Goal: Task Accomplishment & Management: Manage account settings

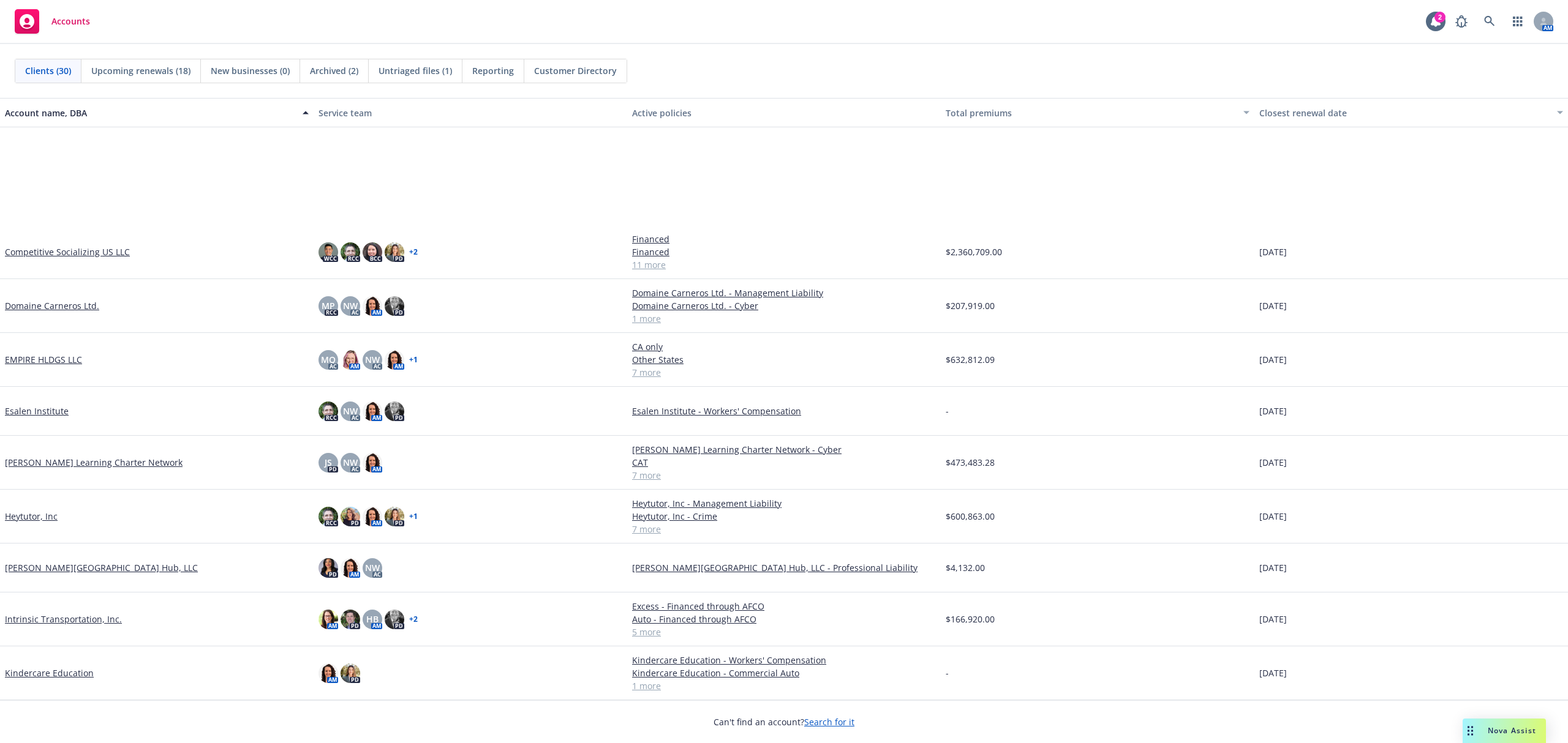
scroll to position [326, 0]
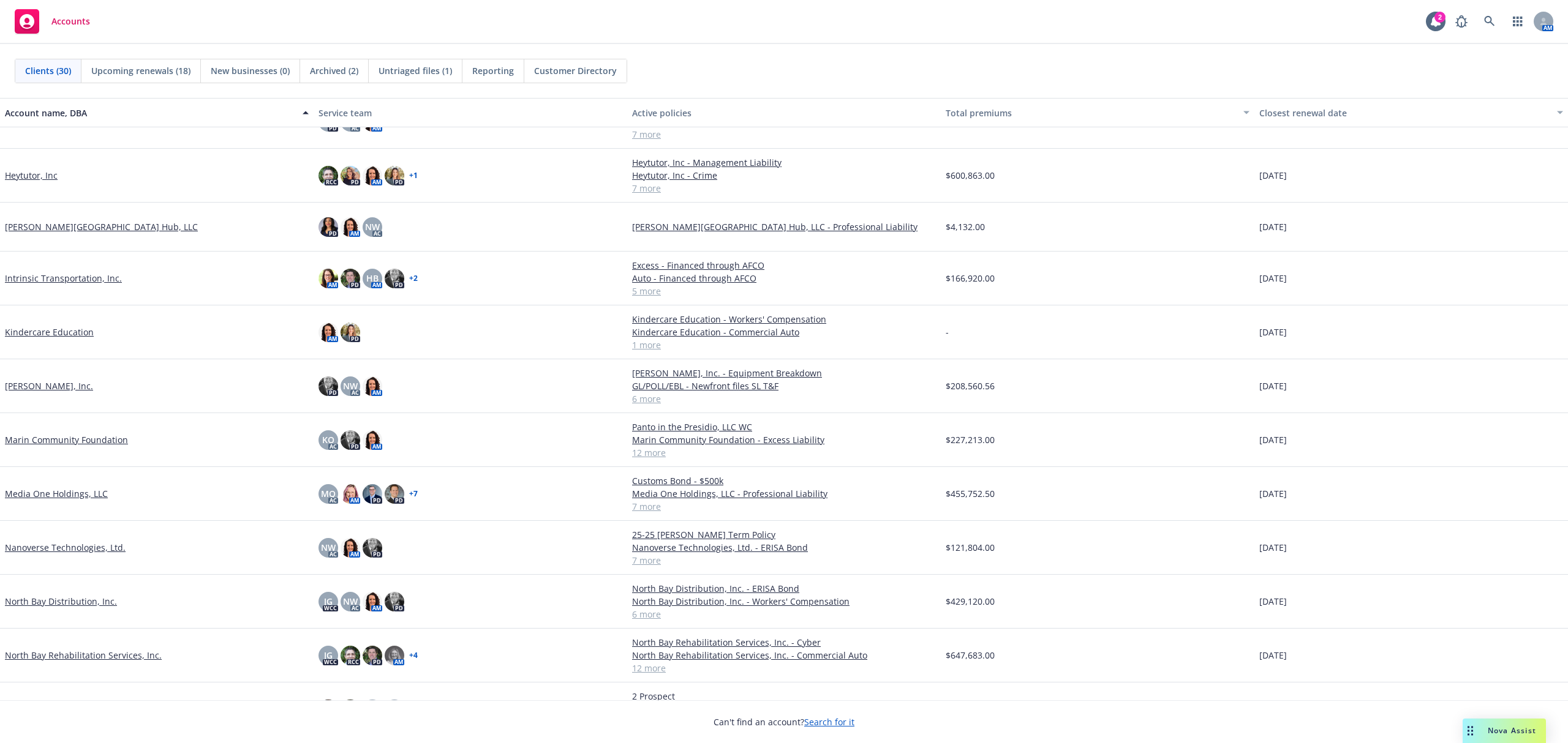
click at [82, 493] on link "Media One Holdings, LLC" at bounding box center [56, 494] width 103 height 13
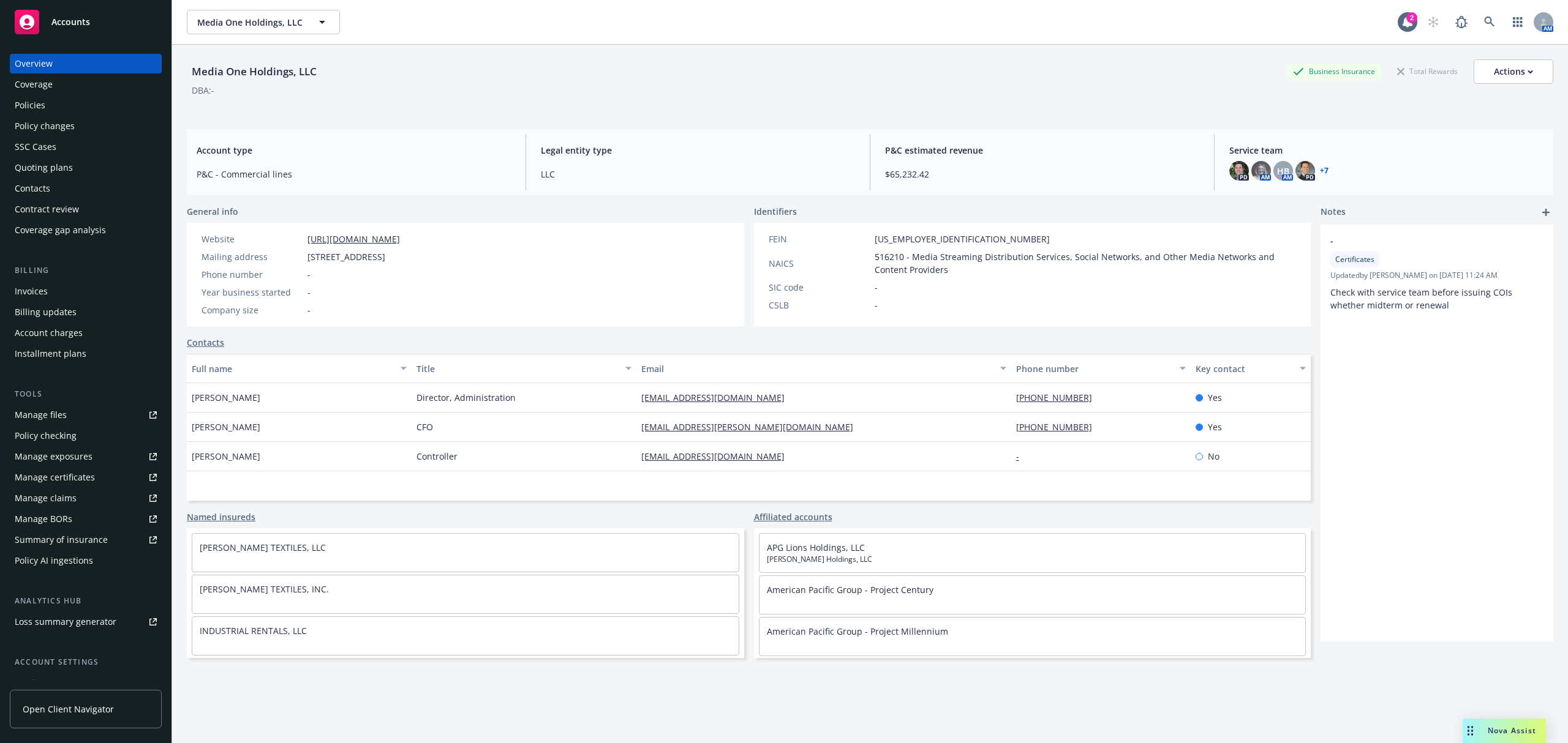
click at [38, 106] on div "Policies" at bounding box center [29, 105] width 30 height 20
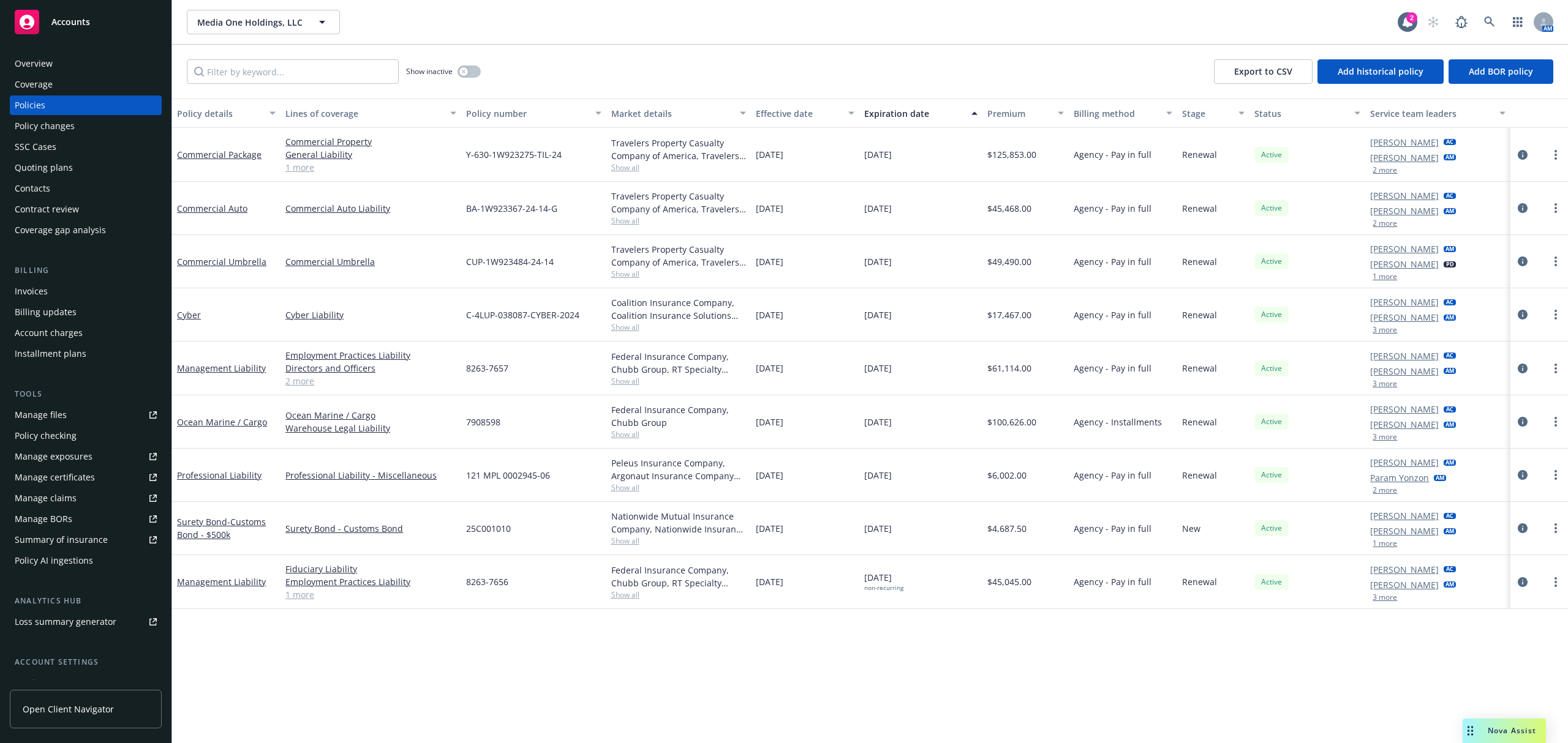
click at [1175, 170] on button "2 more" at bounding box center [1384, 170] width 24 height 8
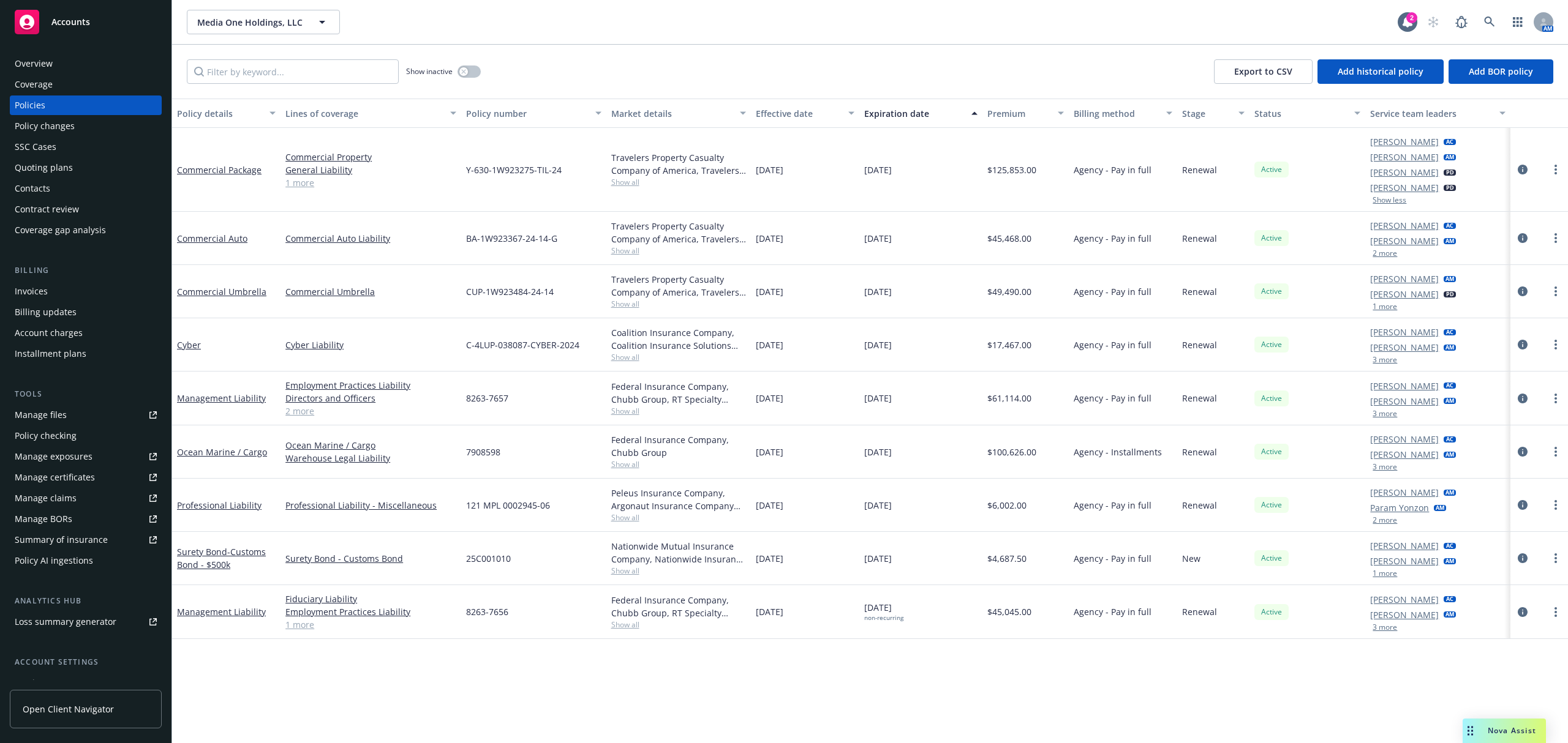
click at [1175, 250] on button "2 more" at bounding box center [1384, 253] width 24 height 8
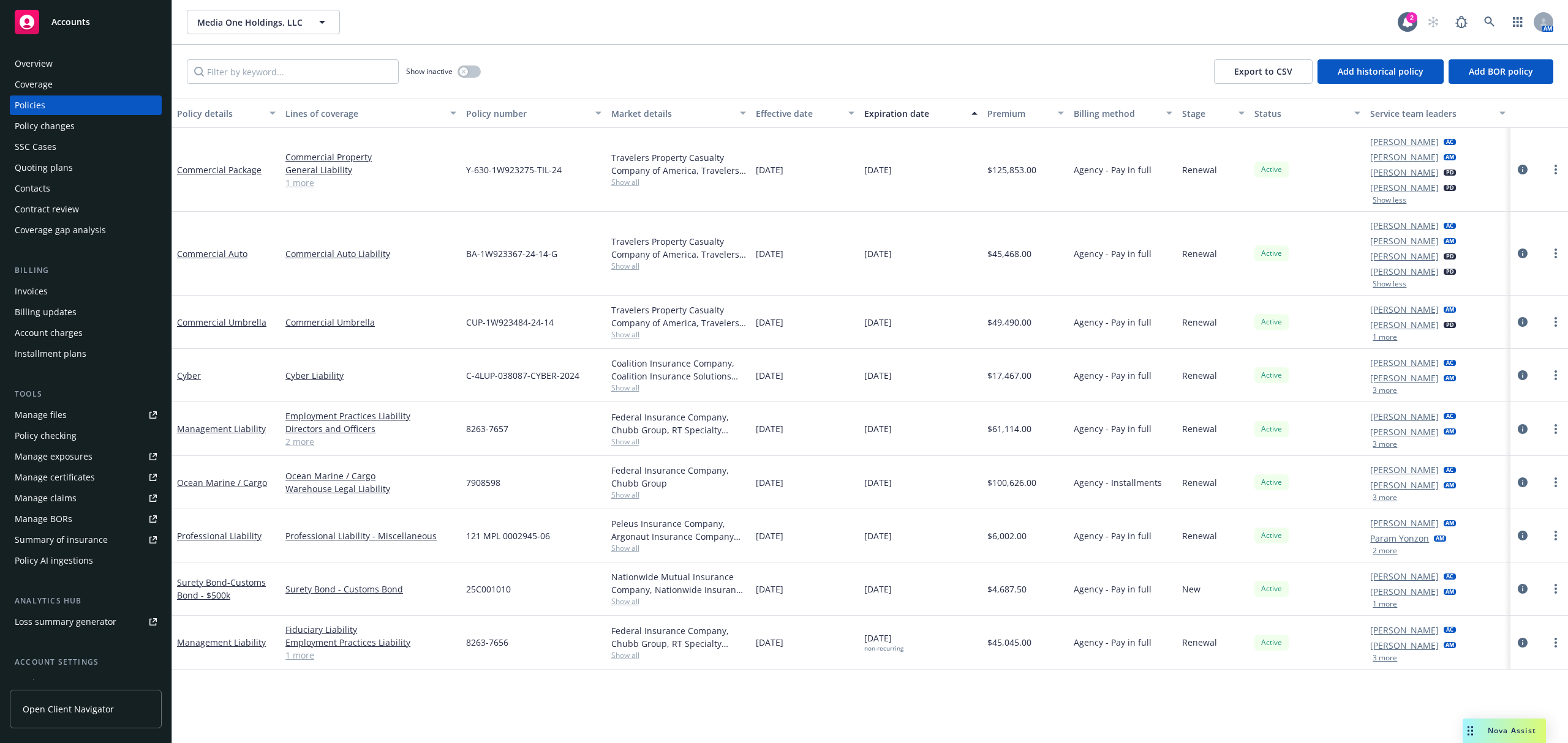
click at [1175, 336] on button "1 more" at bounding box center [1384, 337] width 24 height 8
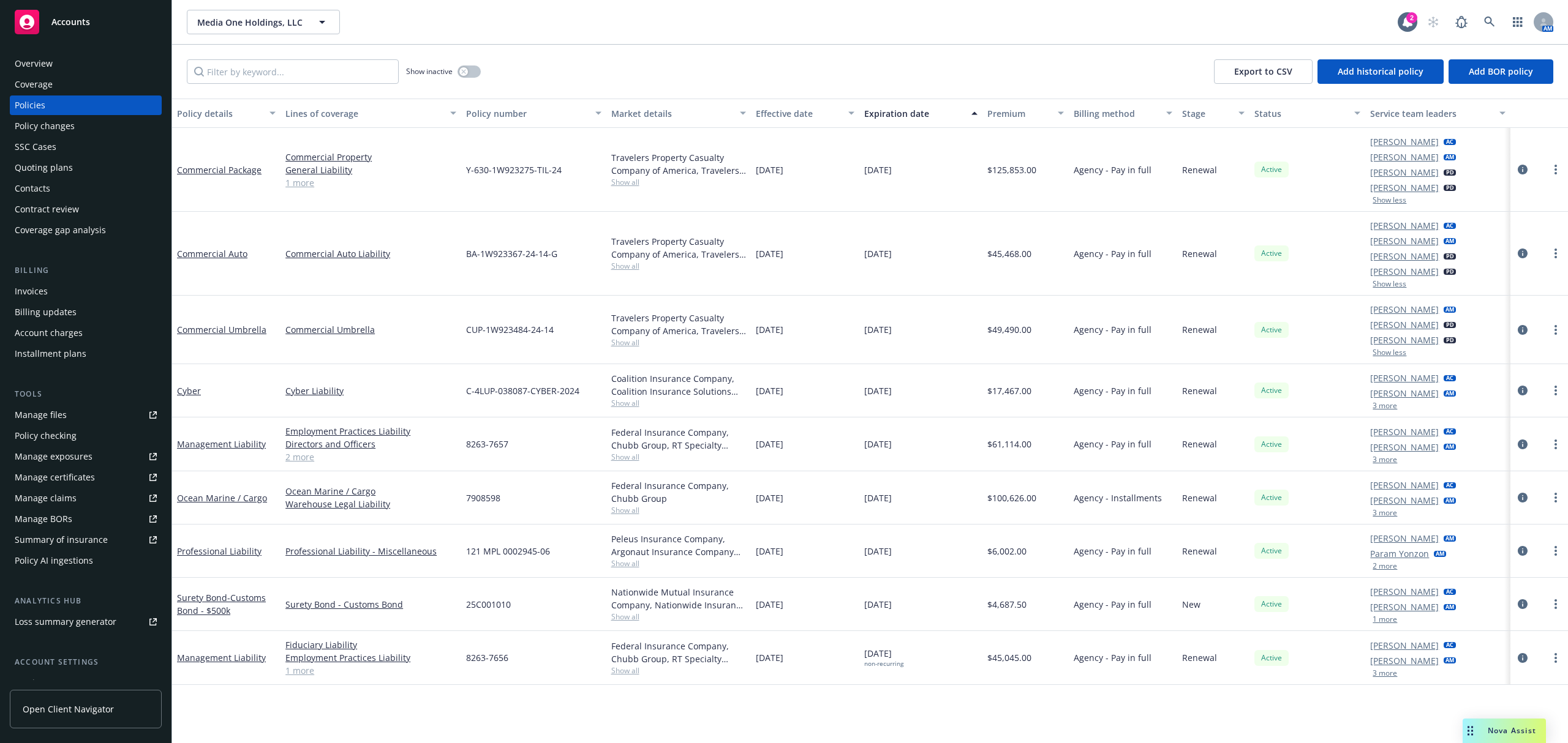
click at [1175, 407] on button "3 more" at bounding box center [1384, 406] width 24 height 8
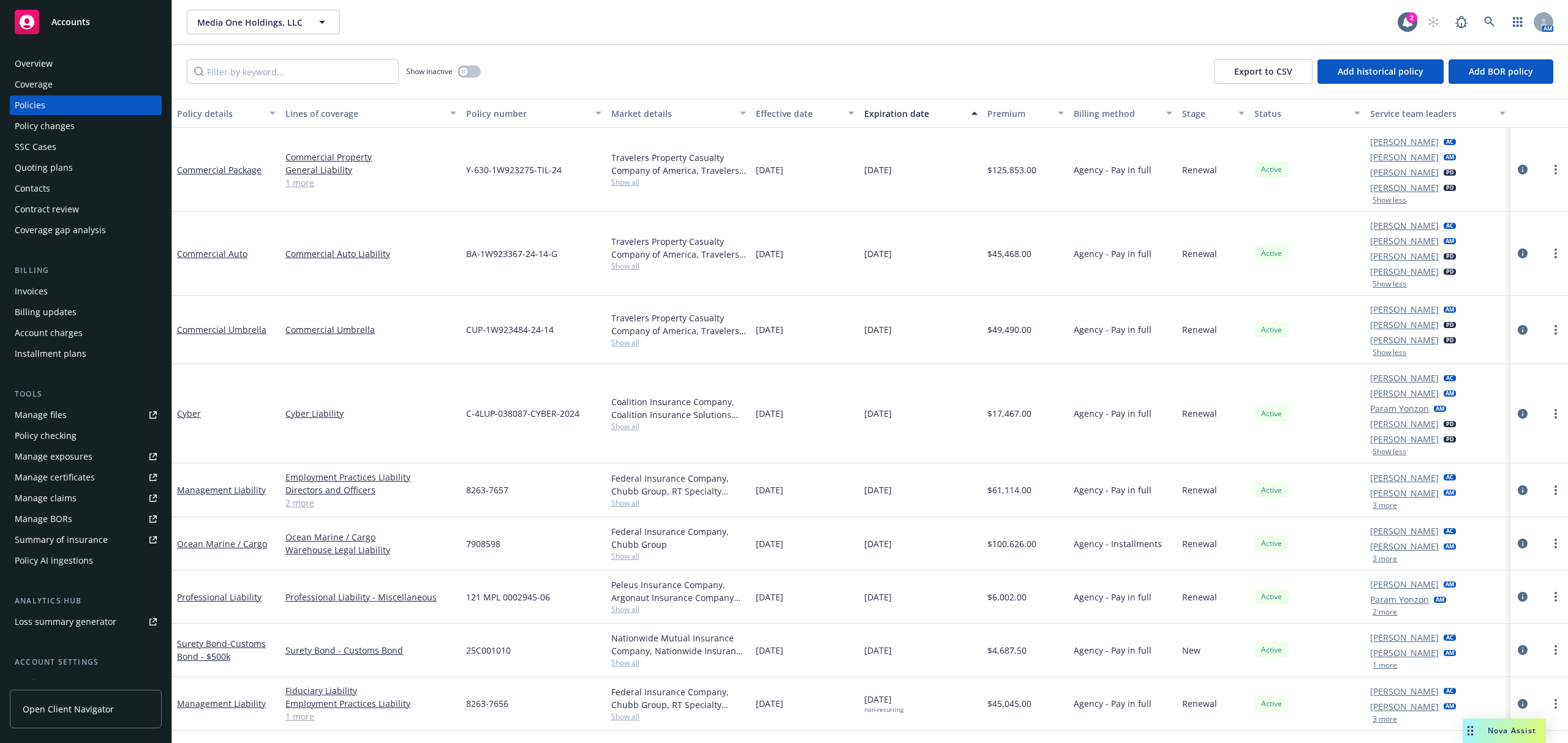
click at [1175, 508] on button "3 more" at bounding box center [1384, 506] width 24 height 8
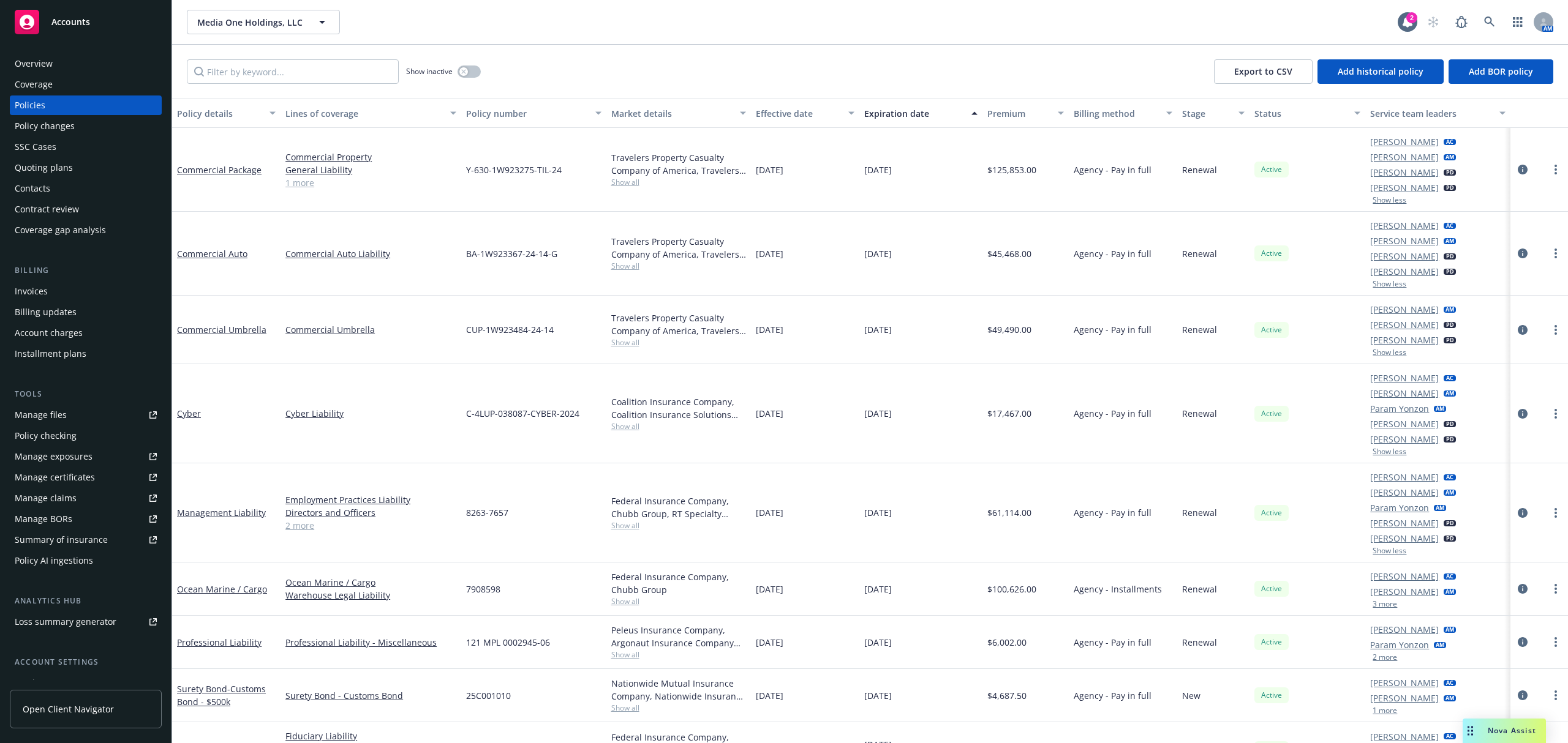
scroll to position [35, 0]
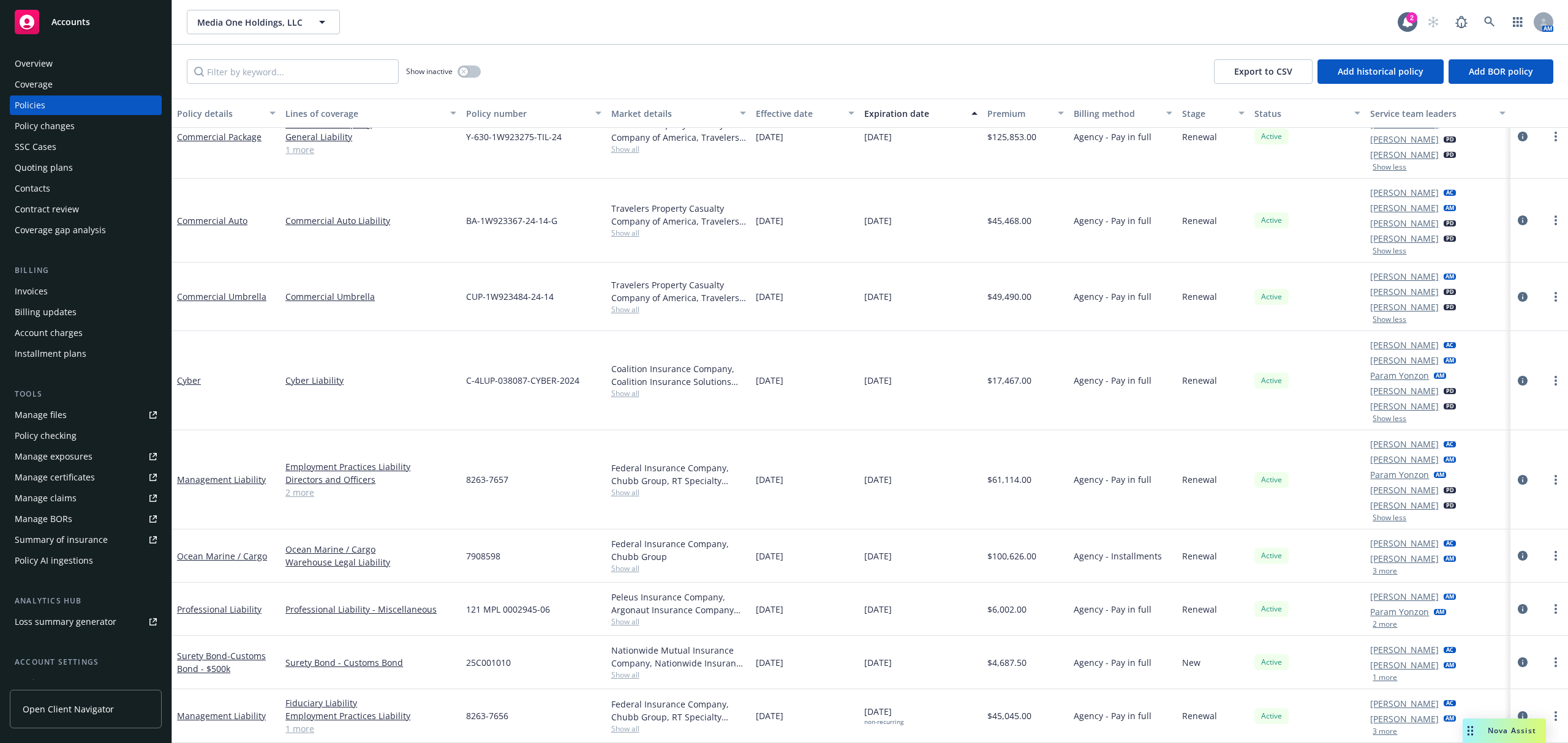
click at [1175, 557] on button "3 more" at bounding box center [1384, 570] width 24 height 8
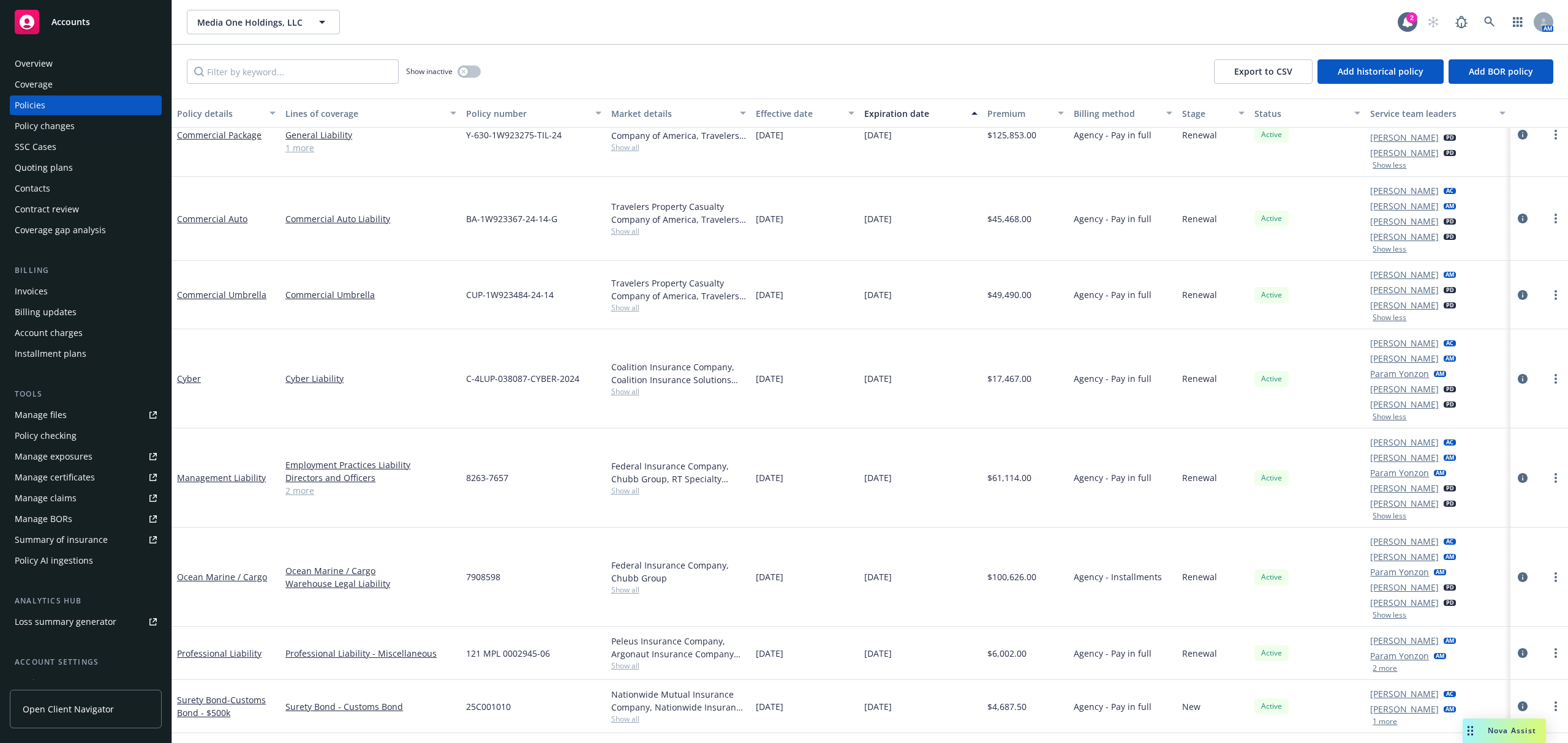
scroll to position [81, 0]
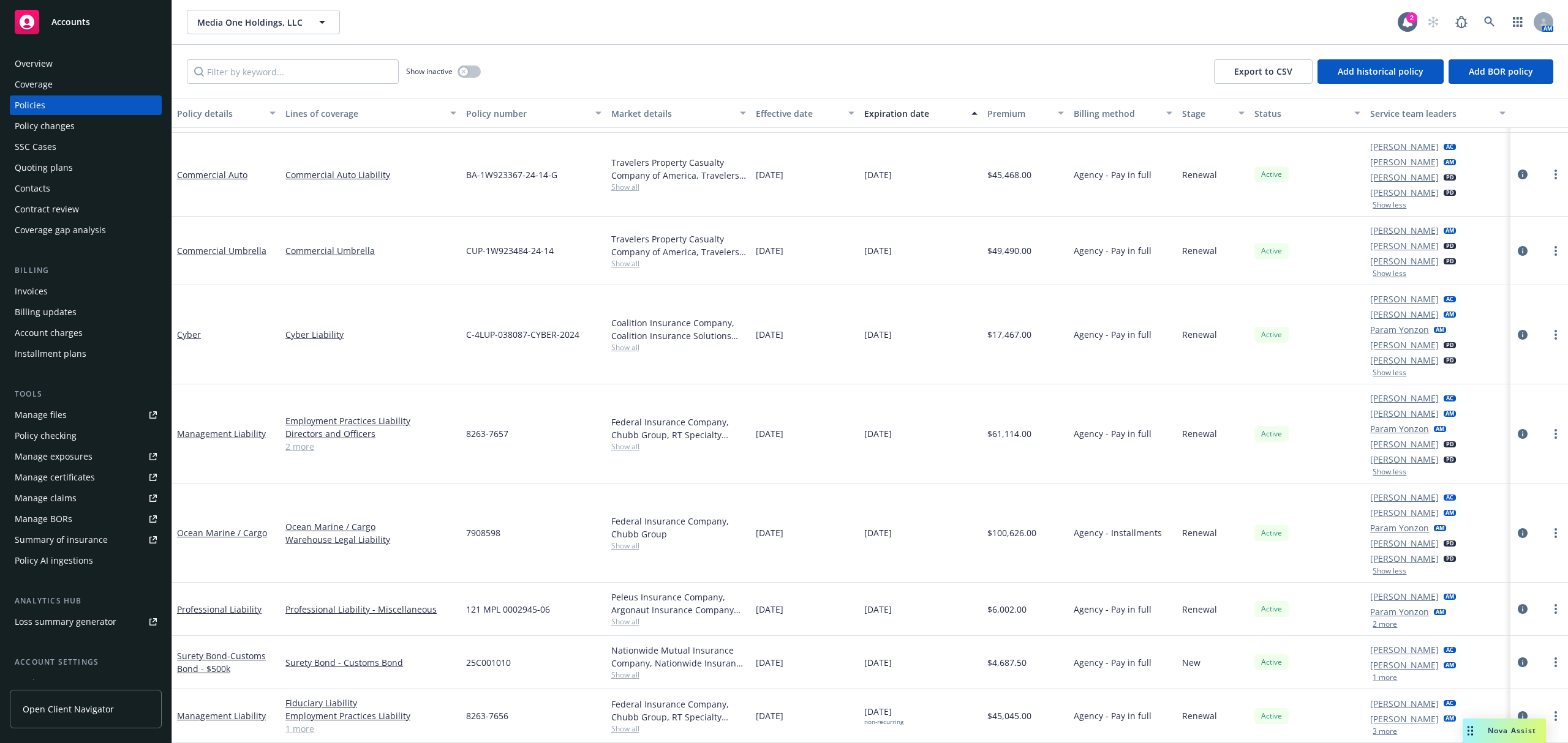
click at [1175, 557] on button "2 more" at bounding box center [1384, 624] width 24 height 8
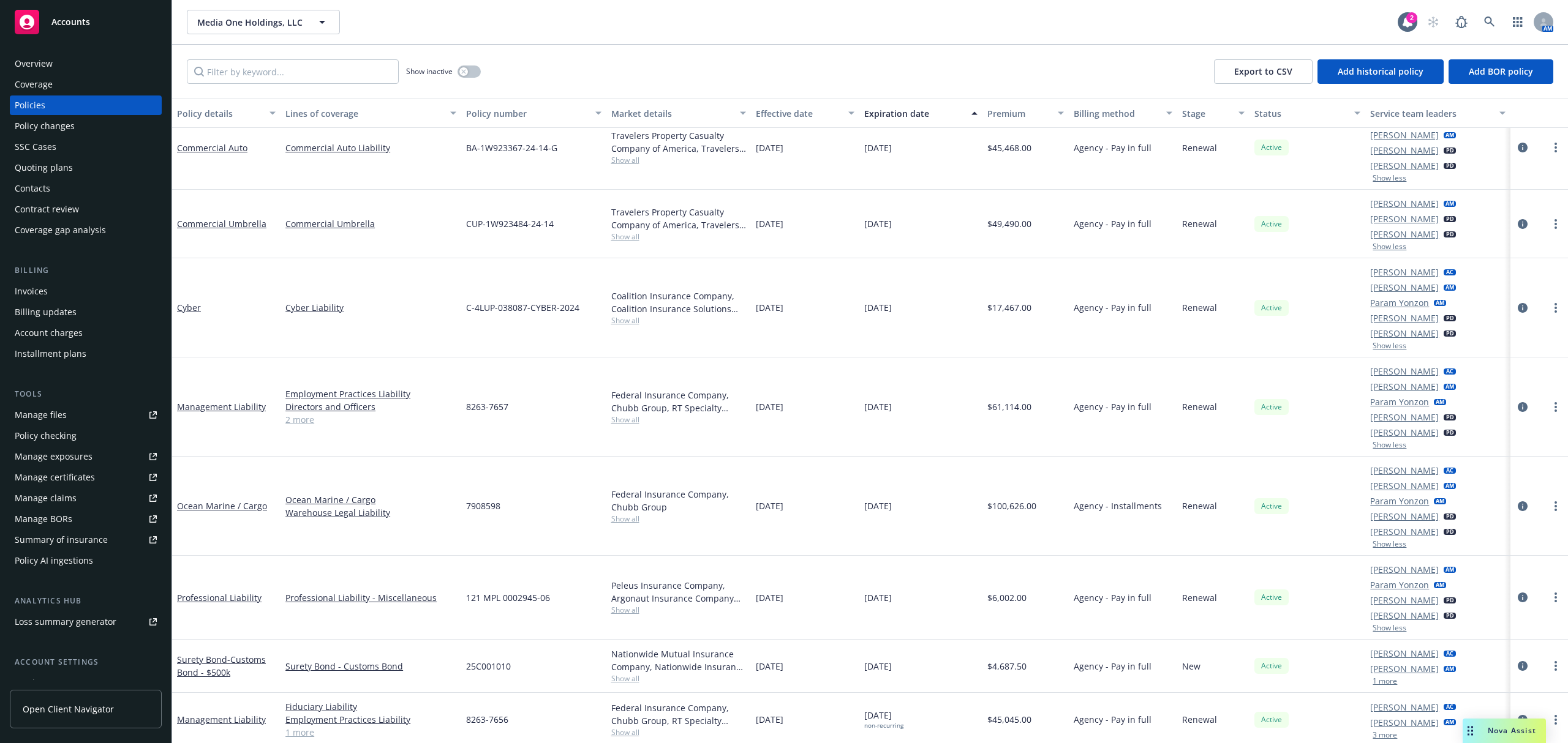
scroll to position [81, 0]
click at [1175, 557] on button "1 more" at bounding box center [1384, 677] width 24 height 8
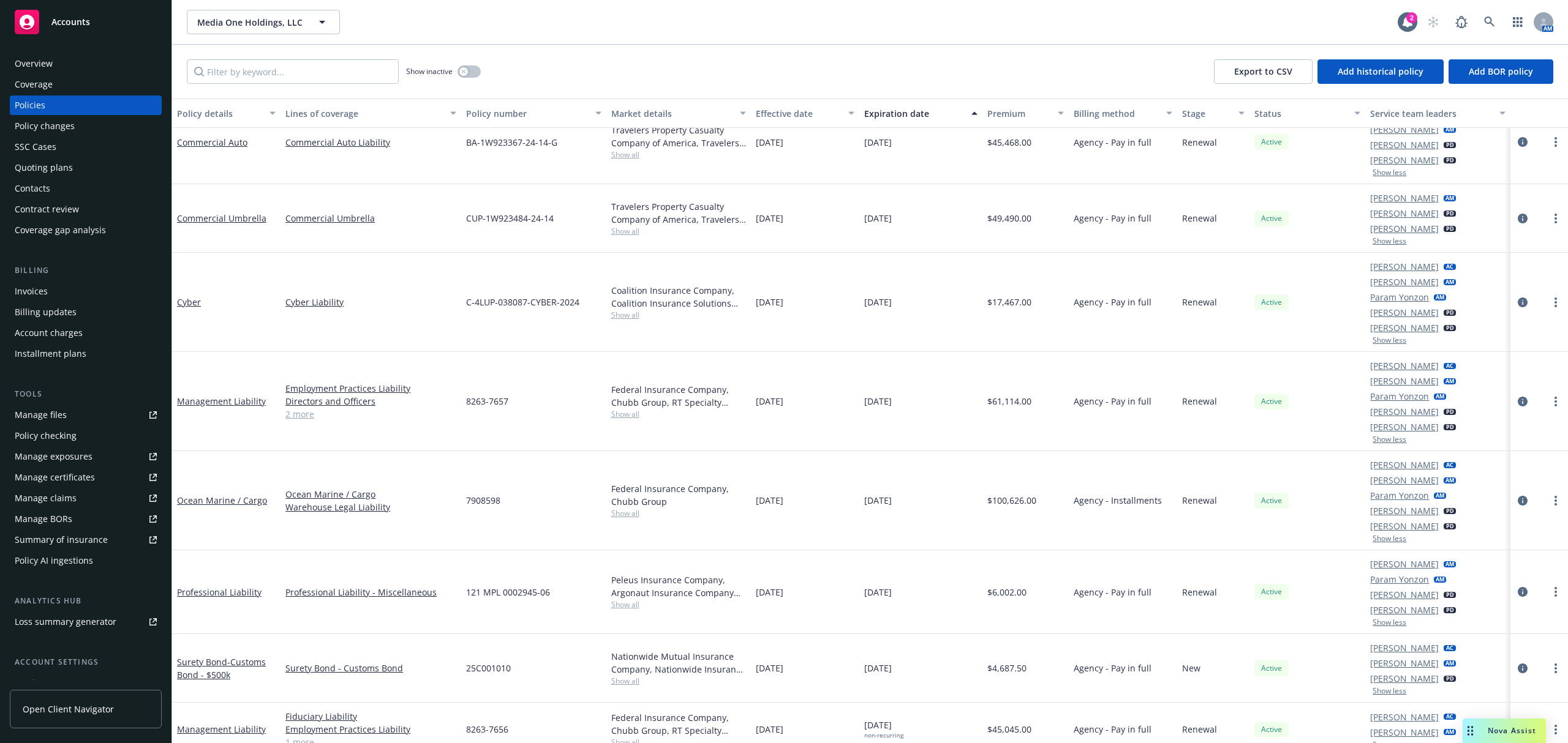
scroll to position [96, 0]
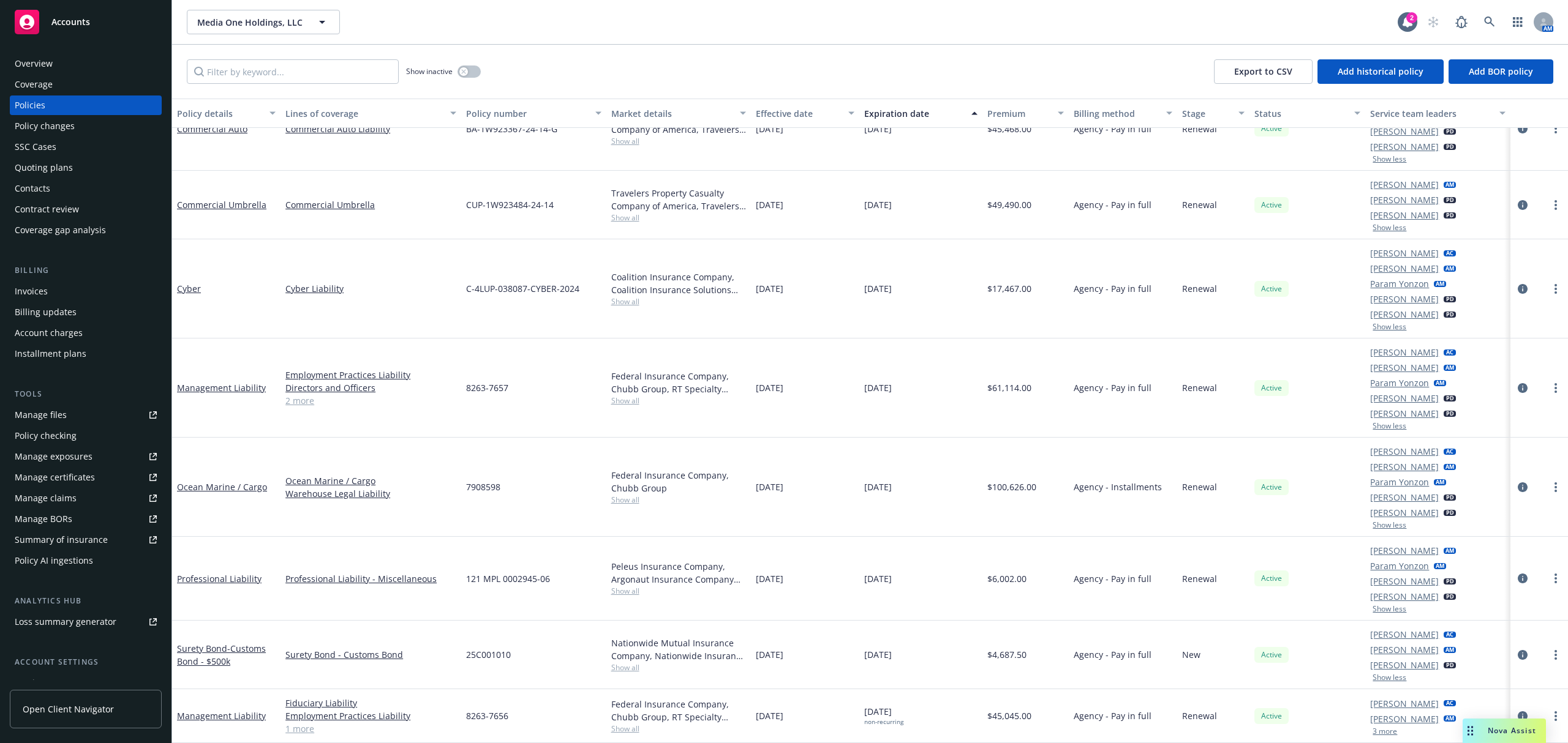
click at [1175, 557] on button "3 more" at bounding box center [1384, 731] width 24 height 8
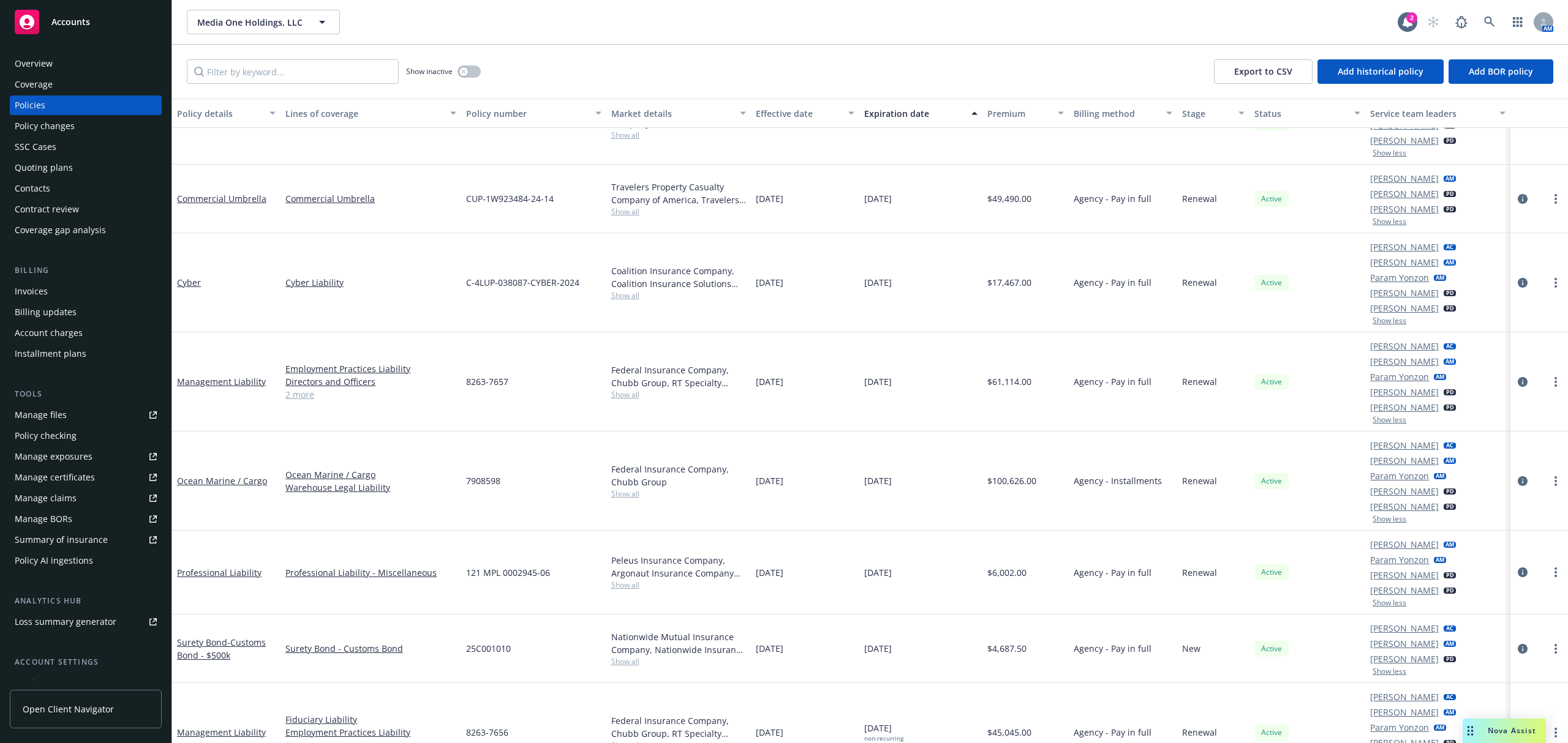
scroll to position [137, 0]
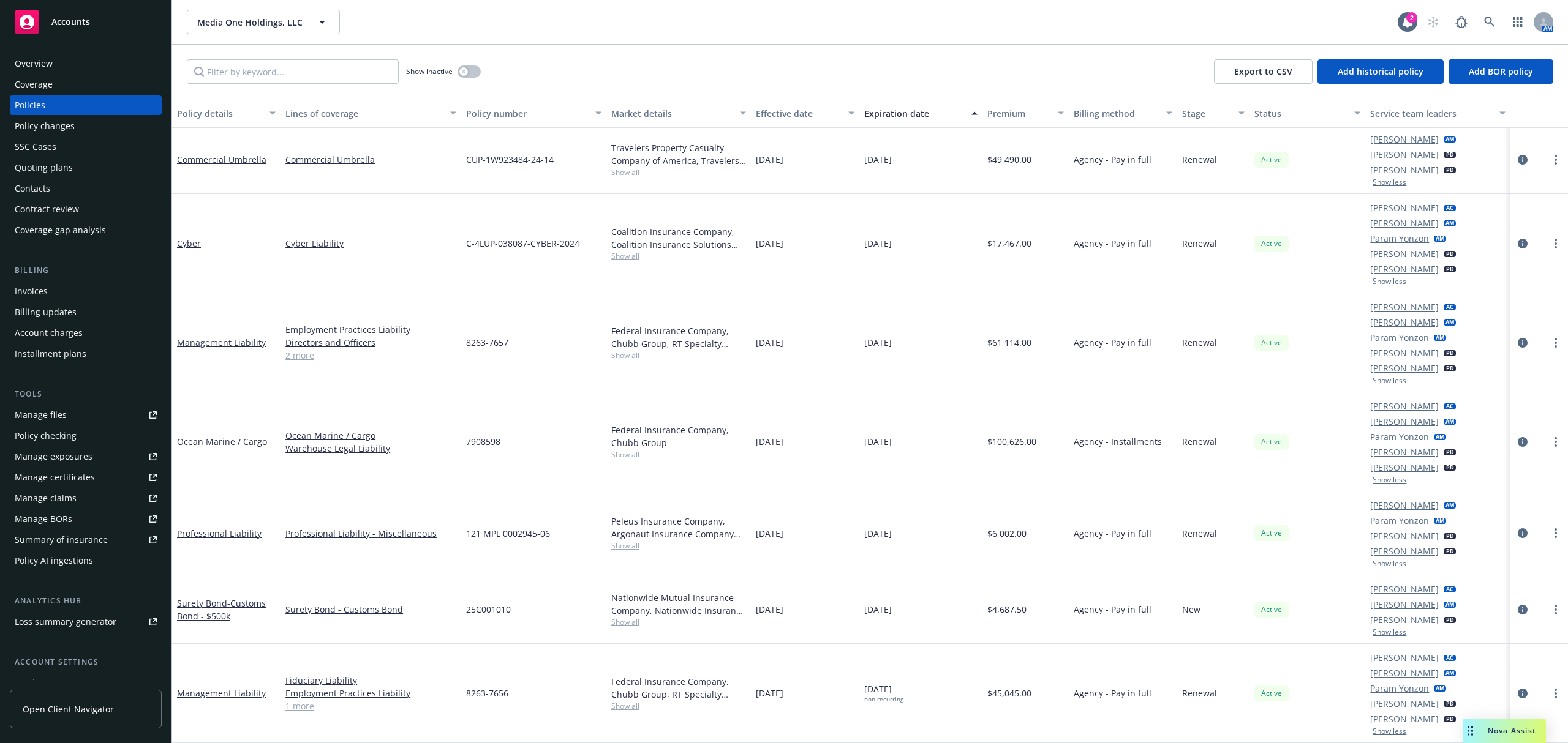
click at [39, 172] on div "Quoting plans" at bounding box center [43, 167] width 58 height 20
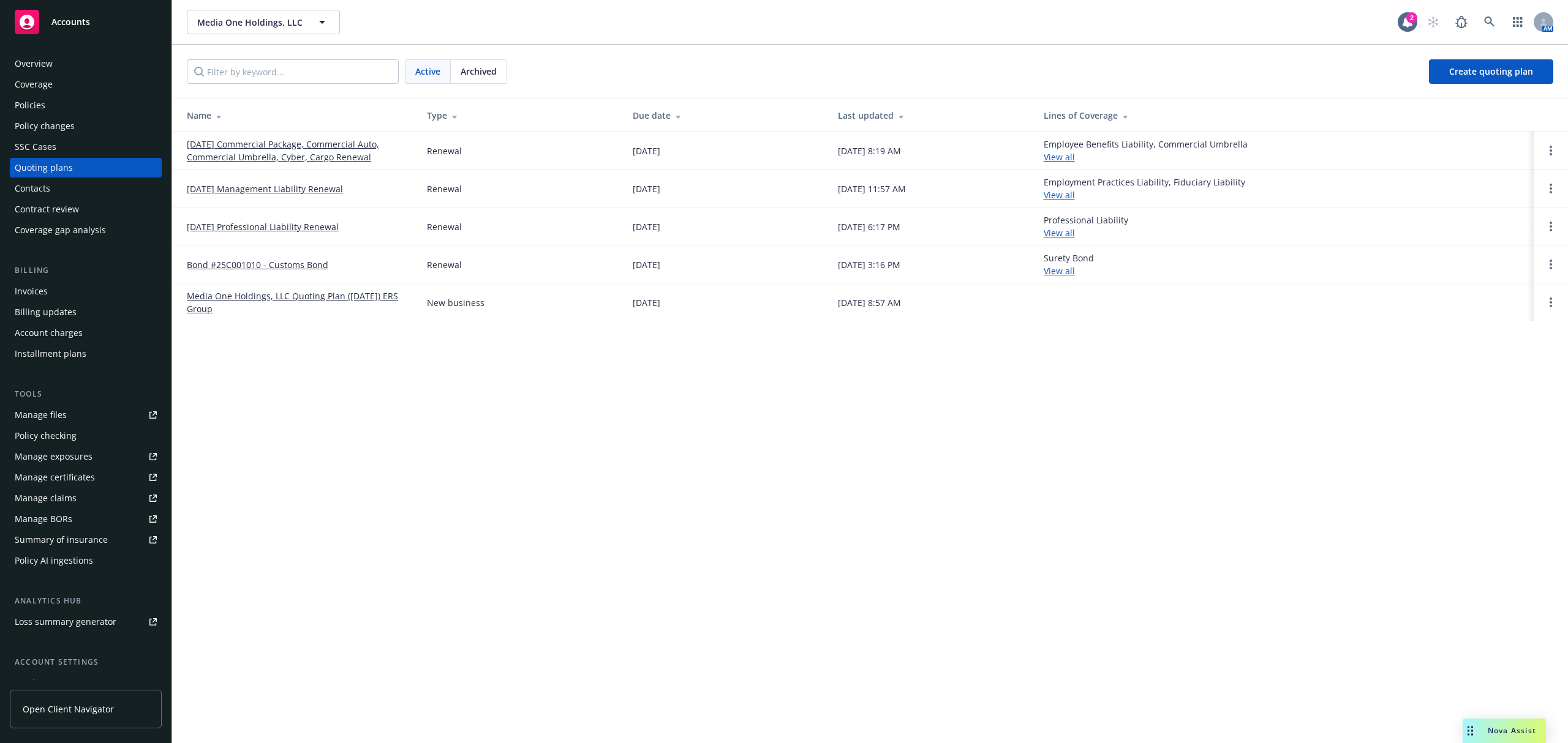
click at [260, 148] on link "[DATE] Commercial Package, Commercial Auto, Commercial Umbrella, Cyber, Cargo R…" at bounding box center [296, 151] width 220 height 26
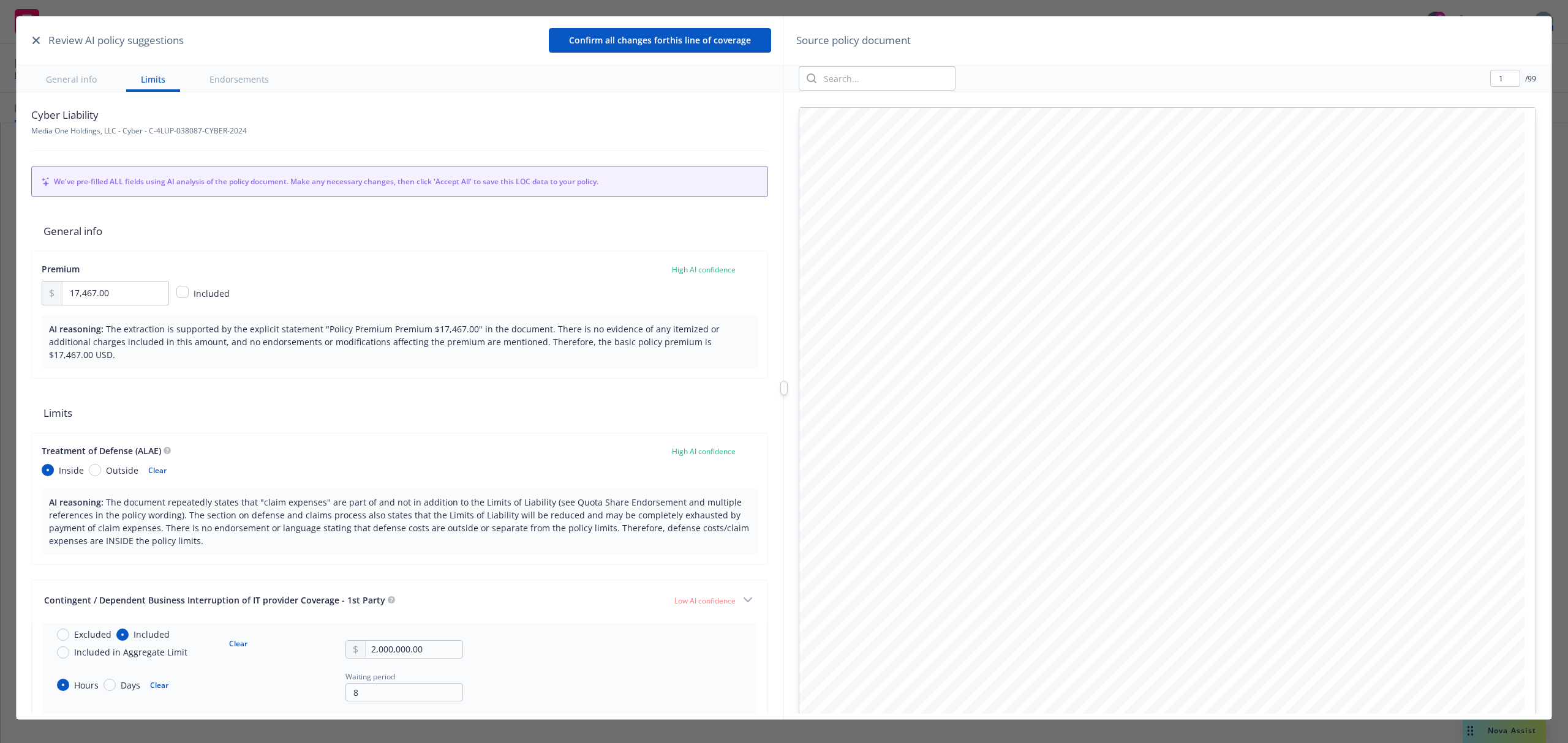
click at [37, 44] on icon "button" at bounding box center [36, 41] width 8 height 8
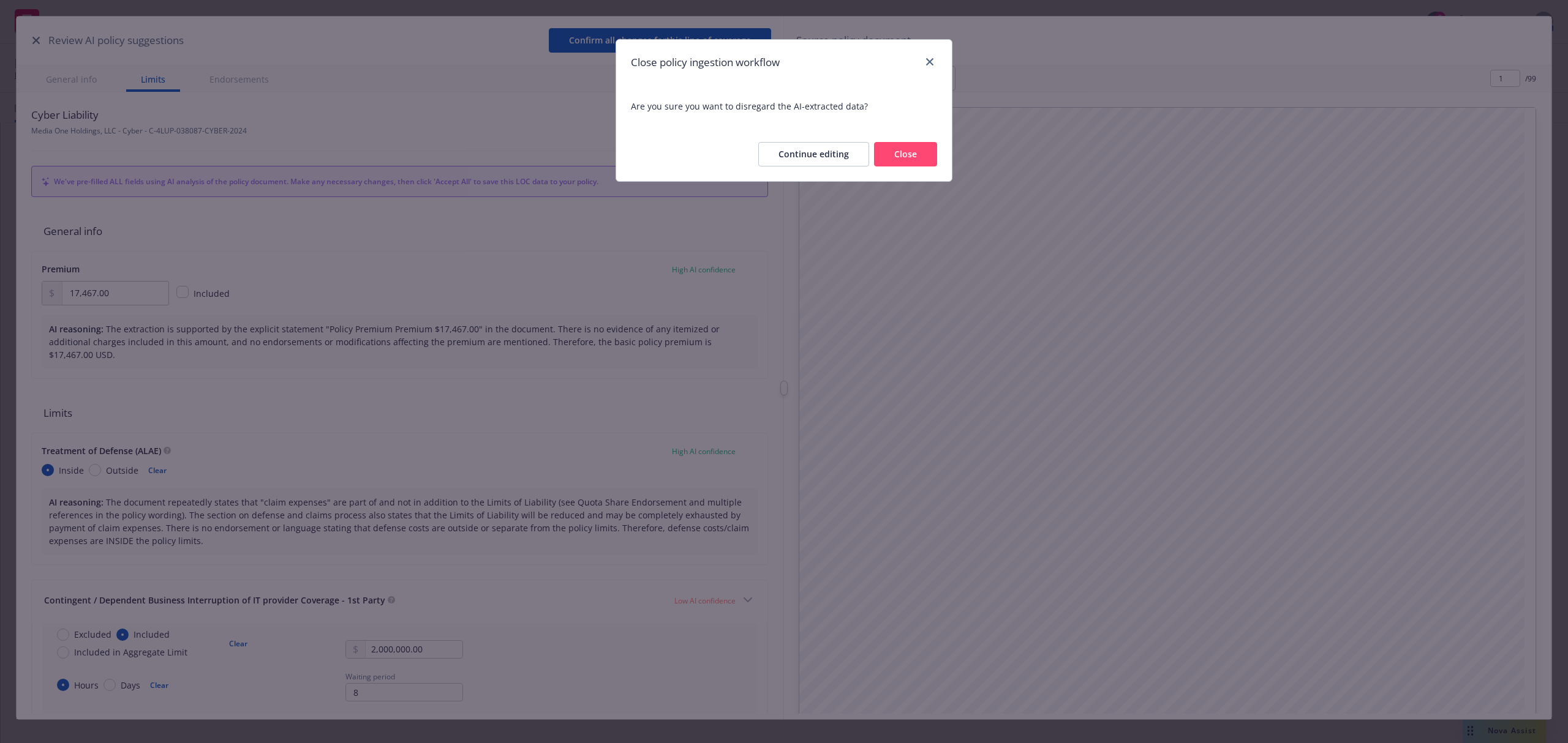
click at [904, 154] on button "Close" at bounding box center [905, 154] width 63 height 24
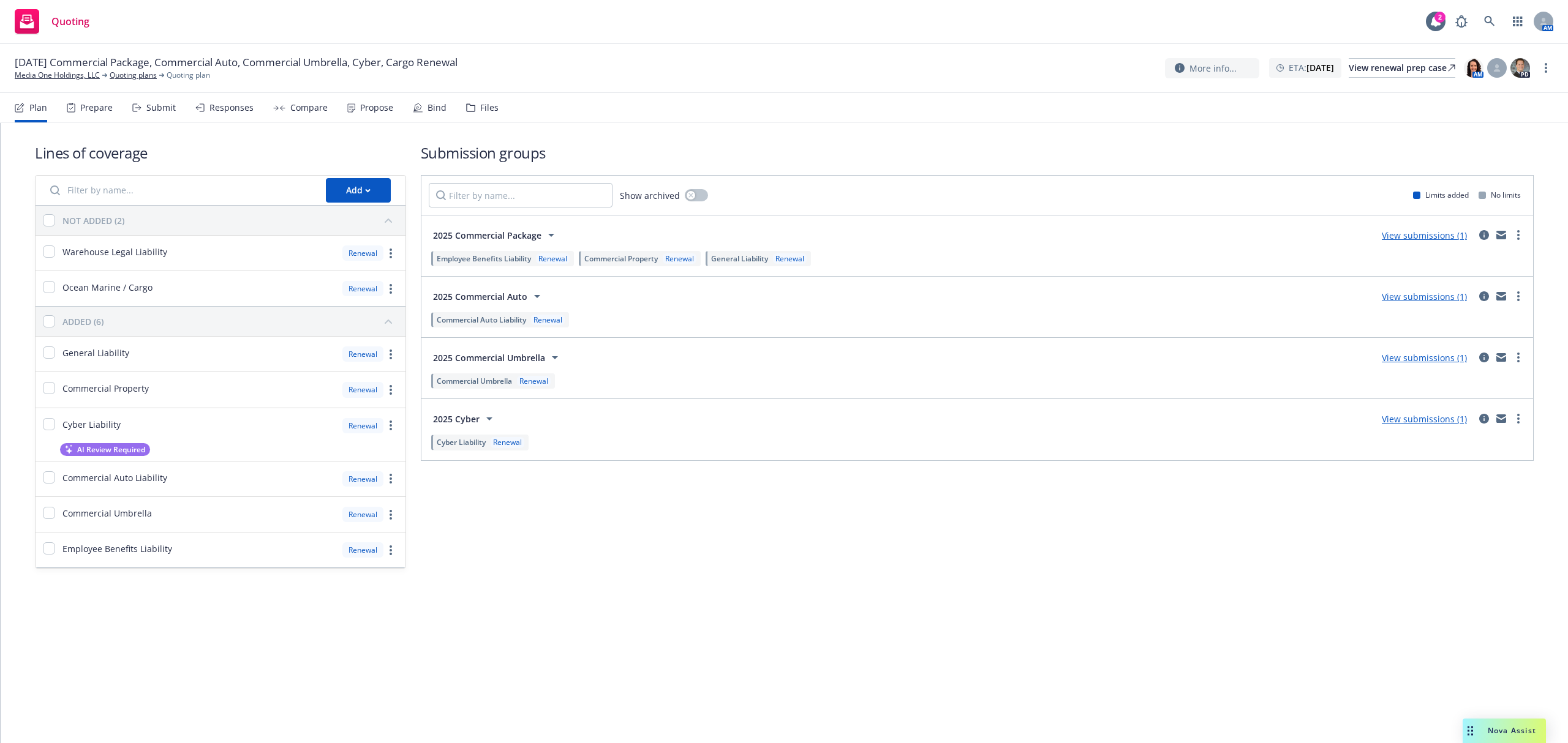
click at [485, 105] on div "Files" at bounding box center [489, 107] width 18 height 9
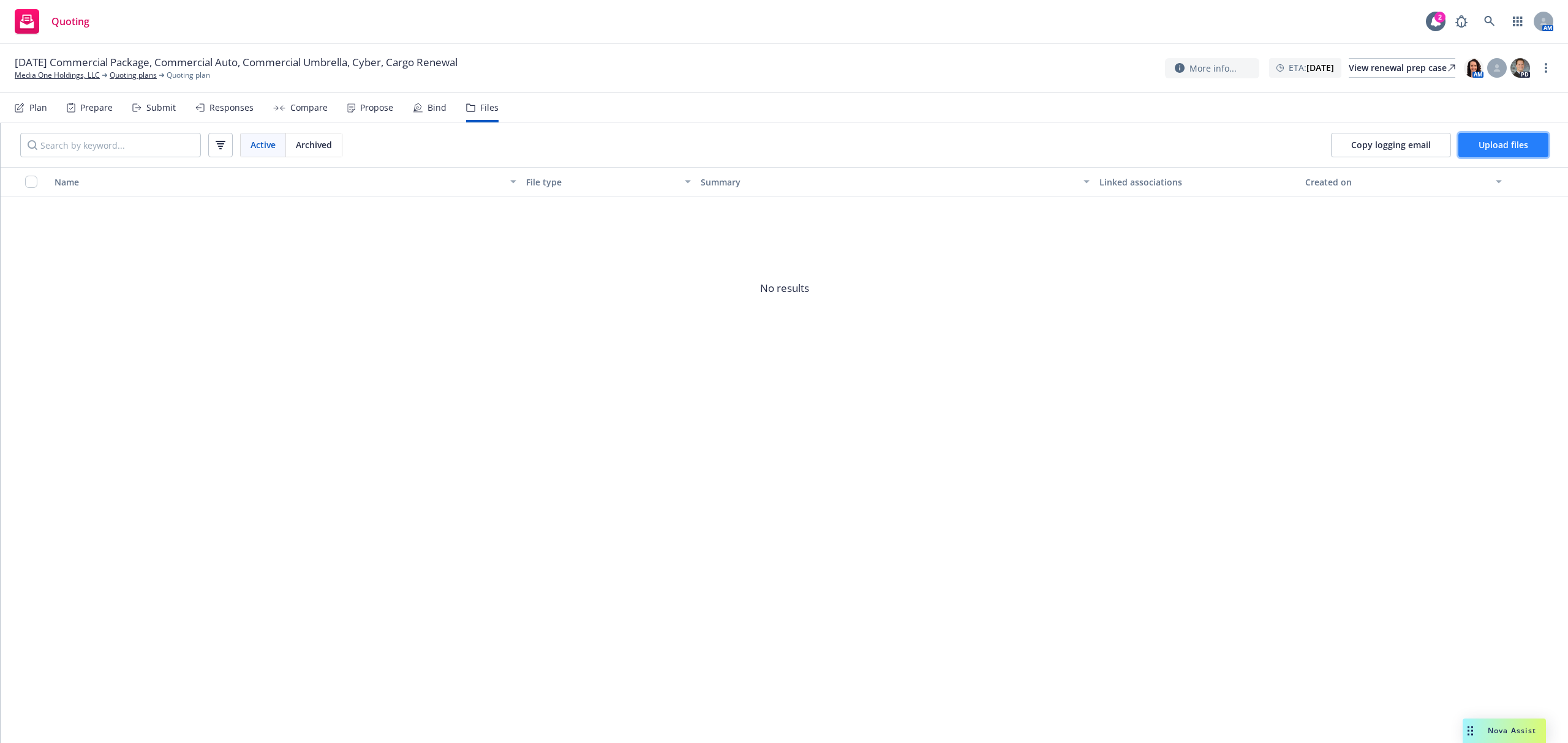
click at [1482, 143] on span "Upload files" at bounding box center [1502, 144] width 49 height 11
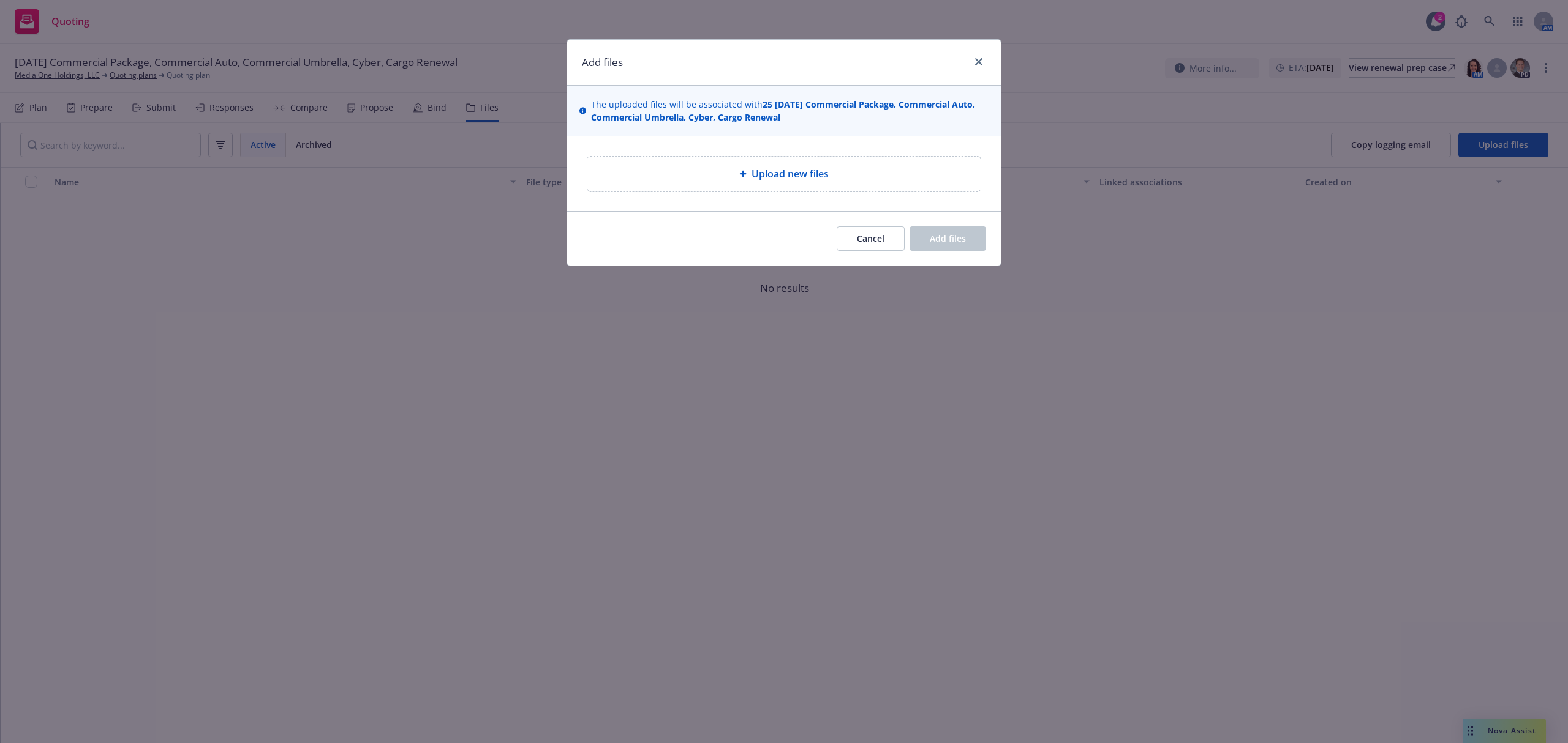
type textarea "x"
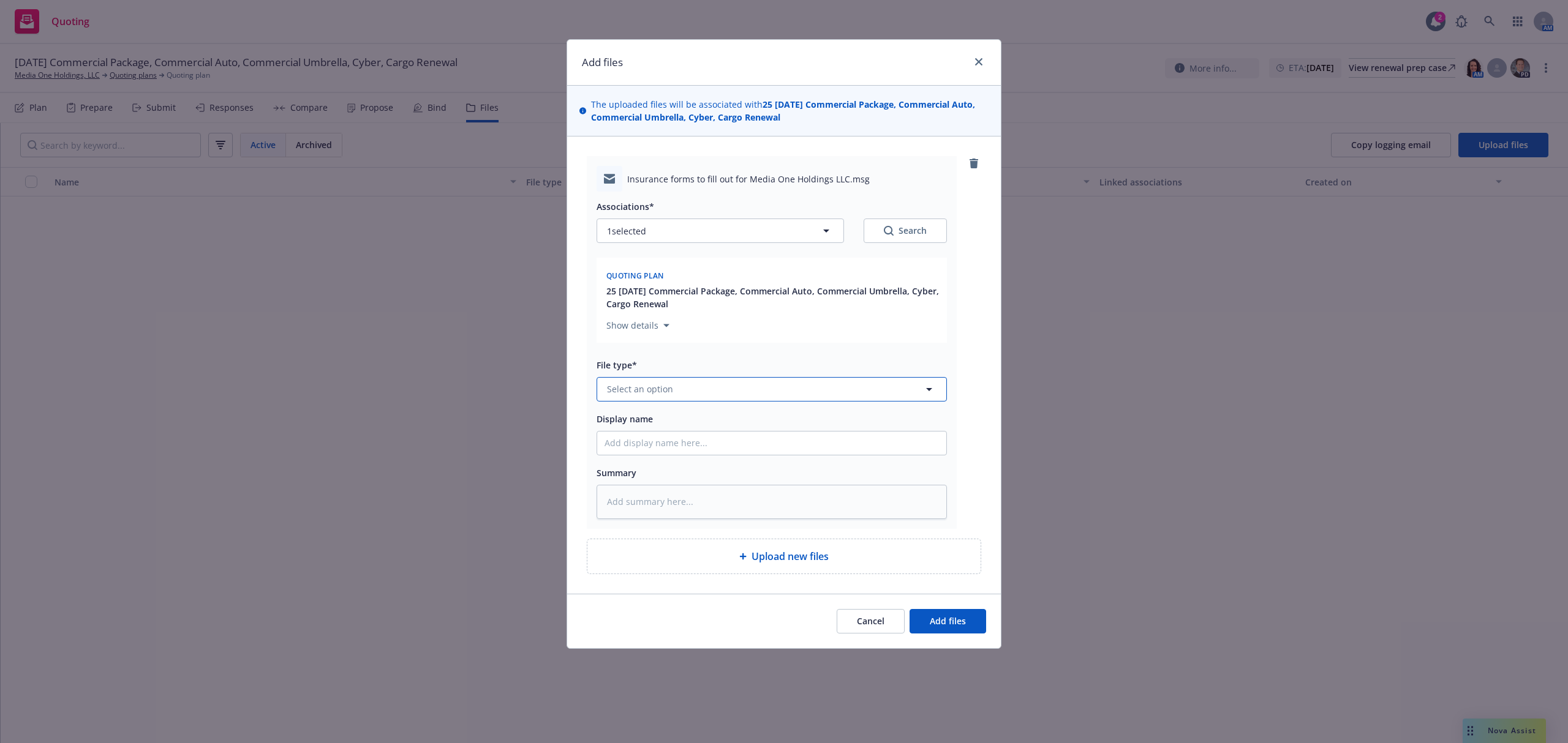
click at [669, 390] on span "Select an option" at bounding box center [640, 388] width 66 height 13
type input "upd"
type textarea "x"
type input "2"
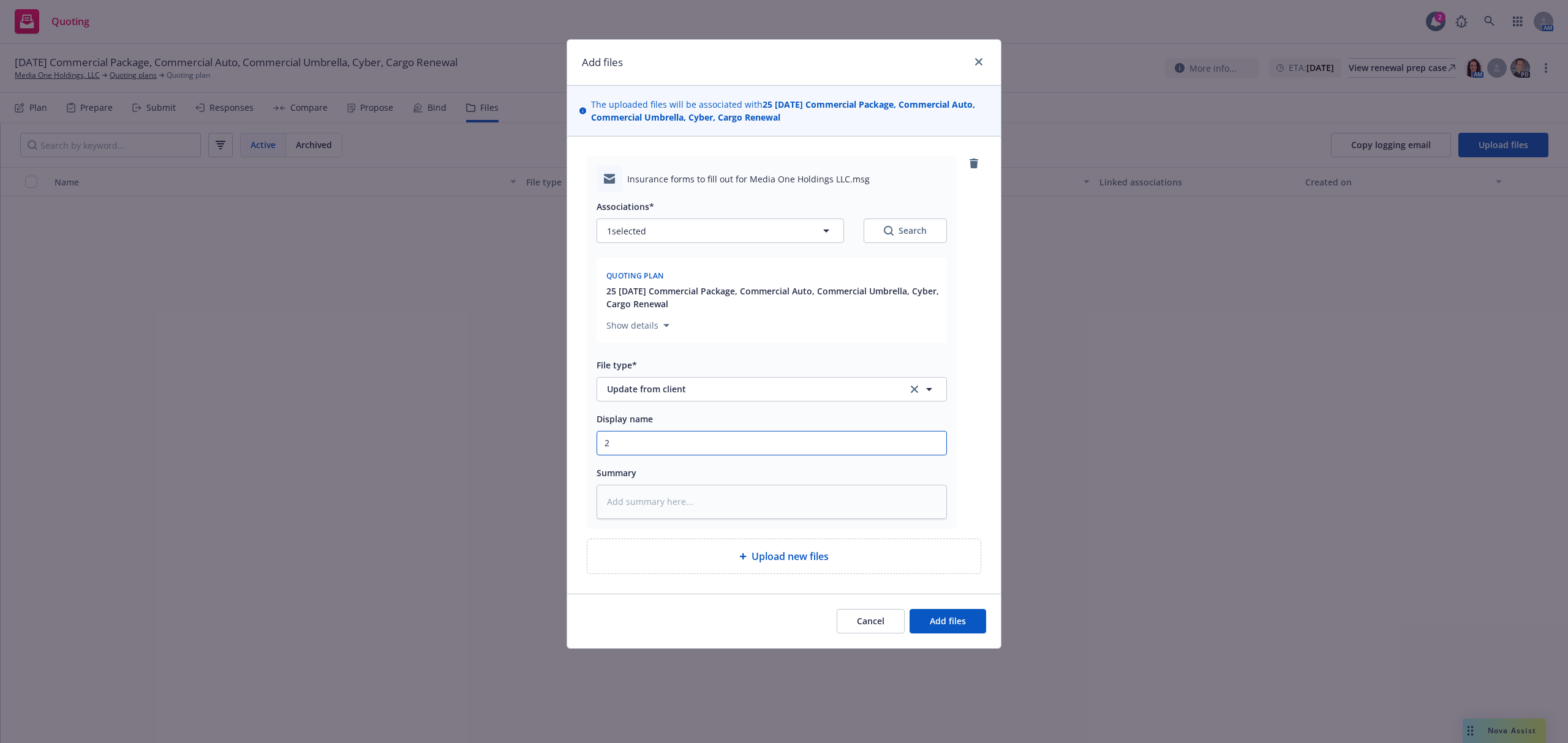
type textarea "x"
type input "25"
type textarea "x"
type input "25-"
type textarea "x"
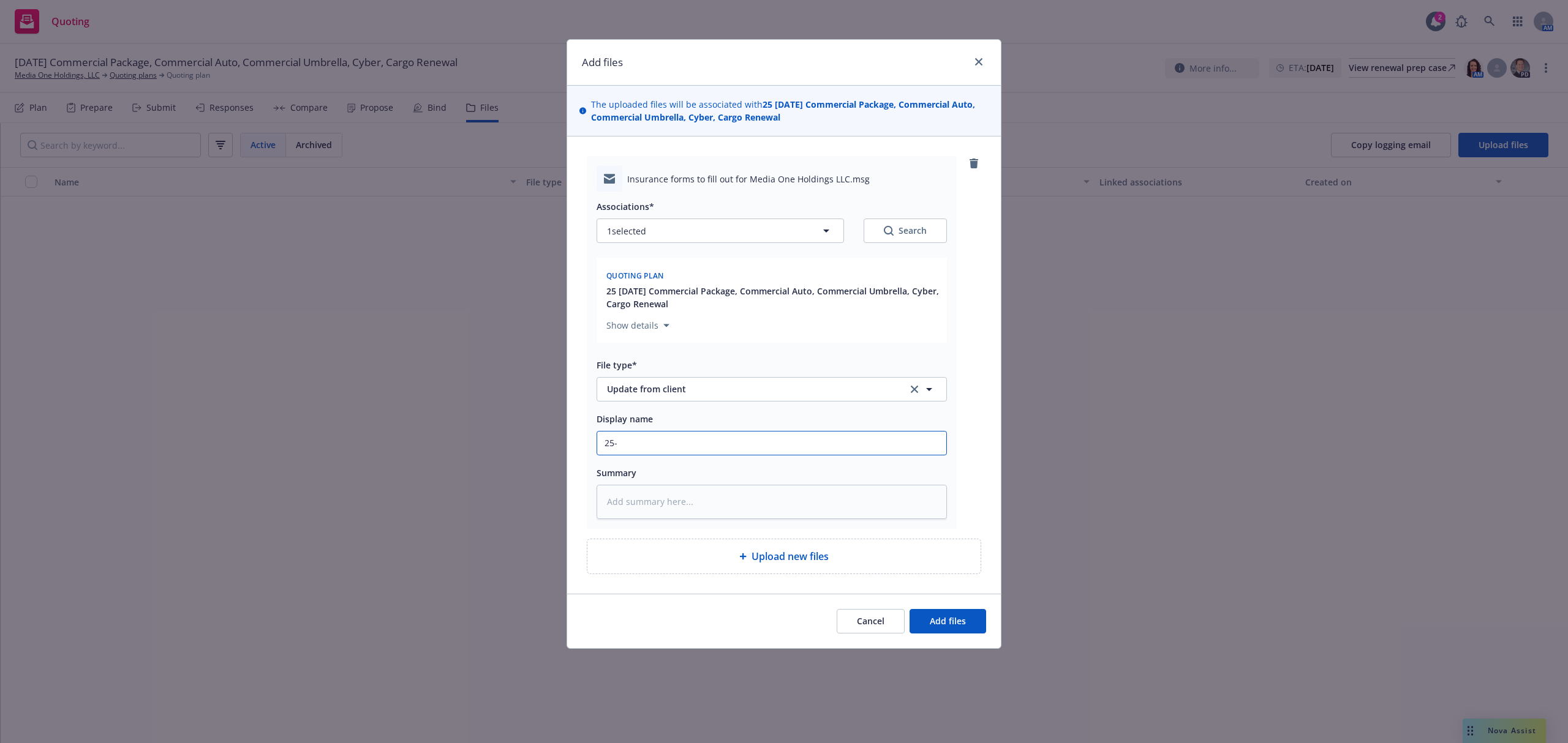
type input "25-2"
type textarea "x"
type input "25-26"
type textarea "x"
type input "25-26"
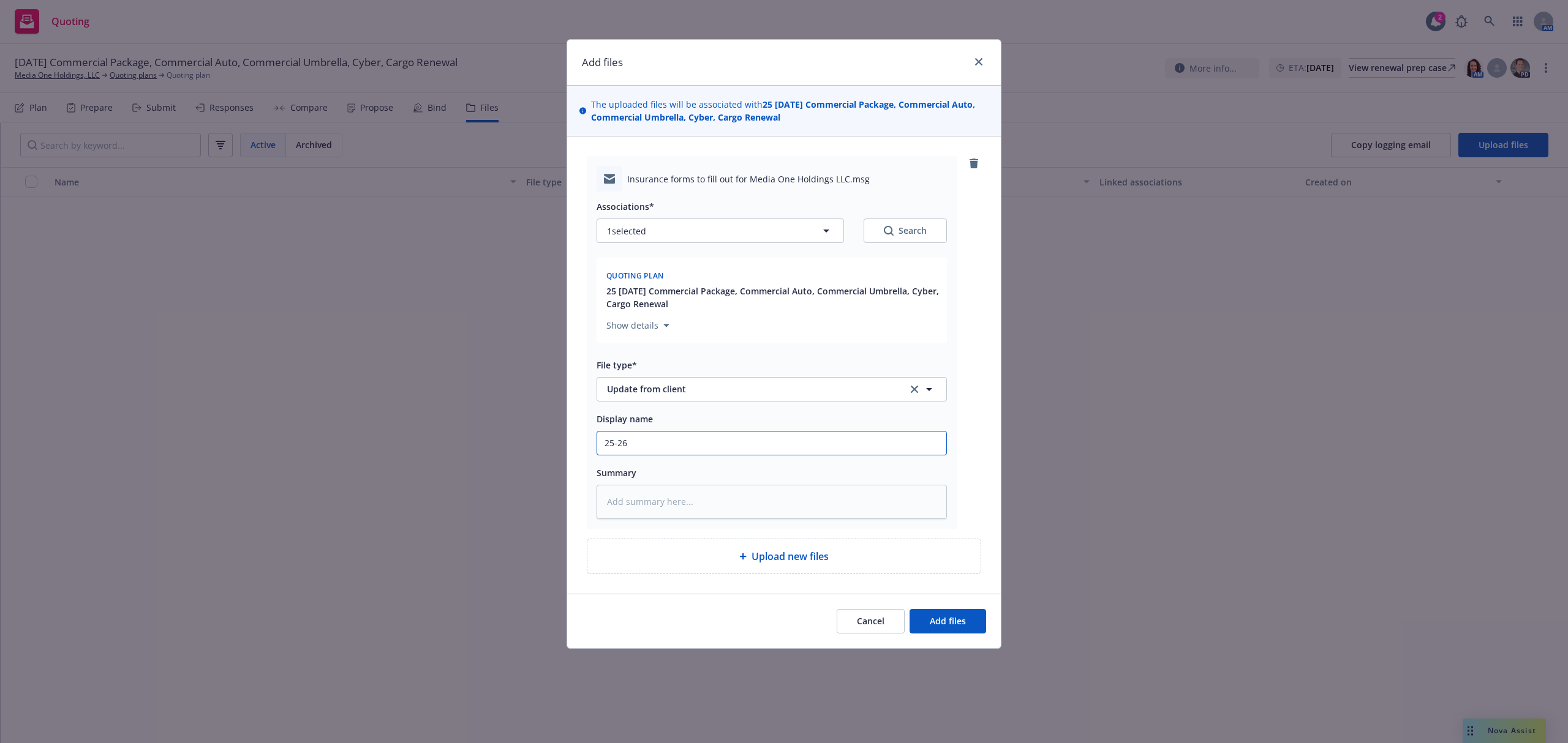
type textarea "x"
type input "25-26 C"
type textarea "x"
type input "25-26 CP"
type textarea "x"
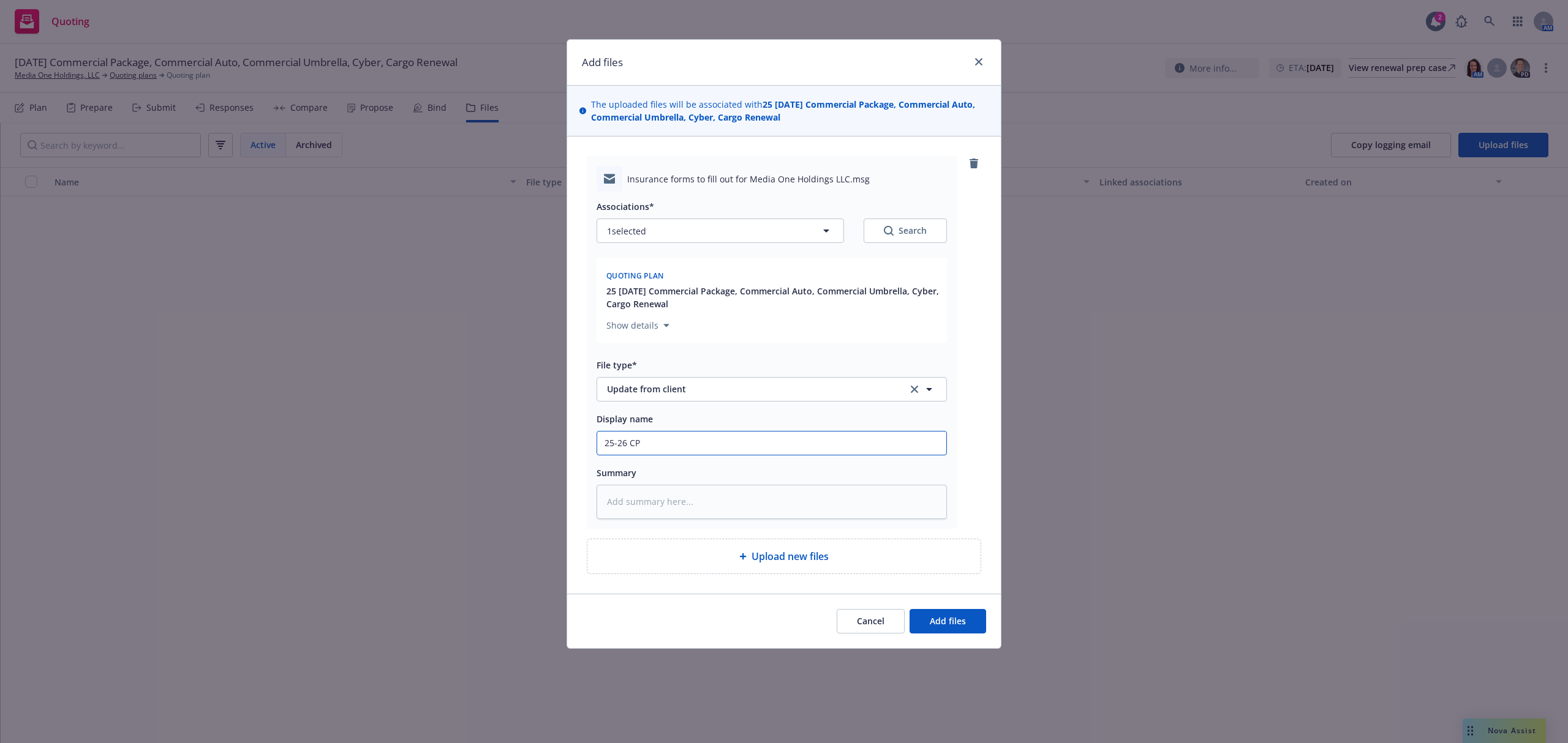
type input "25-26 CPK"
type textarea "x"
type input "25-26 CPKG"
type textarea "x"
type input "25-26 CPKG"
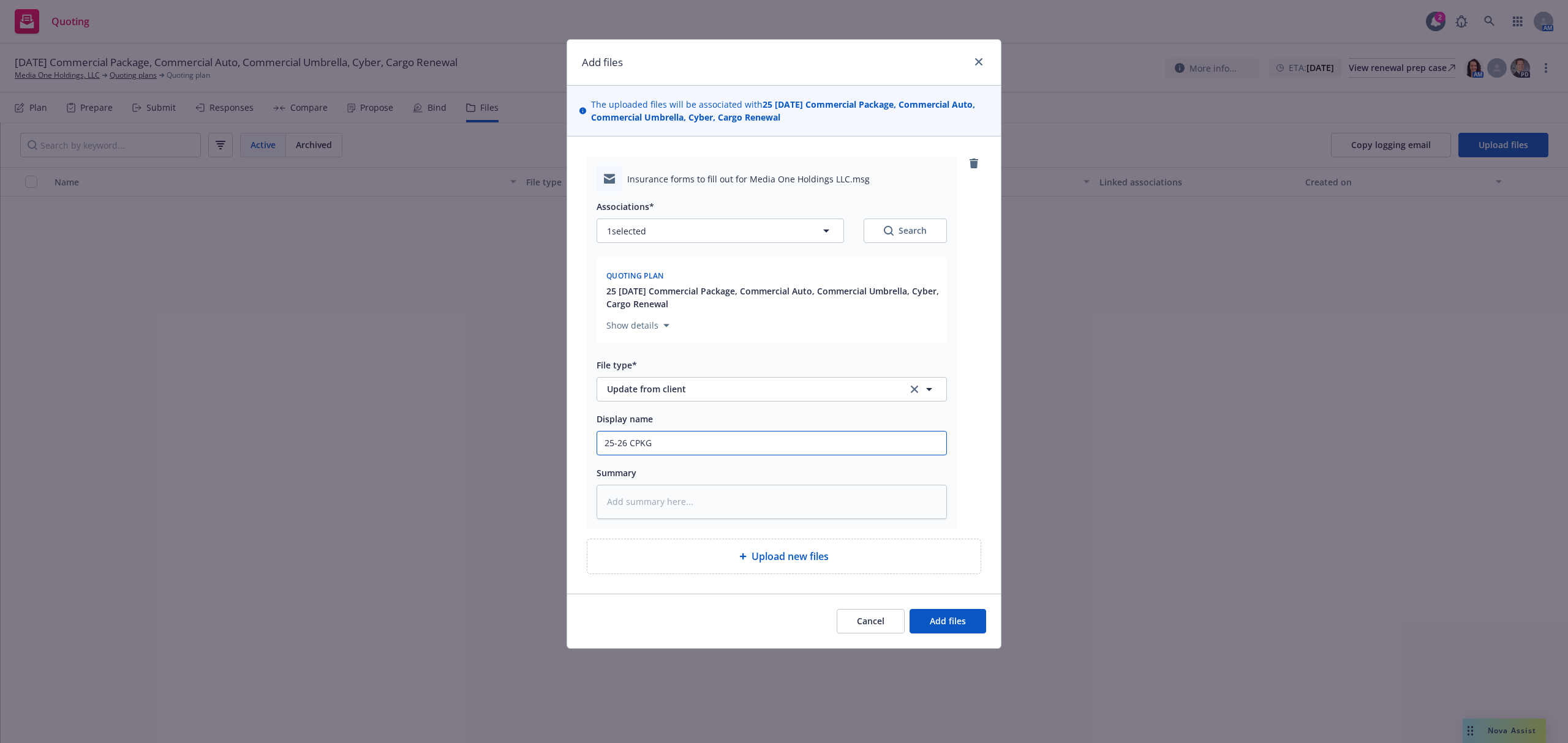
type textarea "x"
type input "25-26 CPKG M"
type textarea "x"
type input "25-26 CPKG MG"
type textarea "x"
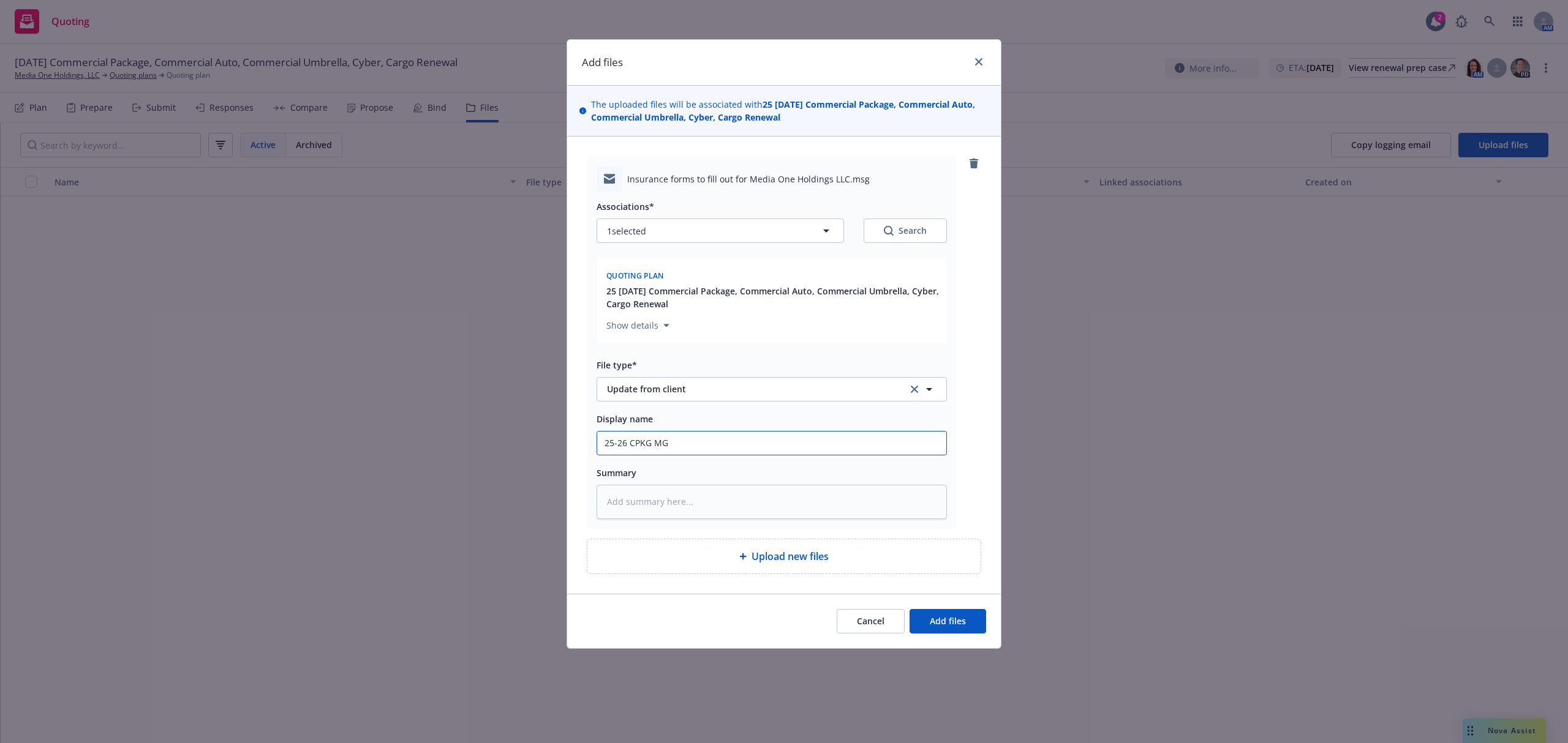
type input "25-26 CPKG MGM"
type textarea "x"
type input "25-26 CPKG MGMT"
type textarea "x"
type input "25-26 CPKG MGMT"
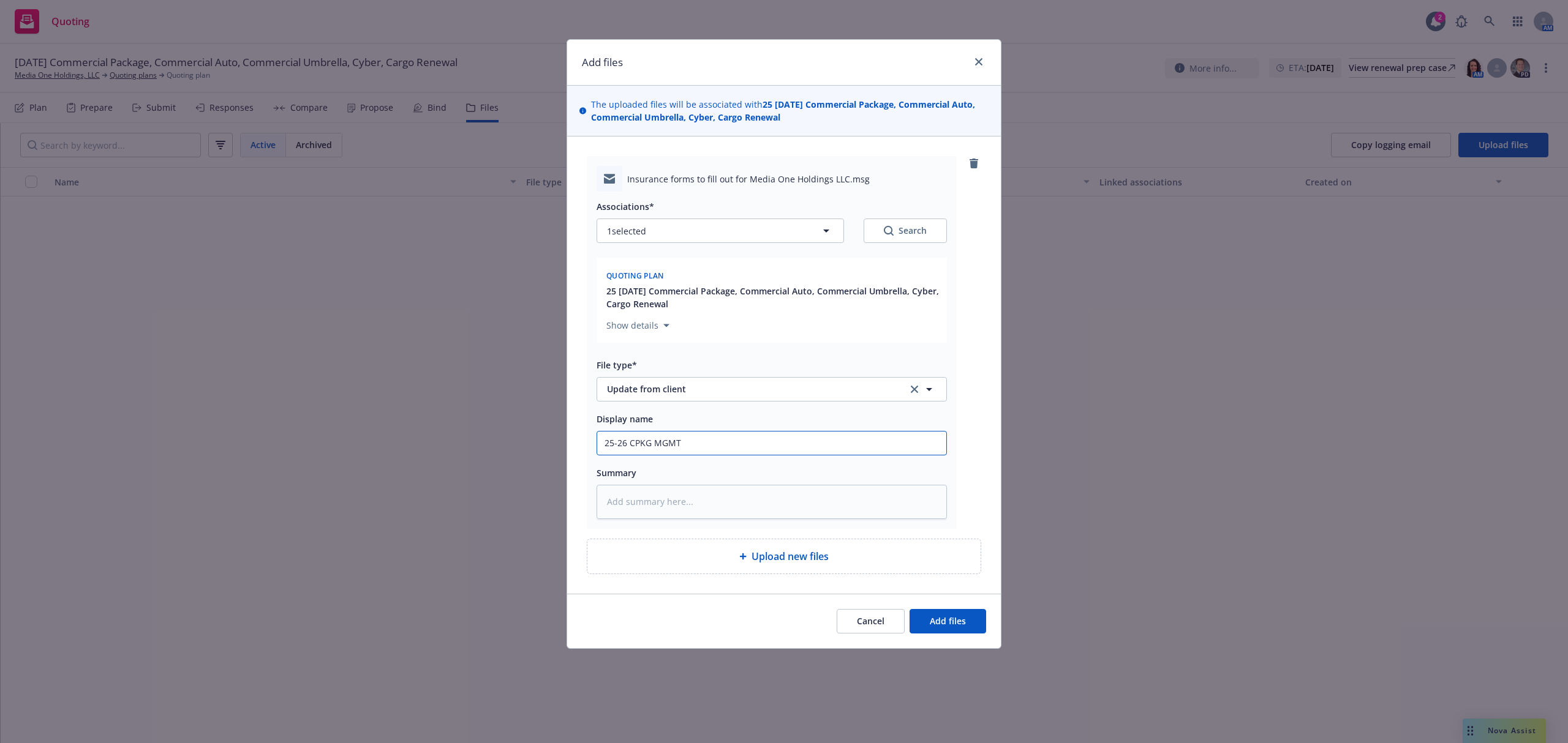
type textarea "x"
type input "25-26 CPKG MGMT E"
type textarea "x"
type input "25-26 CPKG MGMT EM"
type textarea "x"
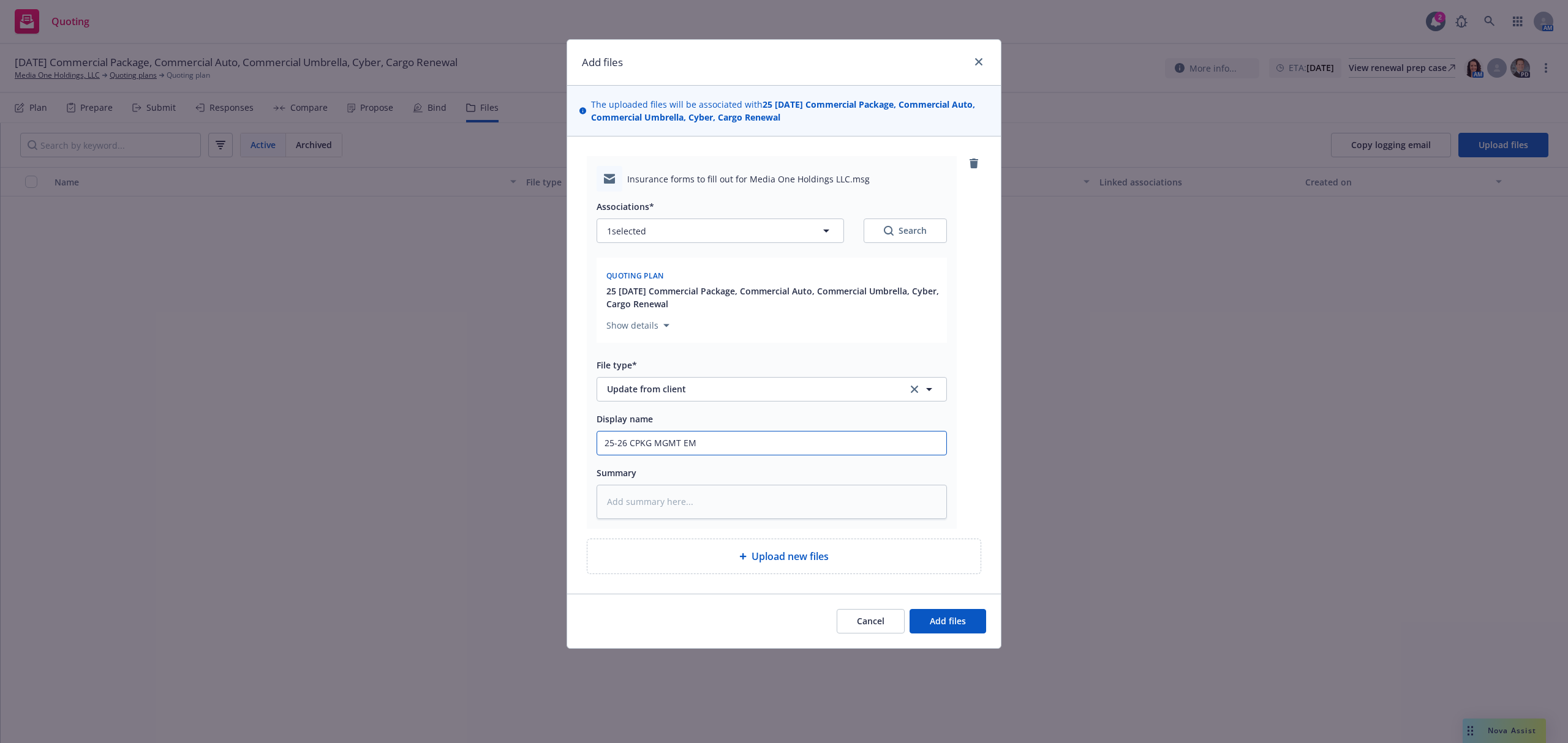
type input "25-26 CPKG MGMT EMT"
type textarea "x"
type input "25-26 CPKG MGMT EM"
type textarea "x"
type input "25-26 CPKG MGMT E"
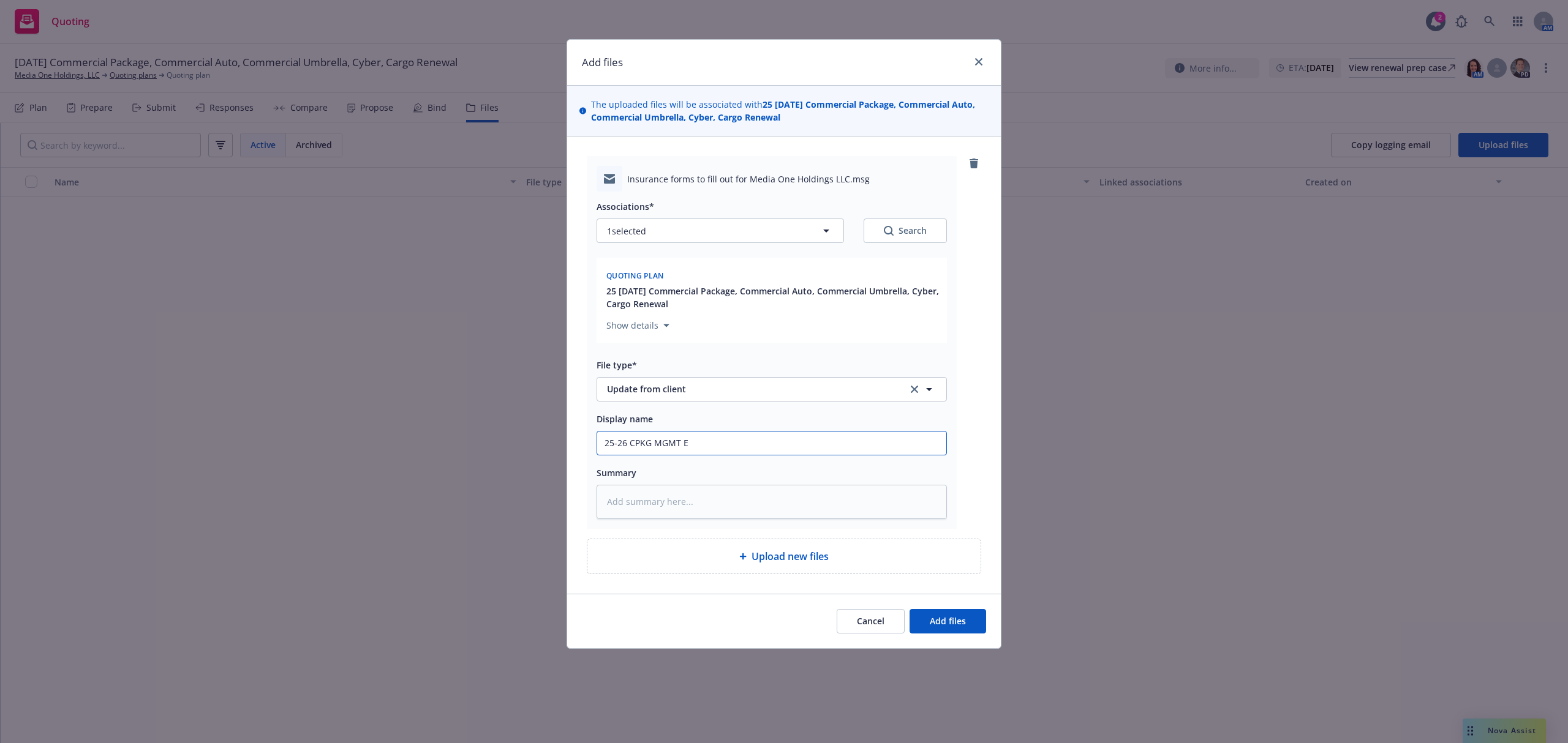
type textarea "x"
type input "25-26 CPKG MGMT"
type textarea "x"
type input "25-26 CPKG MGMT C"
type textarea "x"
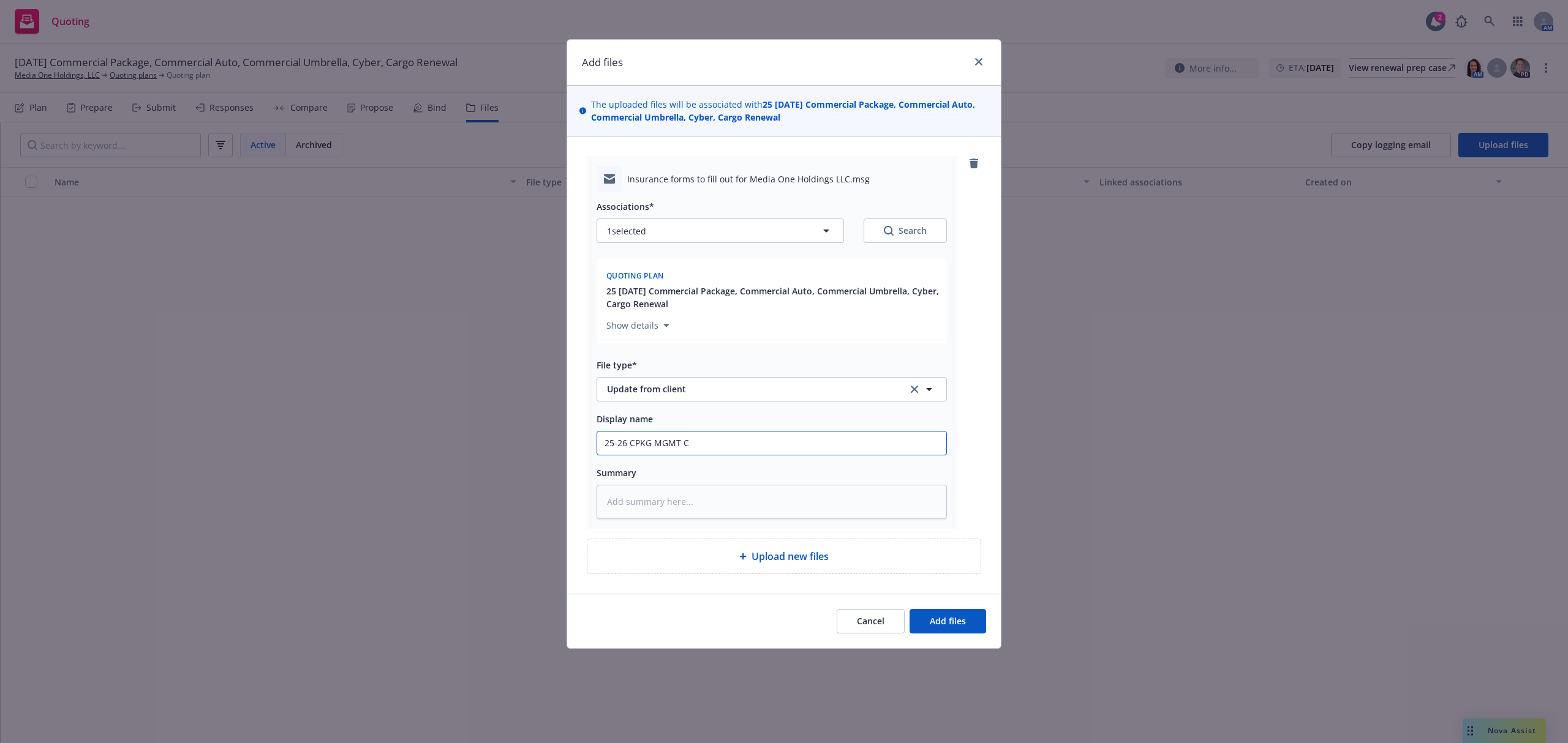
type input "25-26 CPKG MGMT CA"
type textarea "x"
type input "25-26 CPKG MGMT CAR"
type textarea "x"
type input "25-26 CPKG MGMT CARG"
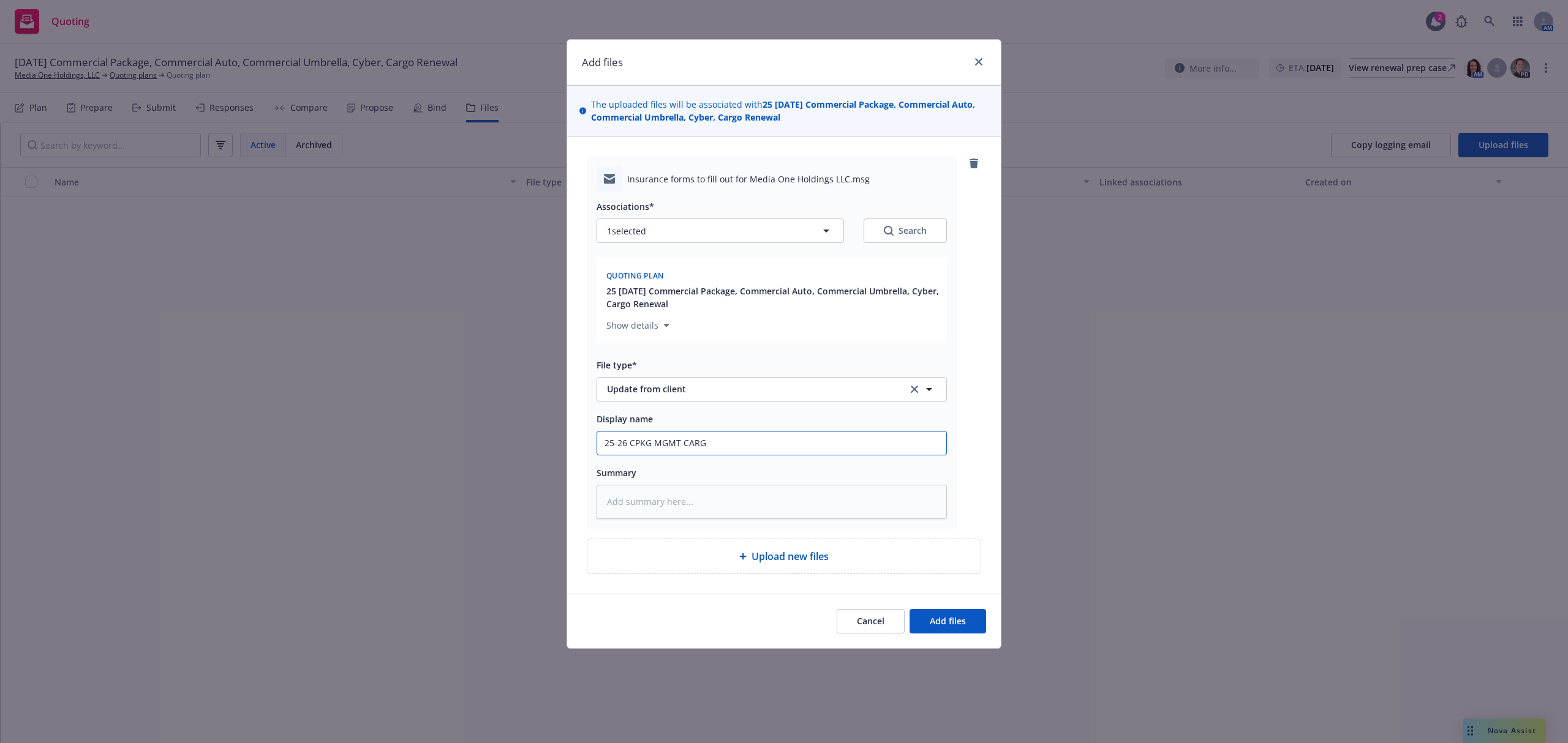
type textarea "x"
type input "25-26 CPKG MGMT CARGO"
type textarea "x"
type input "25-26 CPKG MGMT CARGO"
type textarea "x"
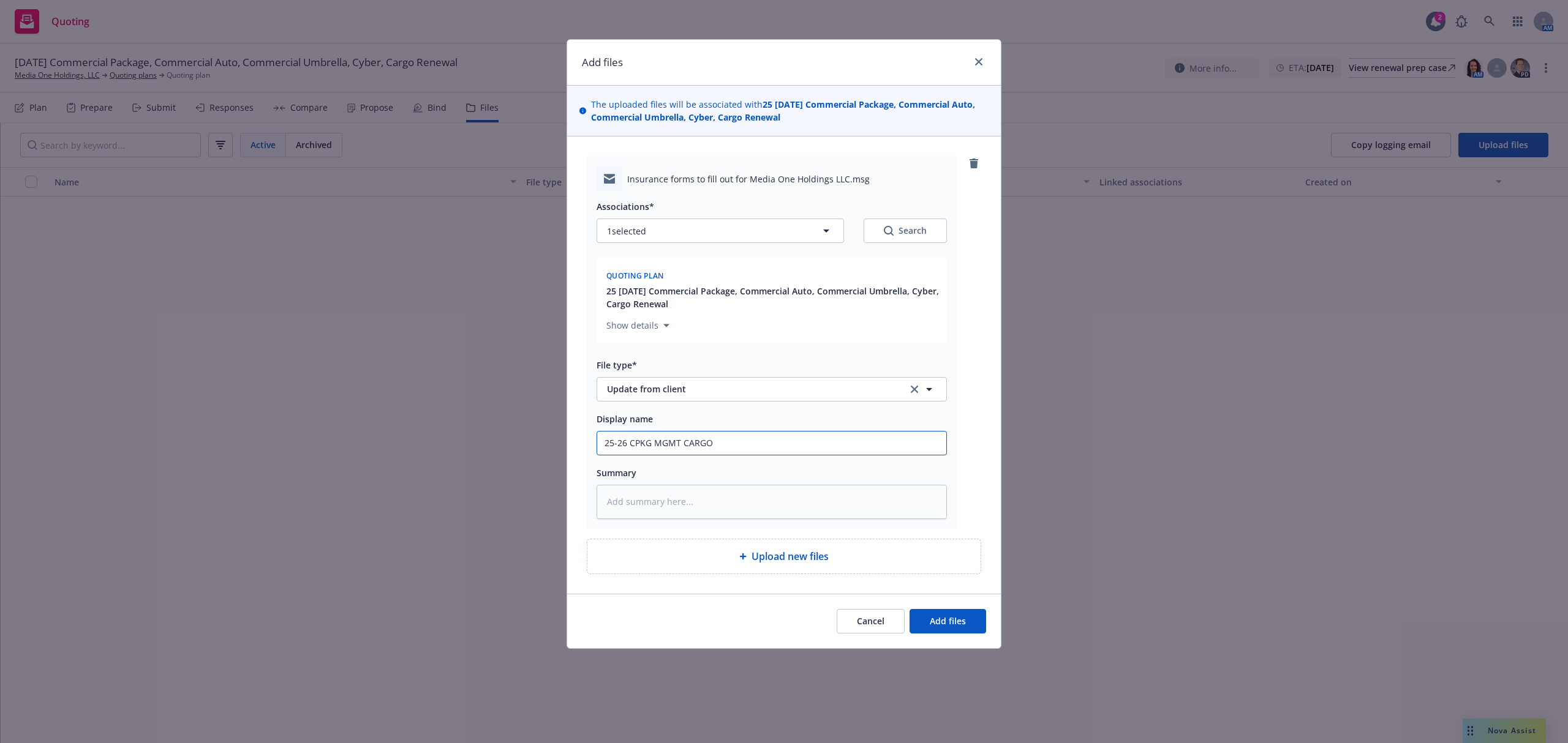
type input "25-26 CPKG MGMT CARGO E"
type textarea "x"
type input "25-26 CPKG MGMT CARGO EM"
type textarea "x"
type input "25-26 CPKG MGMT CARGO EMT"
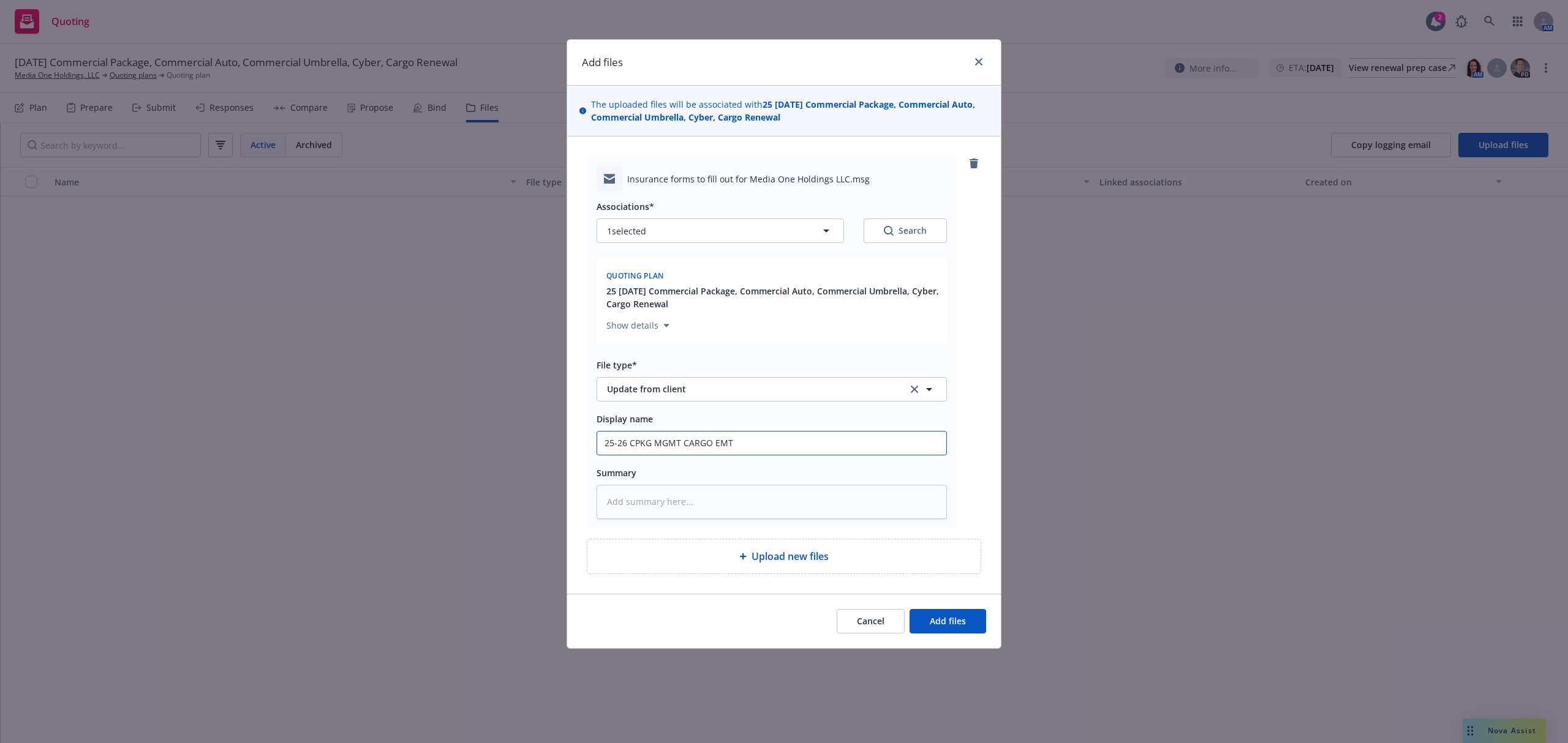
type textarea "x"
type input "25-26 CPKG MGMT CARGO EMTI"
type textarea "x"
type input "25-26 CPKG MGMT CARGO EMTI"
type textarea "x"
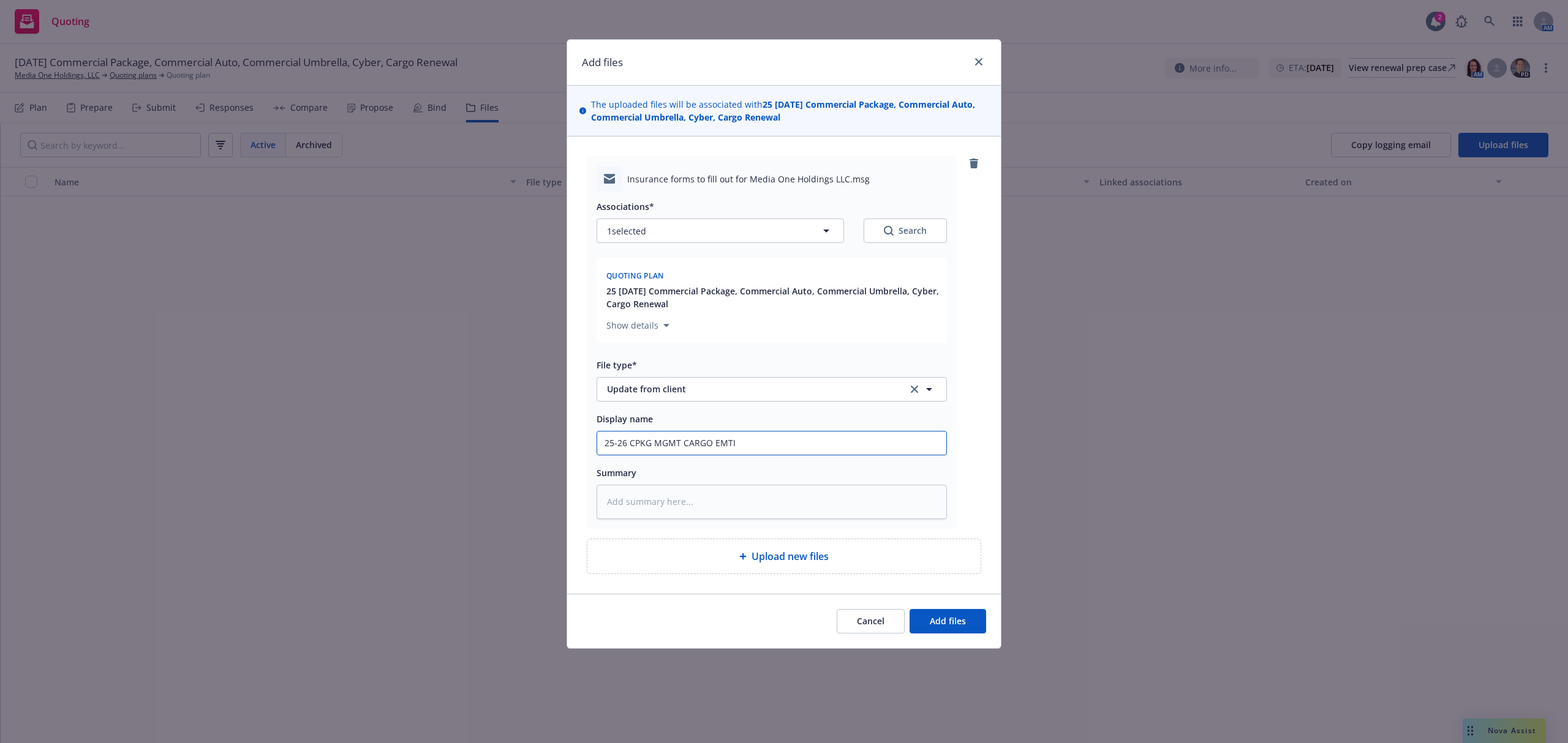
type input "25-26 CPKG MGMT CARGO EMTI C"
type textarea "x"
type input "25-26 CPKG MGMT CARGO EMTI Ca"
type textarea "x"
type input "25-26 CPKG MGMT CARGO EMTI Cad"
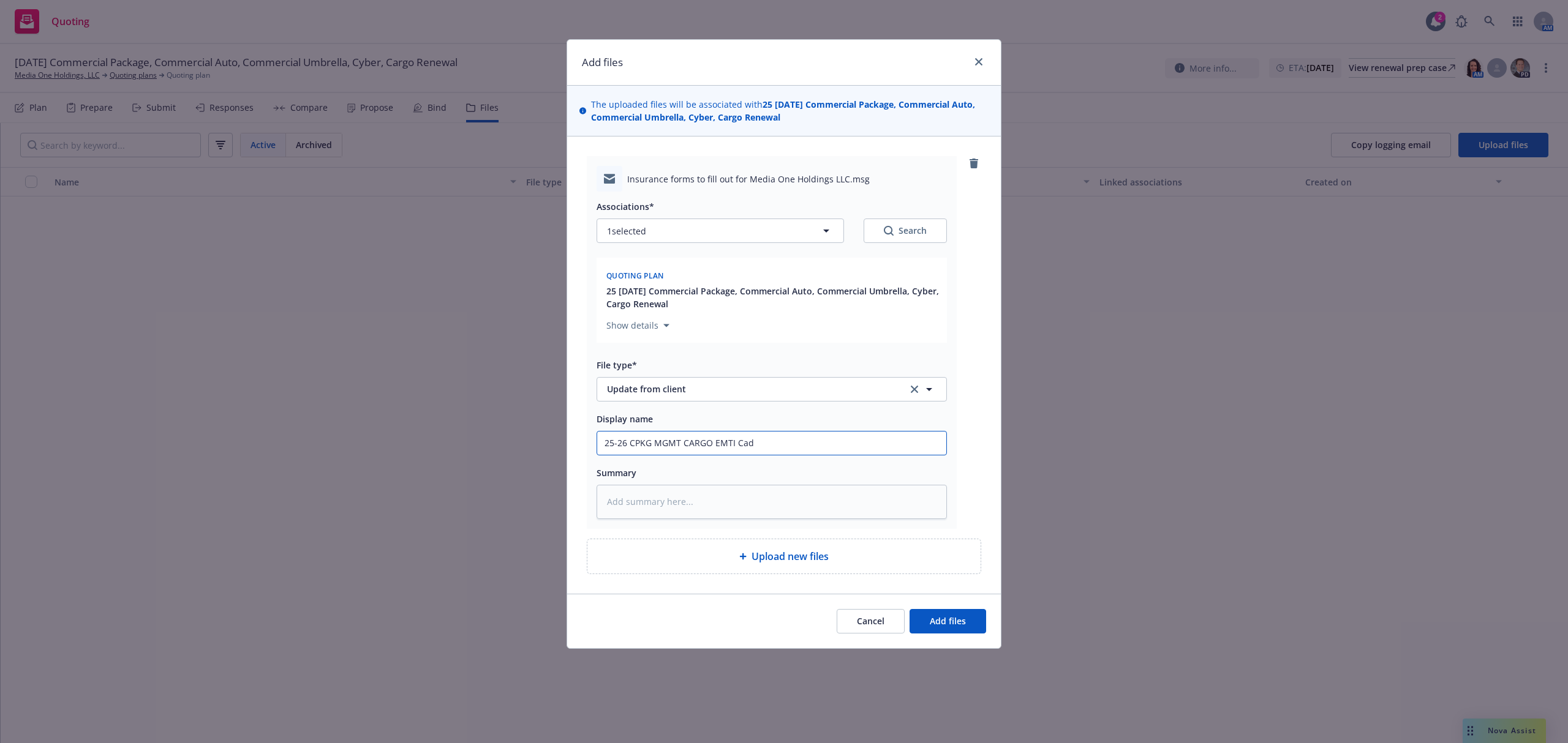
type textarea "x"
type input "25-26 CPKG MGMT CARGO EMTI Cade"
type textarea "x"
type input "25-26 CPKG MGMT CARGO EMTI Cade"
type textarea "x"
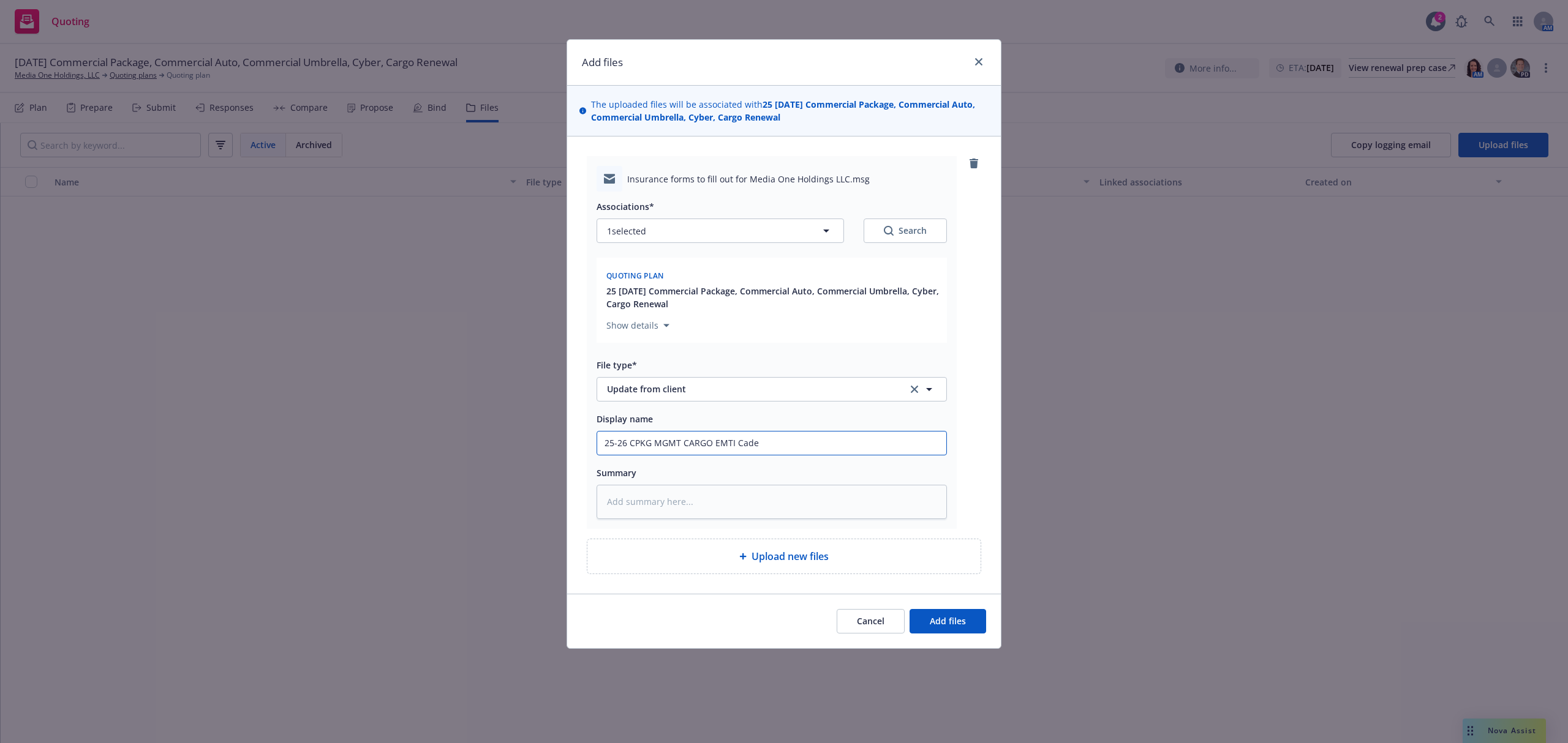
type input "25-26 CPKG MGMT CARGO EMTI Cade P"
type textarea "x"
type input "25-26 CPKG MGMT CARGO EMTI [PERSON_NAME]"
type textarea "x"
type input "25-26 CPKG MGMT CARGO EMTI Cade Pls"
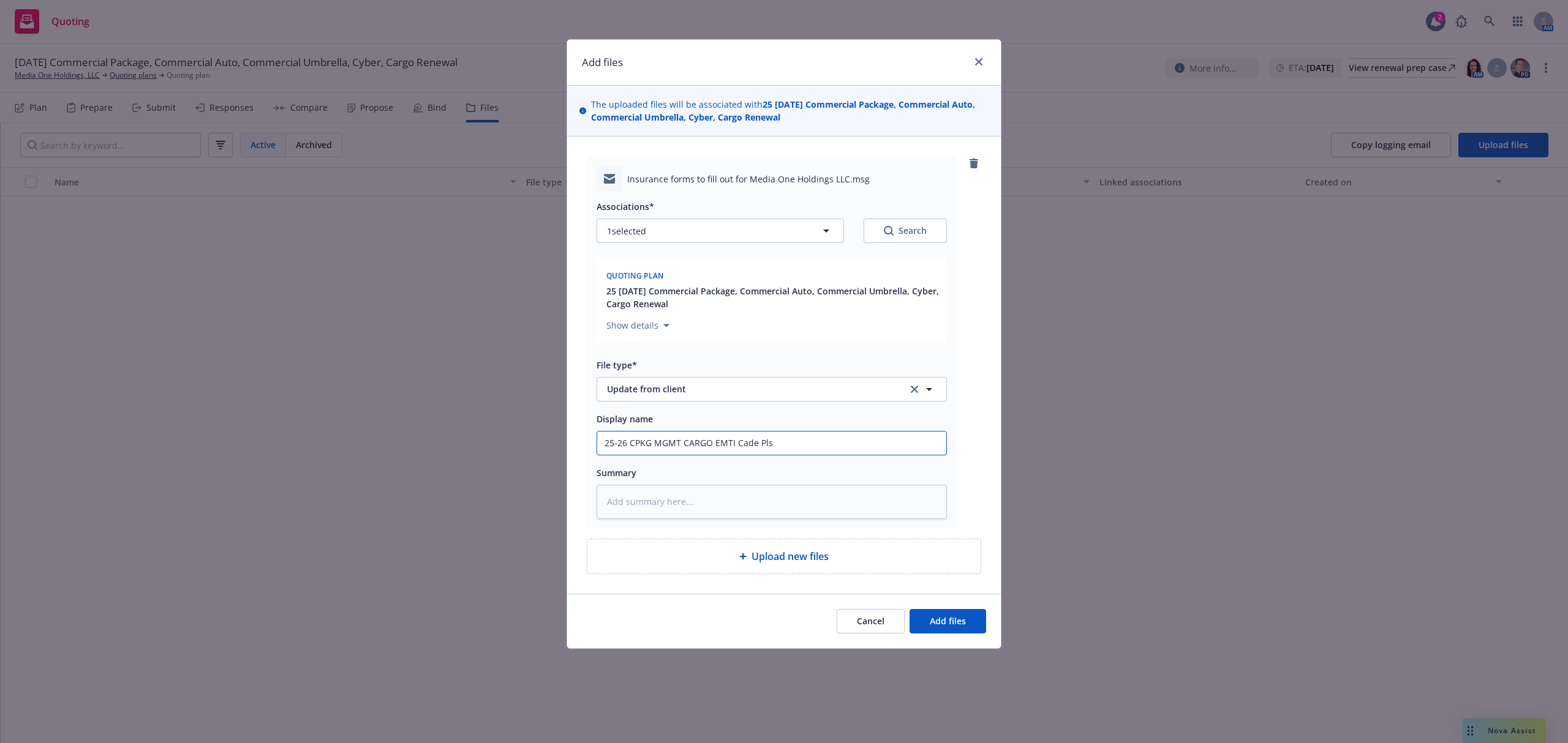
type textarea "x"
type input "25-26 CPKG MGMT CARGO EMTI Cade Pls"
type textarea "x"
type input "25-26 CPKG MGMT CARGO EMTI Cade Pls c"
type textarea "x"
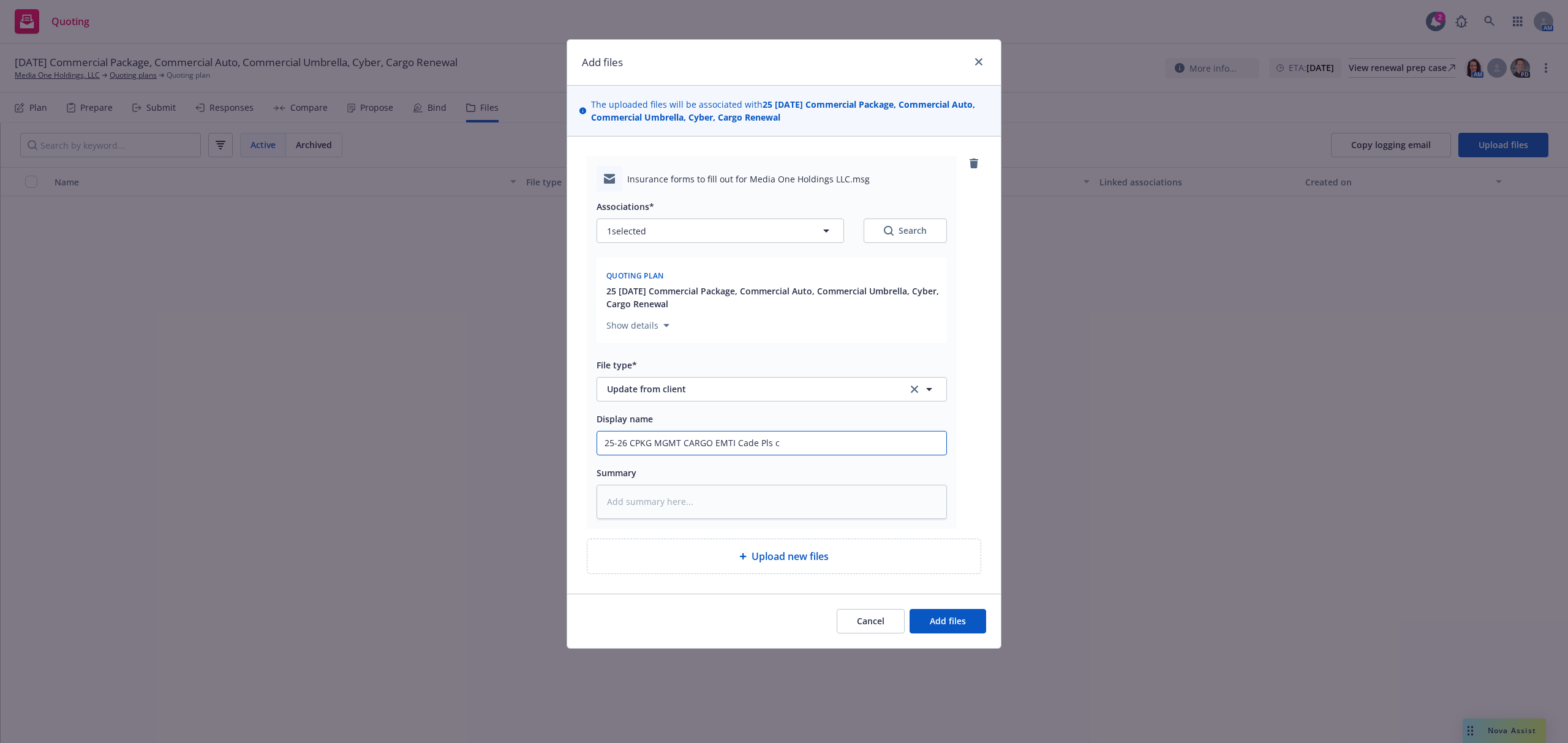
type input "25-26 CPKG MGMT CARGO EMTI Cade Pls co"
type textarea "x"
type input "25-26 CPKG MGMT CARGO EMTI Cade Pls com"
type textarea "x"
type input "25-26 CPKG MGMT CARGO EMTI Cade Pls comp"
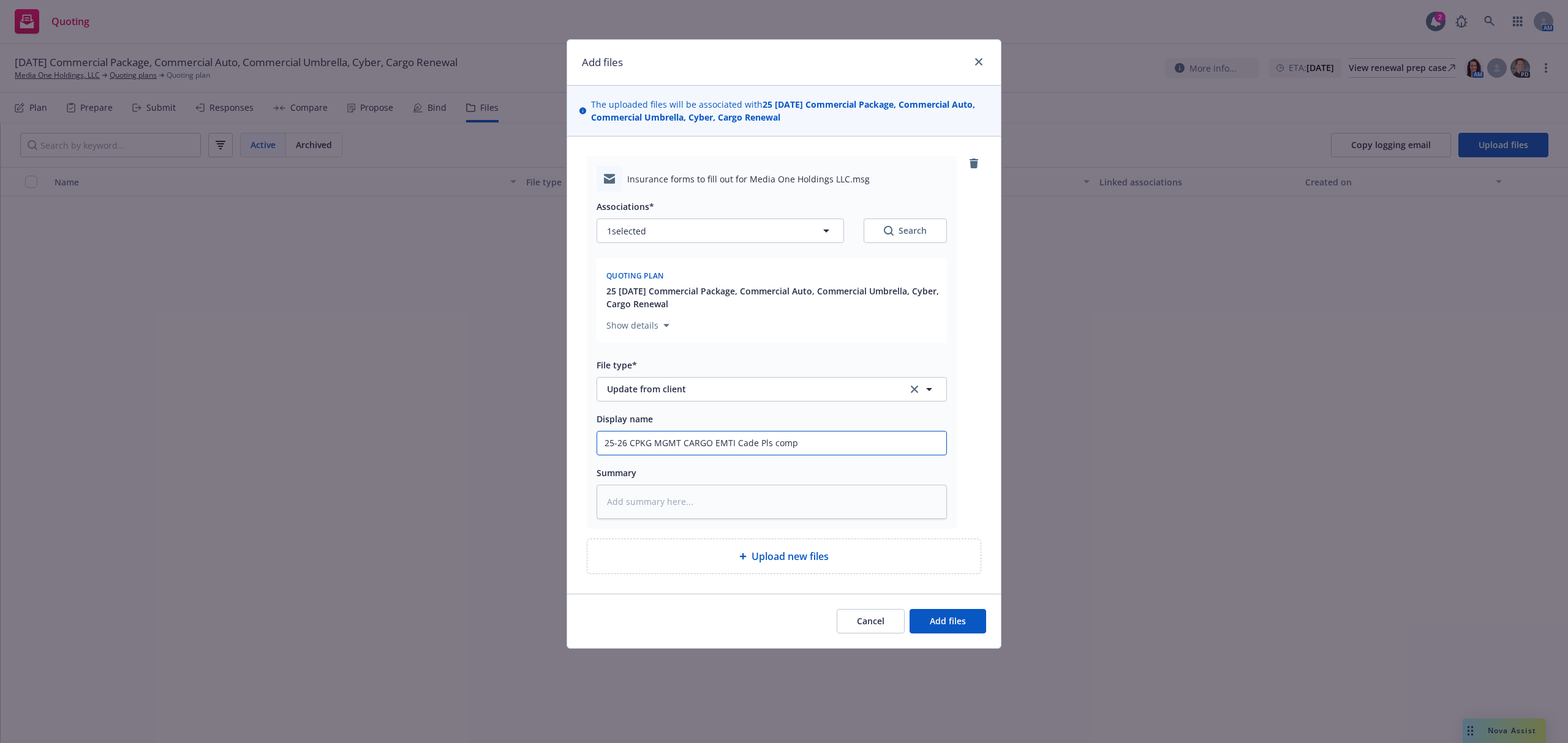
type textarea "x"
type input "25-26 CPKG MGMT CARGO EMTI Cade Pls compl"
type textarea "x"
type input "25-26 CPKG MGMT CARGO EMTI Cade Pls comple"
type textarea "x"
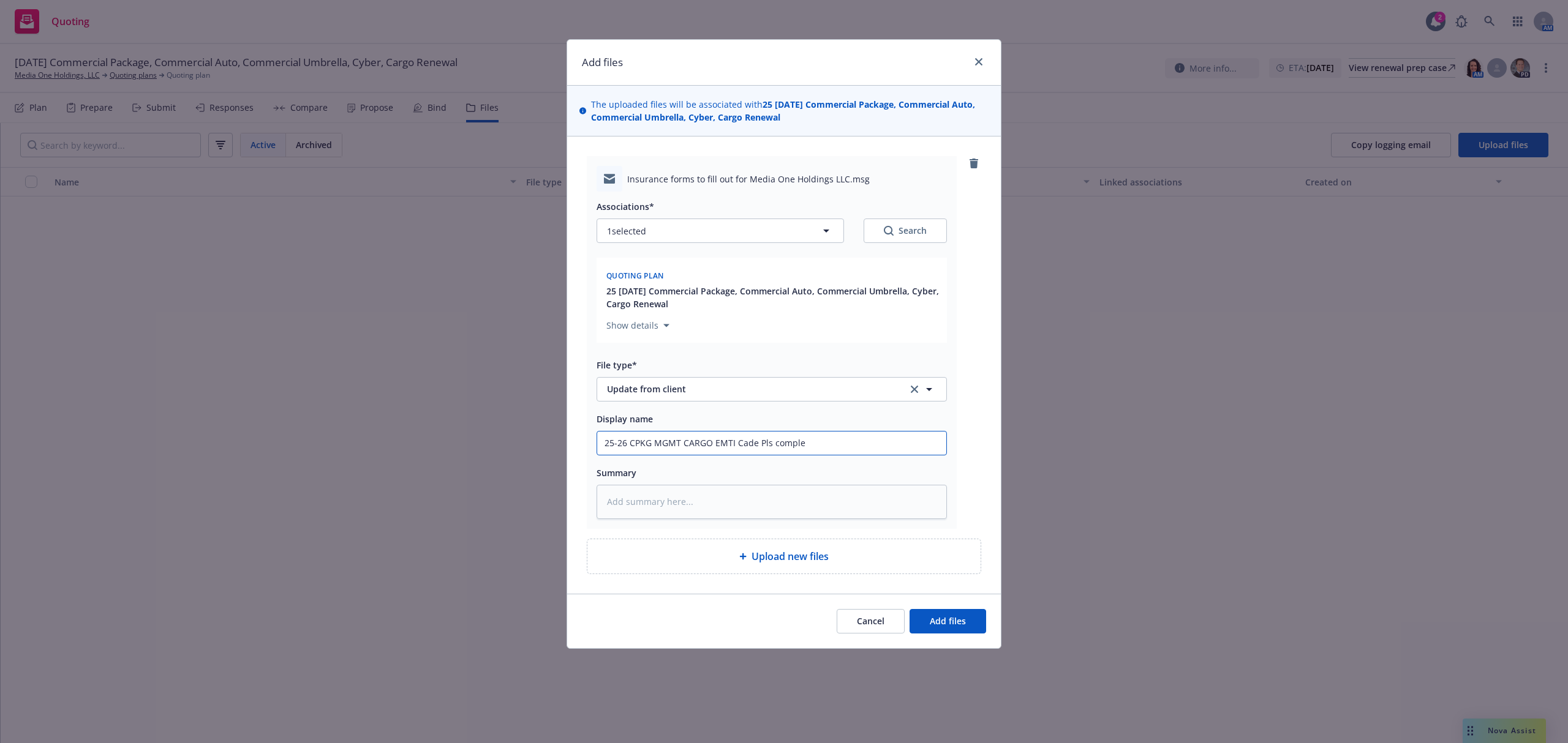
type input "25-26 CPKG MGMT CARGO EMTI Cade Pls complet"
type textarea "x"
type input "25-26 CPKG MGMT CARGO EMTI Cade Pls complete"
type textarea "x"
type input "25-26 CPKG MGMT CARGO EMTI Cade Pls complete"
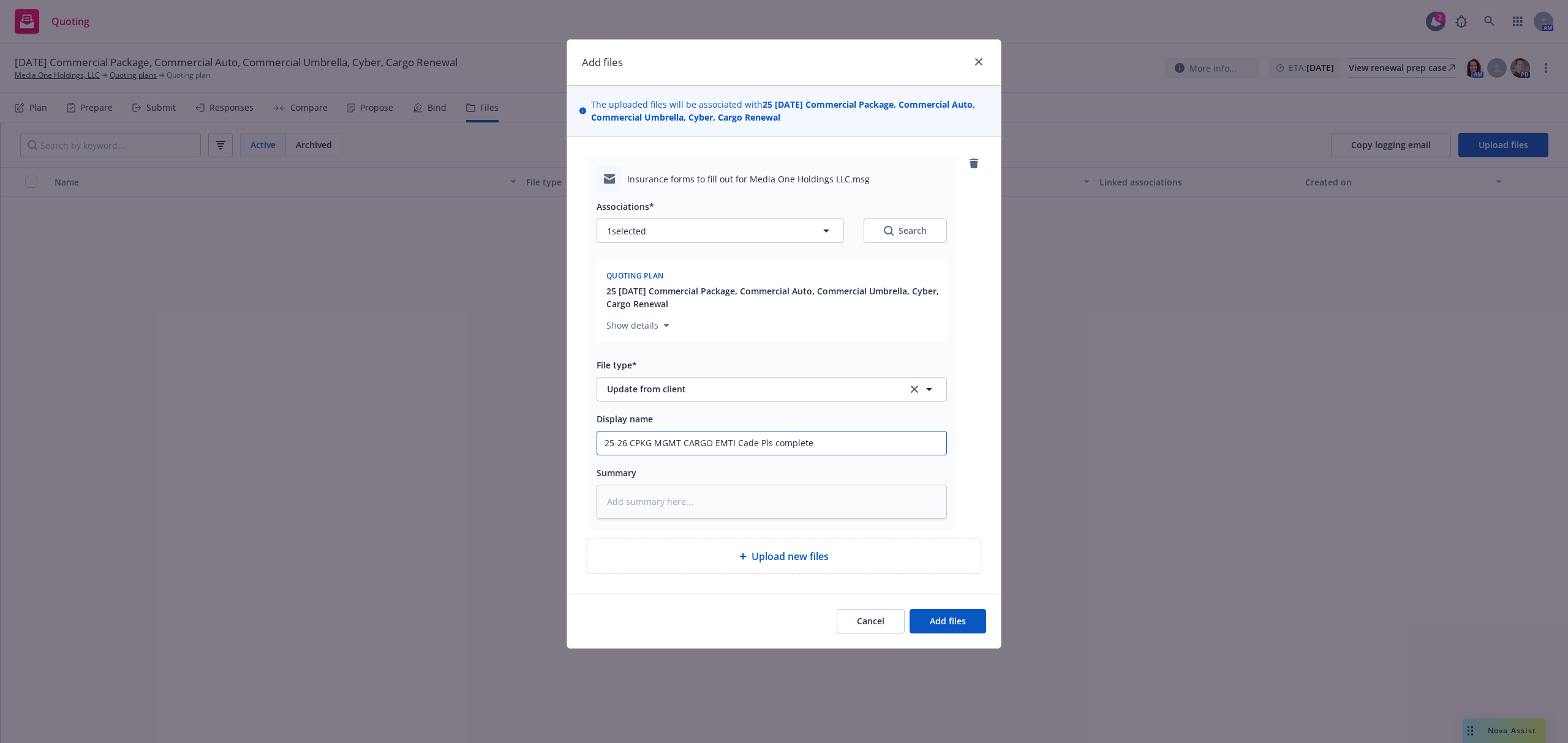
type textarea "x"
type input "25-26 CPKG MGMT CARGO EMTI Cade Pls complete T"
type textarea "x"
type input "25-26 CPKG MGMT CARGO EMTI Cade Pls complete"
type textarea "x"
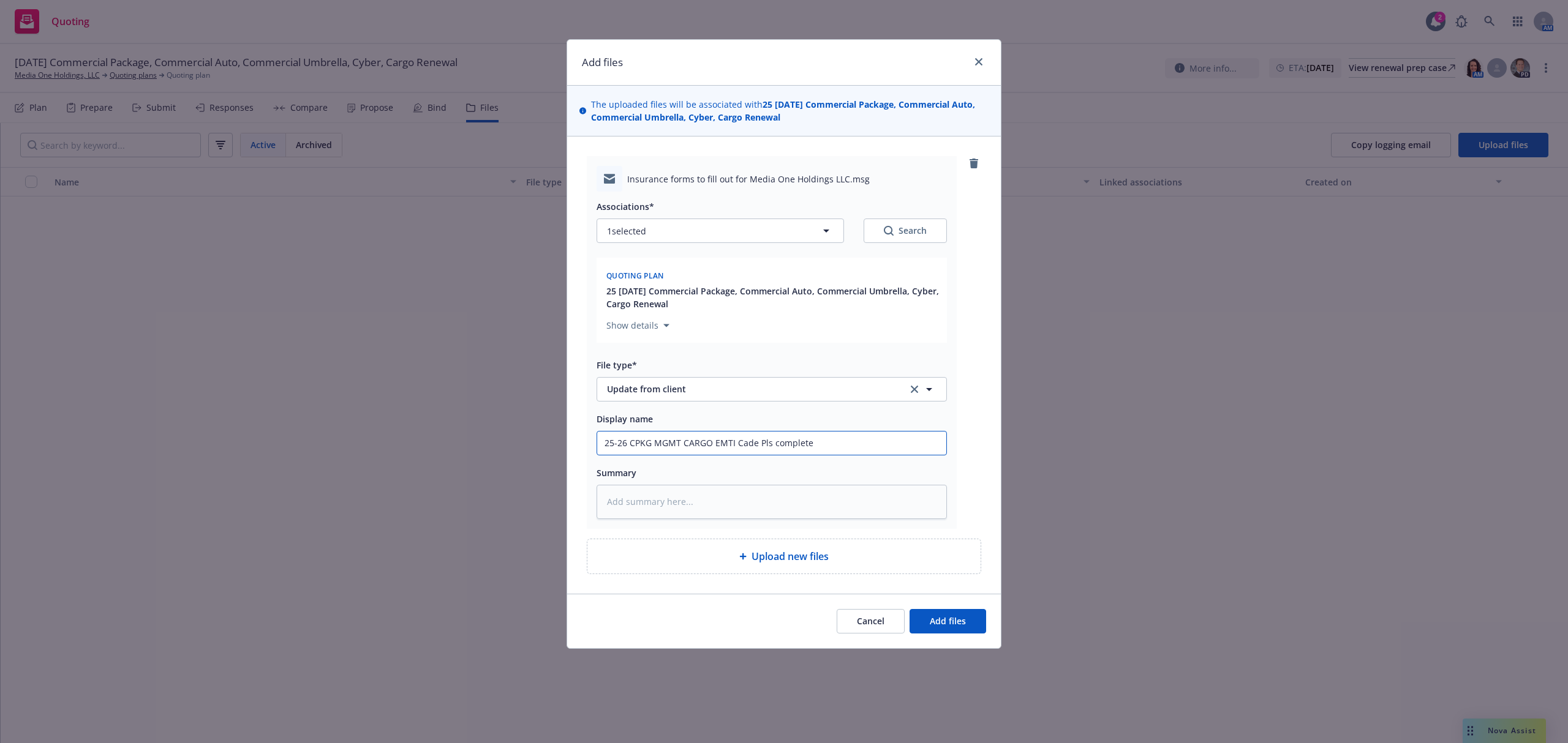
type input "25-26 CPKG MGMT CARGO EMTI Cade Pls complete I"
type textarea "x"
type input "25-26 CPKG MGMT CARGO EMTI Cade Pls complete Ind"
type textarea "x"
type input "25-26 CPKG MGMT CARGO EMTI Cade Pls complete Indi"
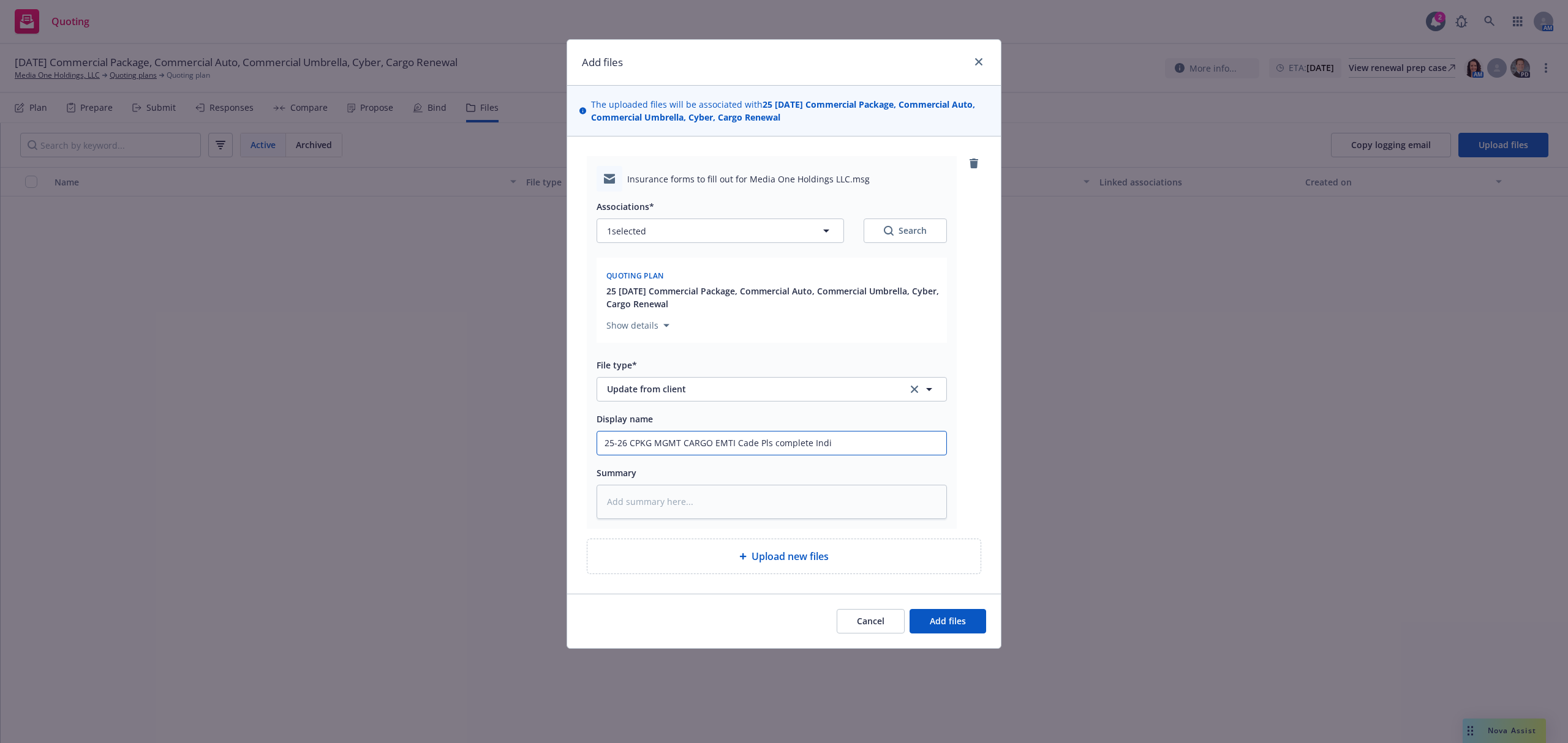
type textarea "x"
type input "25-26 CPKG MGMT CARGO EMTI Cade Pls complete Indio"
paste textarea "Hi Cade, Here's our renewal applications for your review. As discussed, please …"
type textarea "x"
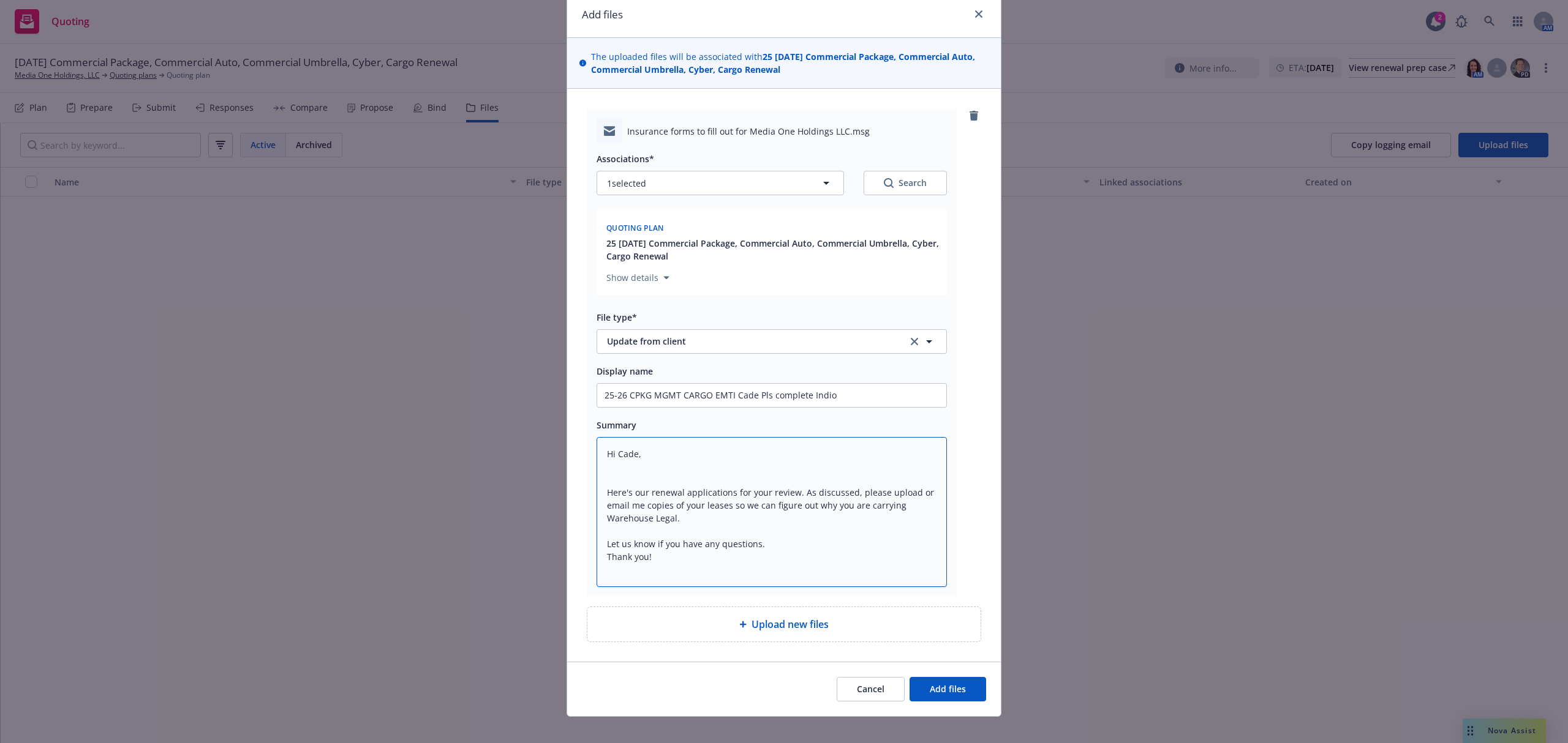
scroll to position [62, 0]
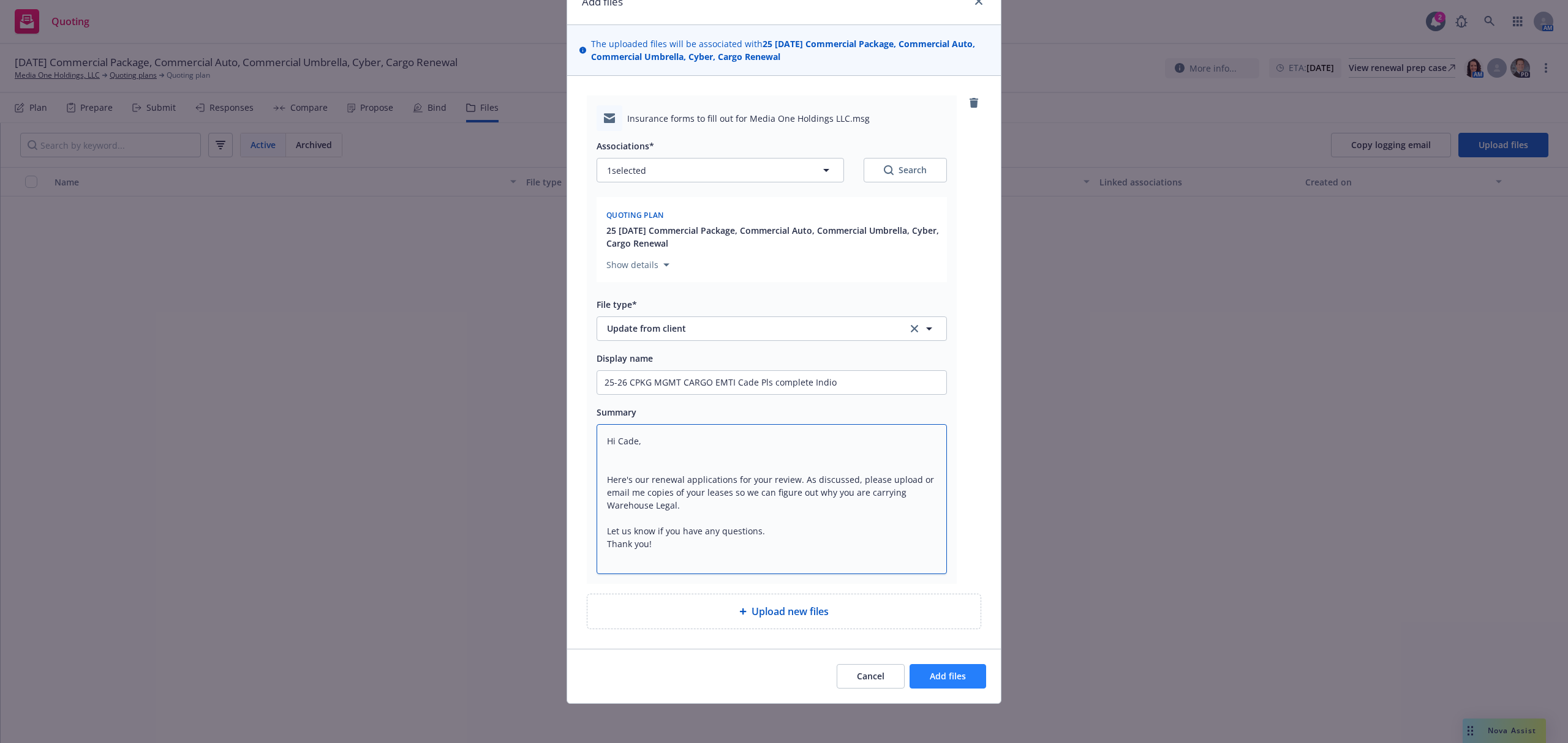
type textarea "Hi Cade, Here's our renewal applications for your review. As discussed, please …"
click at [930, 679] on span "Add files" at bounding box center [948, 676] width 36 height 11
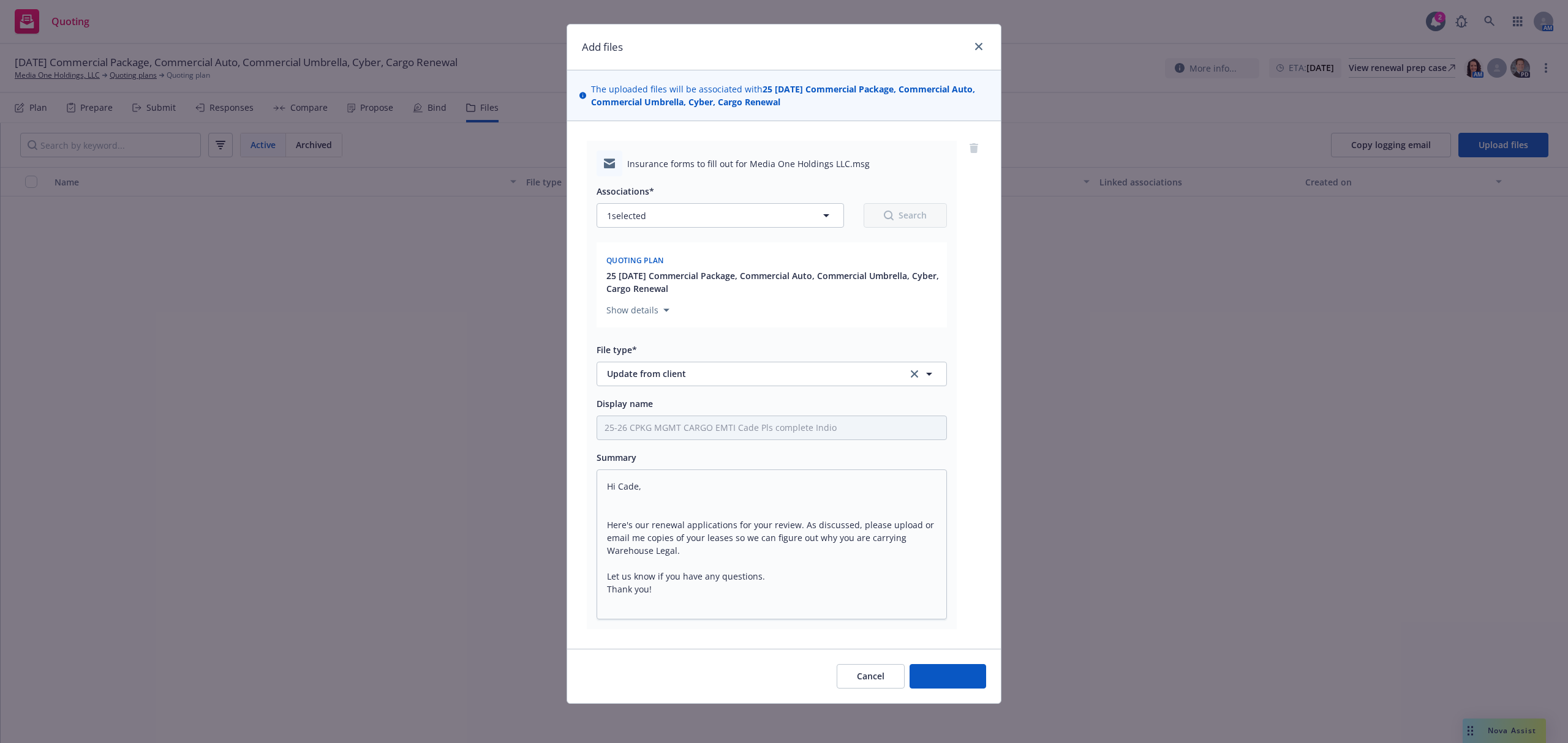
scroll to position [16, 0]
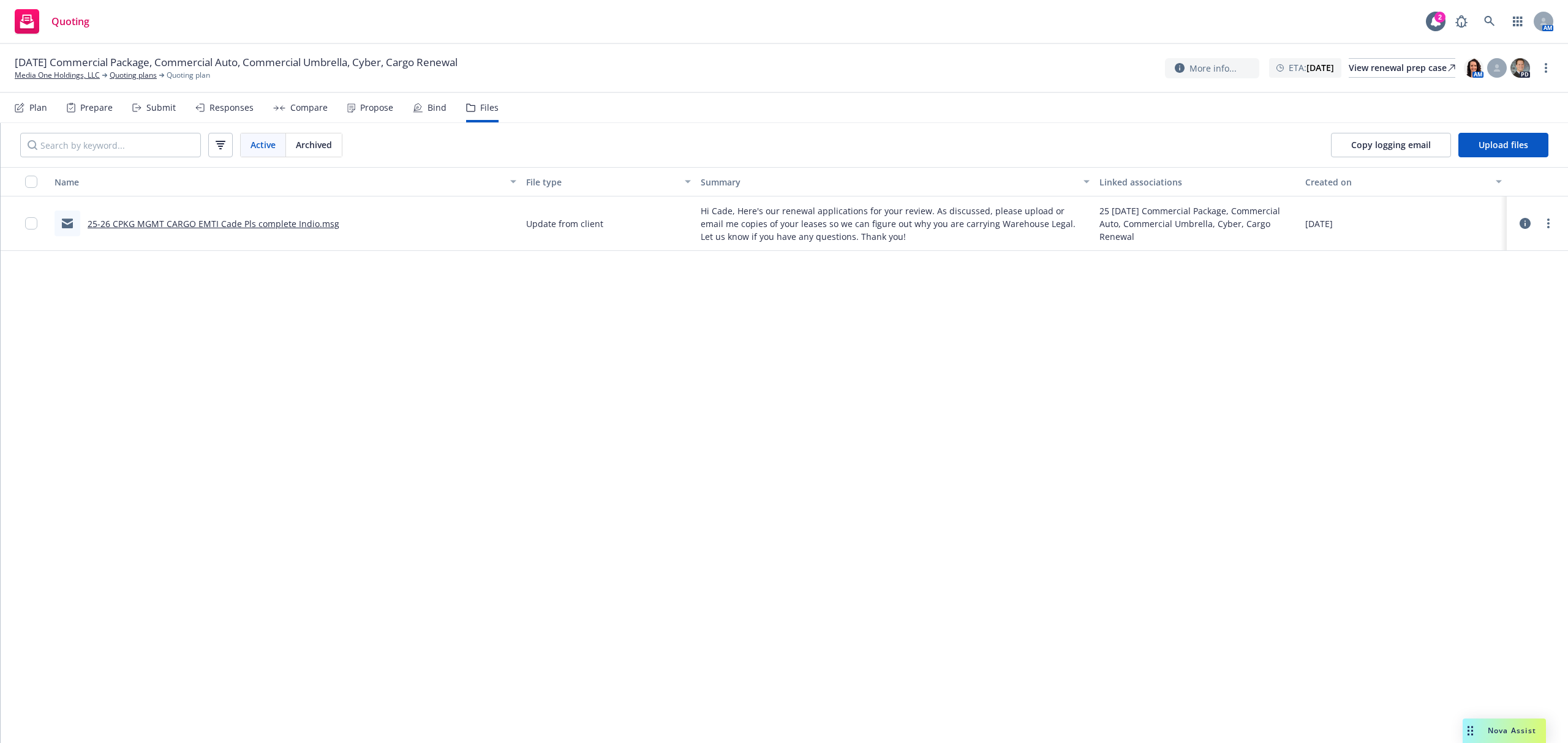
click at [165, 106] on div "Submit" at bounding box center [161, 107] width 29 height 9
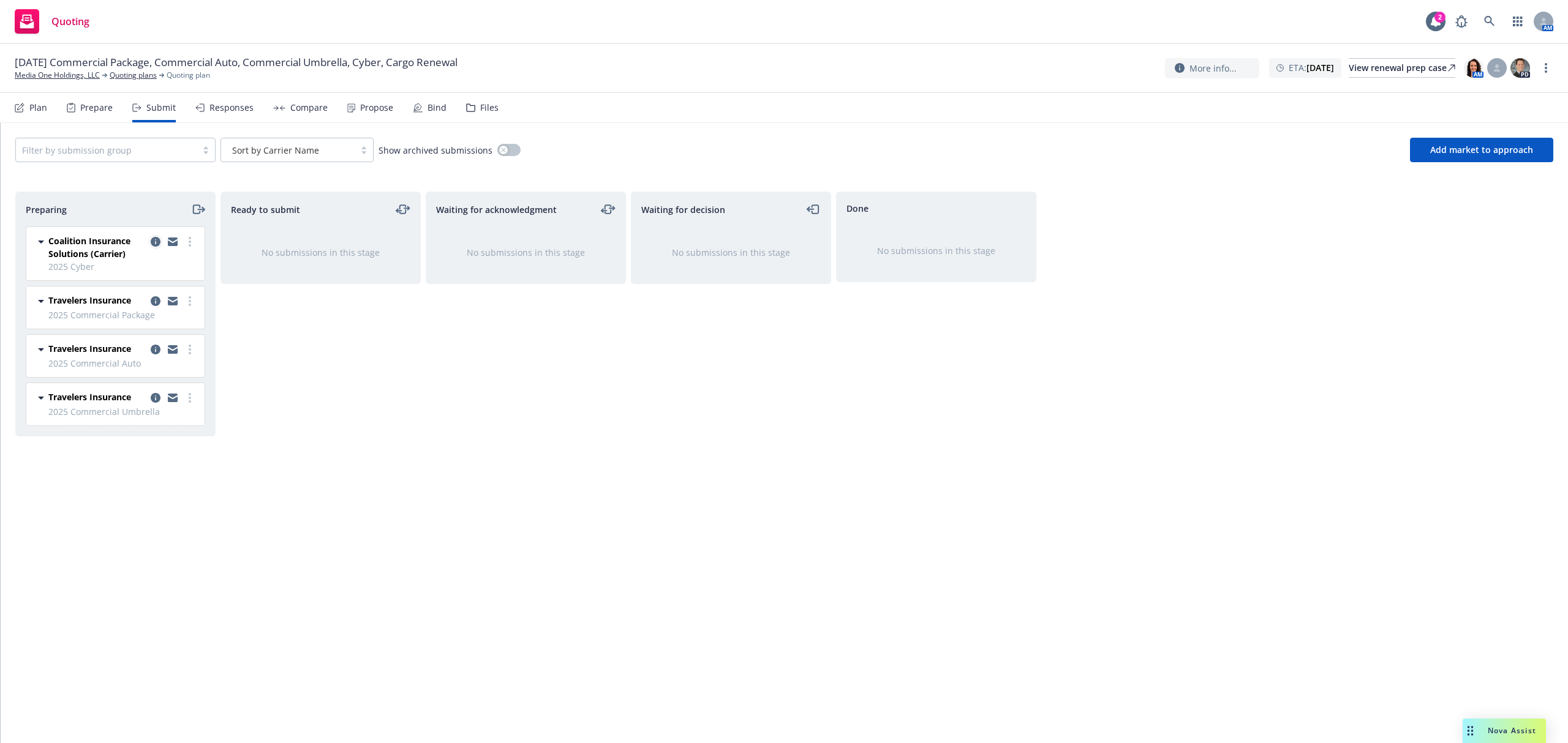
click at [155, 241] on icon "copy logging email" at bounding box center [155, 241] width 9 height 9
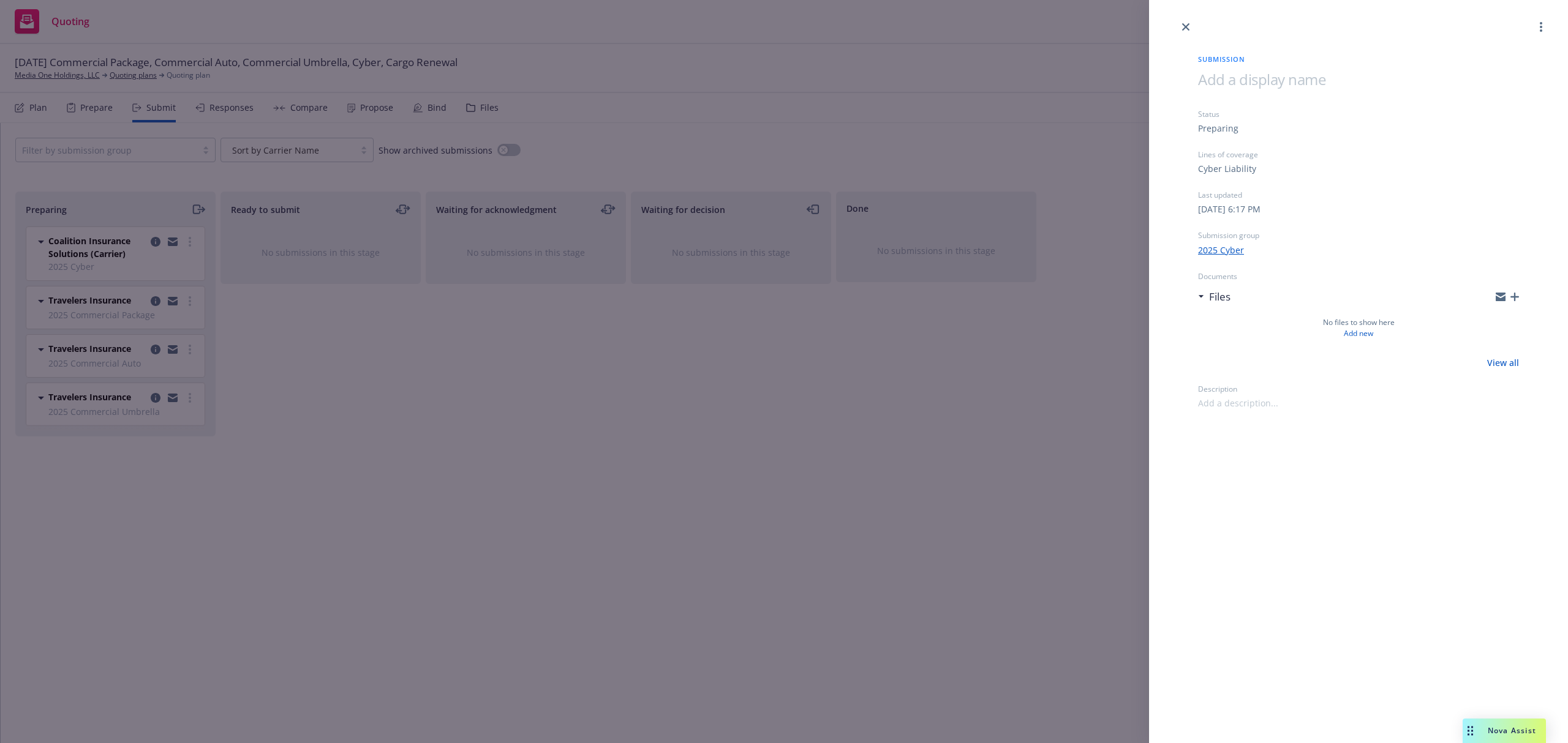
click at [1515, 294] on icon "button" at bounding box center [1514, 297] width 9 height 9
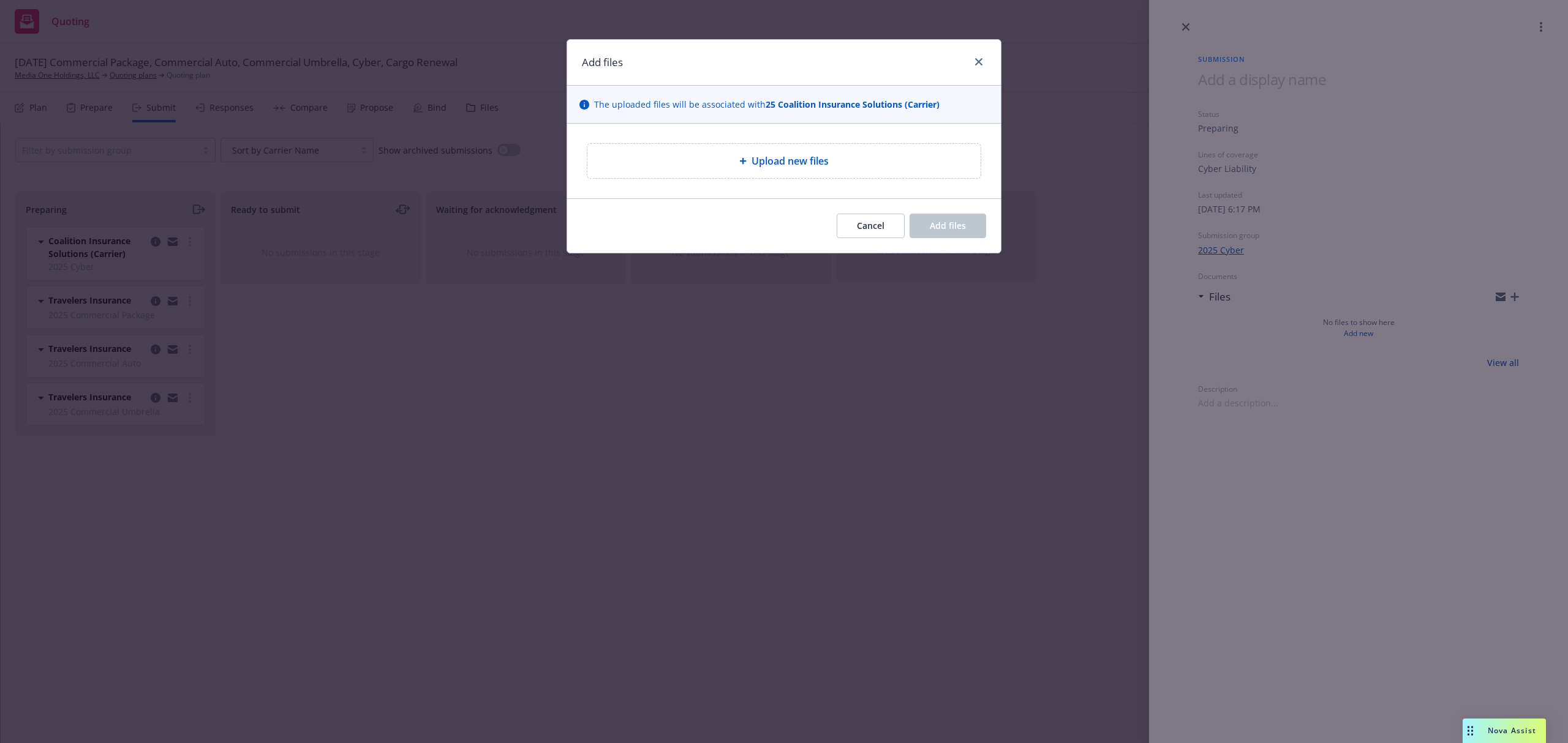
type textarea "x"
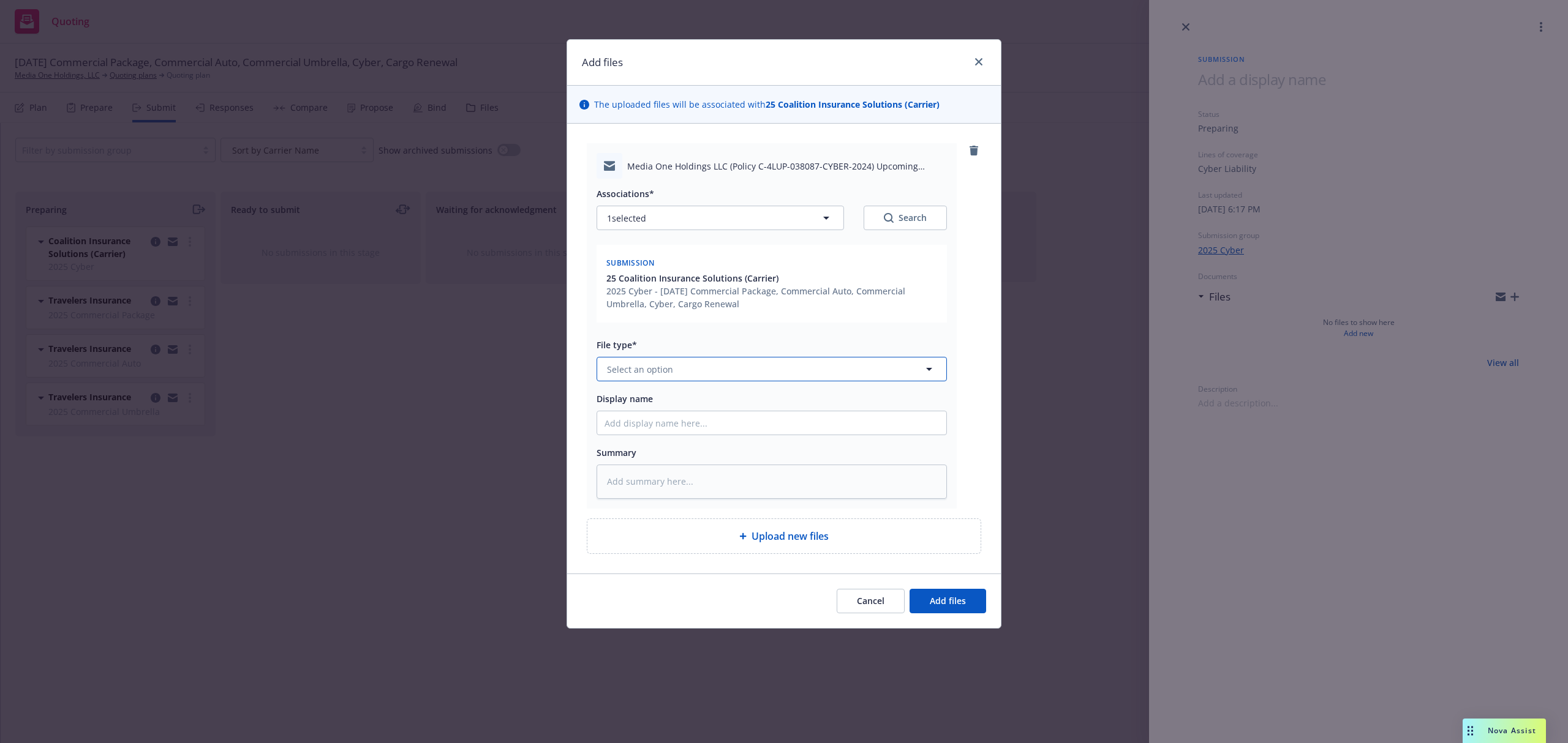
click at [672, 369] on button "Select an option" at bounding box center [772, 368] width 351 height 24
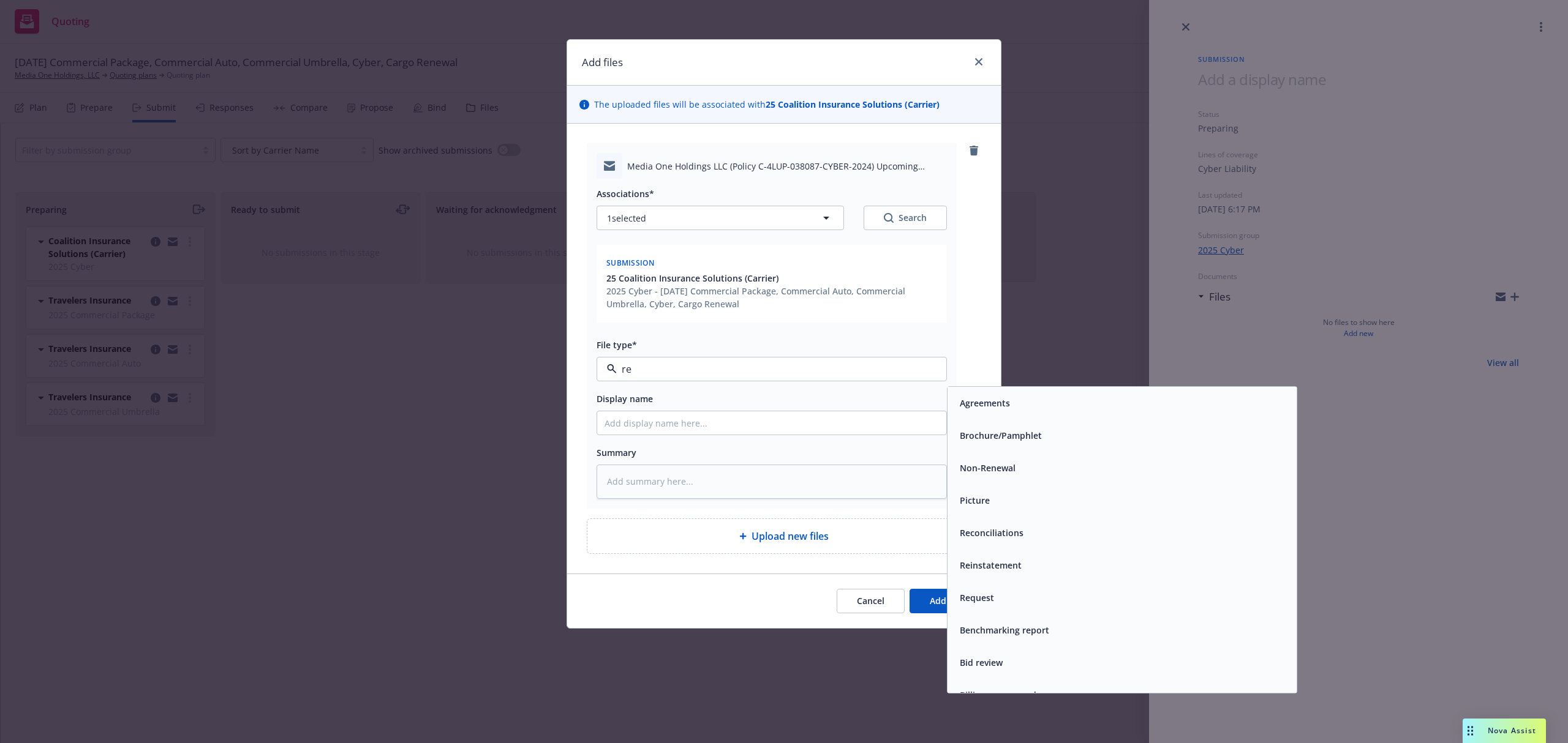
type input "ren"
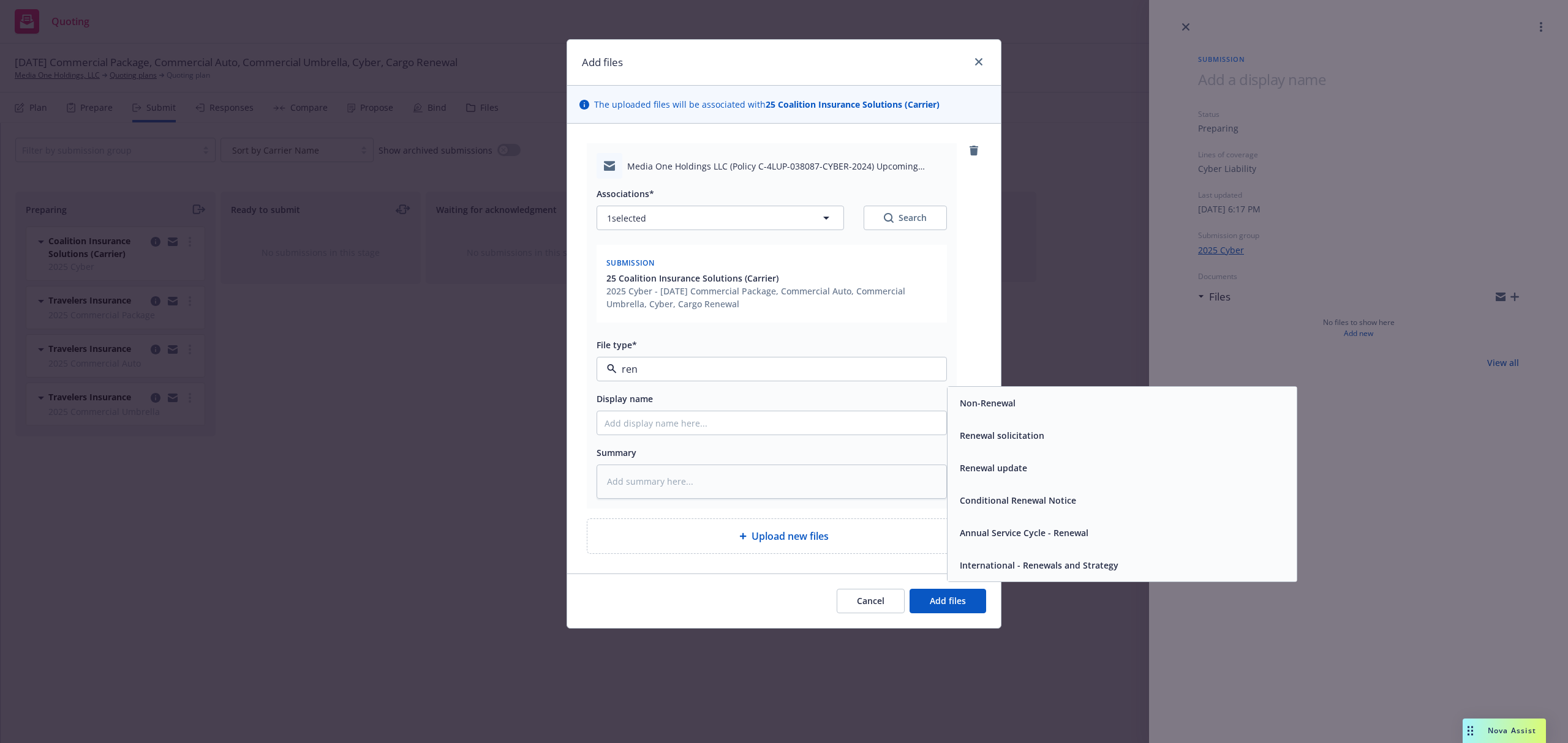
click at [1014, 444] on div "Renewal solicitation" at bounding box center [1001, 435] width 92 height 18
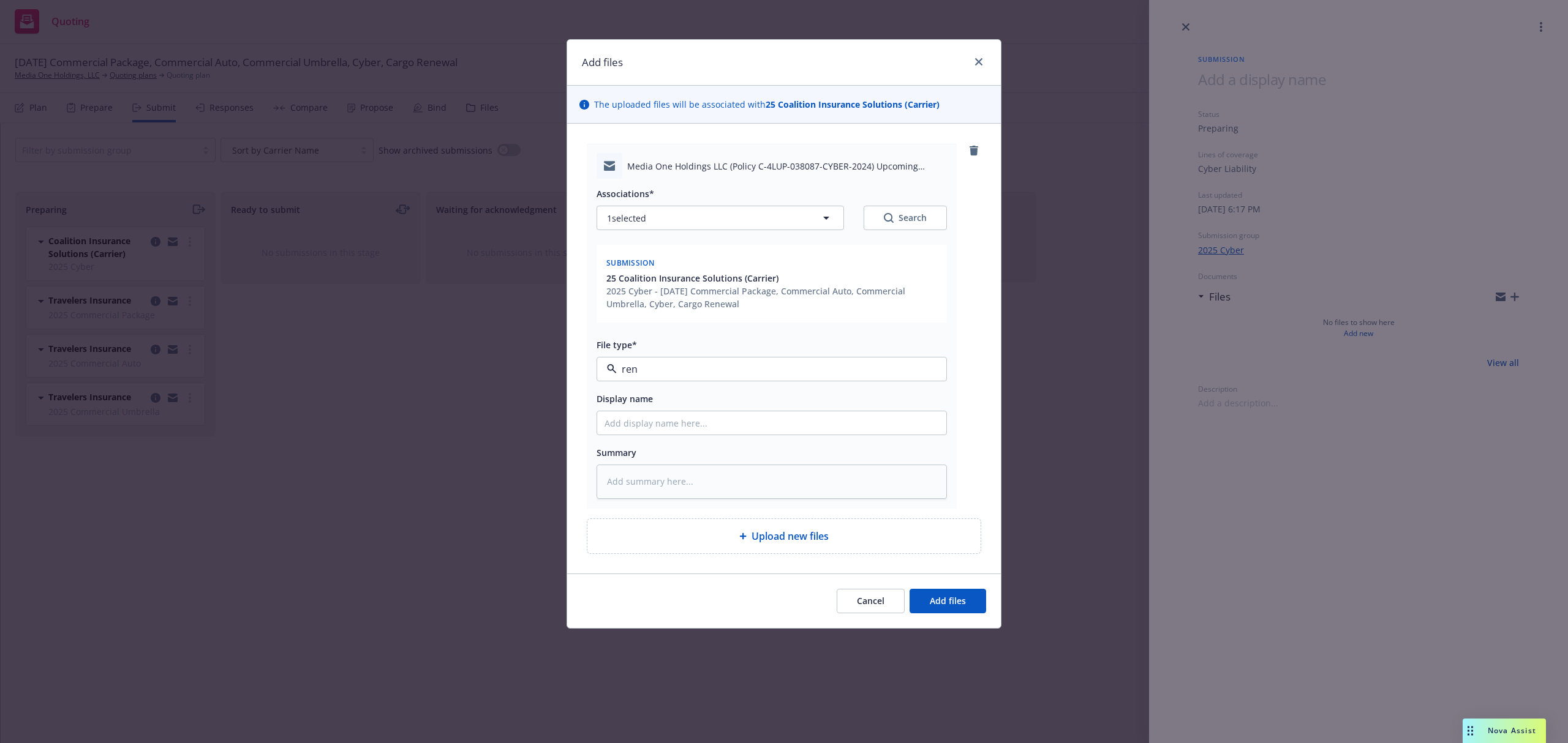
type textarea "x"
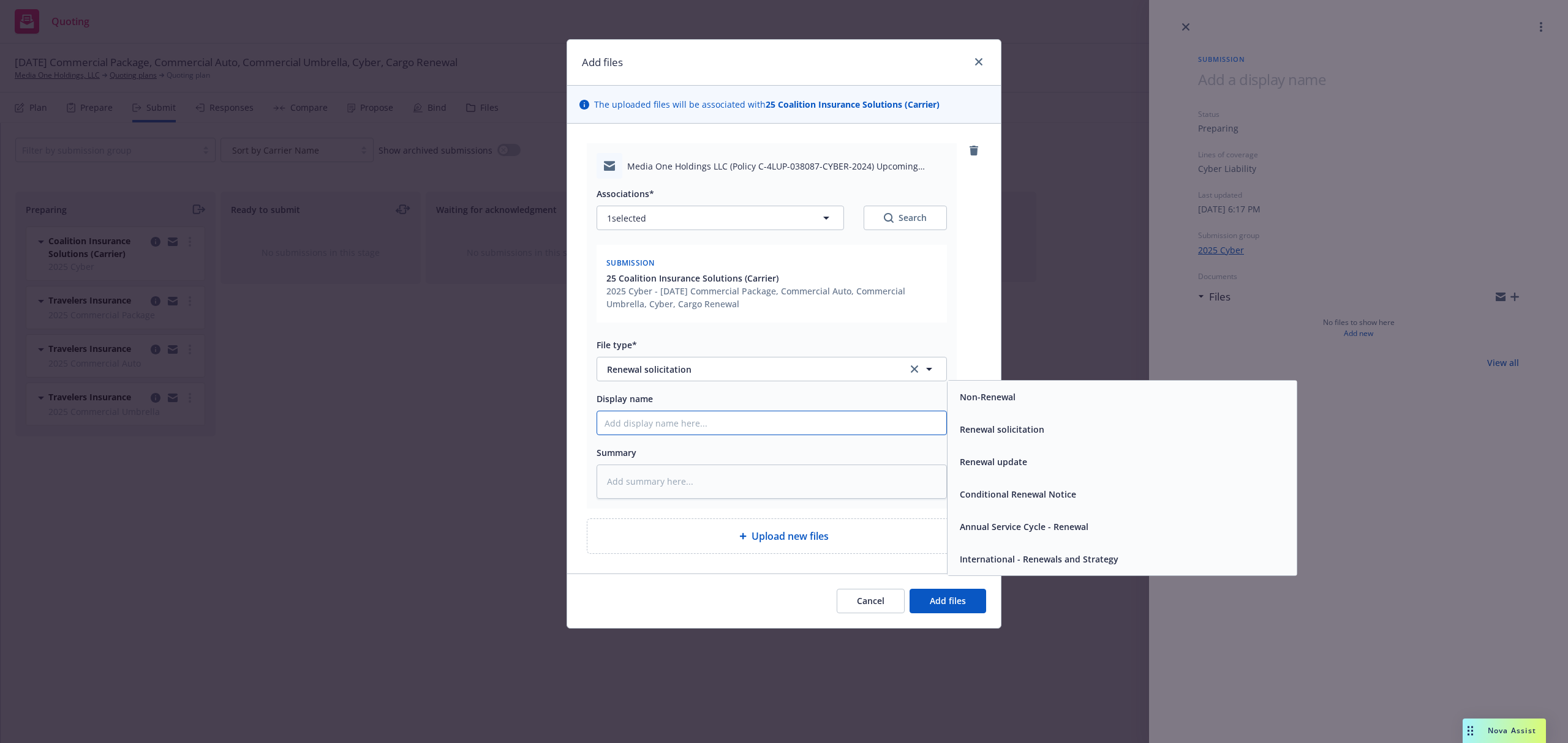
click at [828, 429] on input "Display name" at bounding box center [771, 423] width 349 height 23
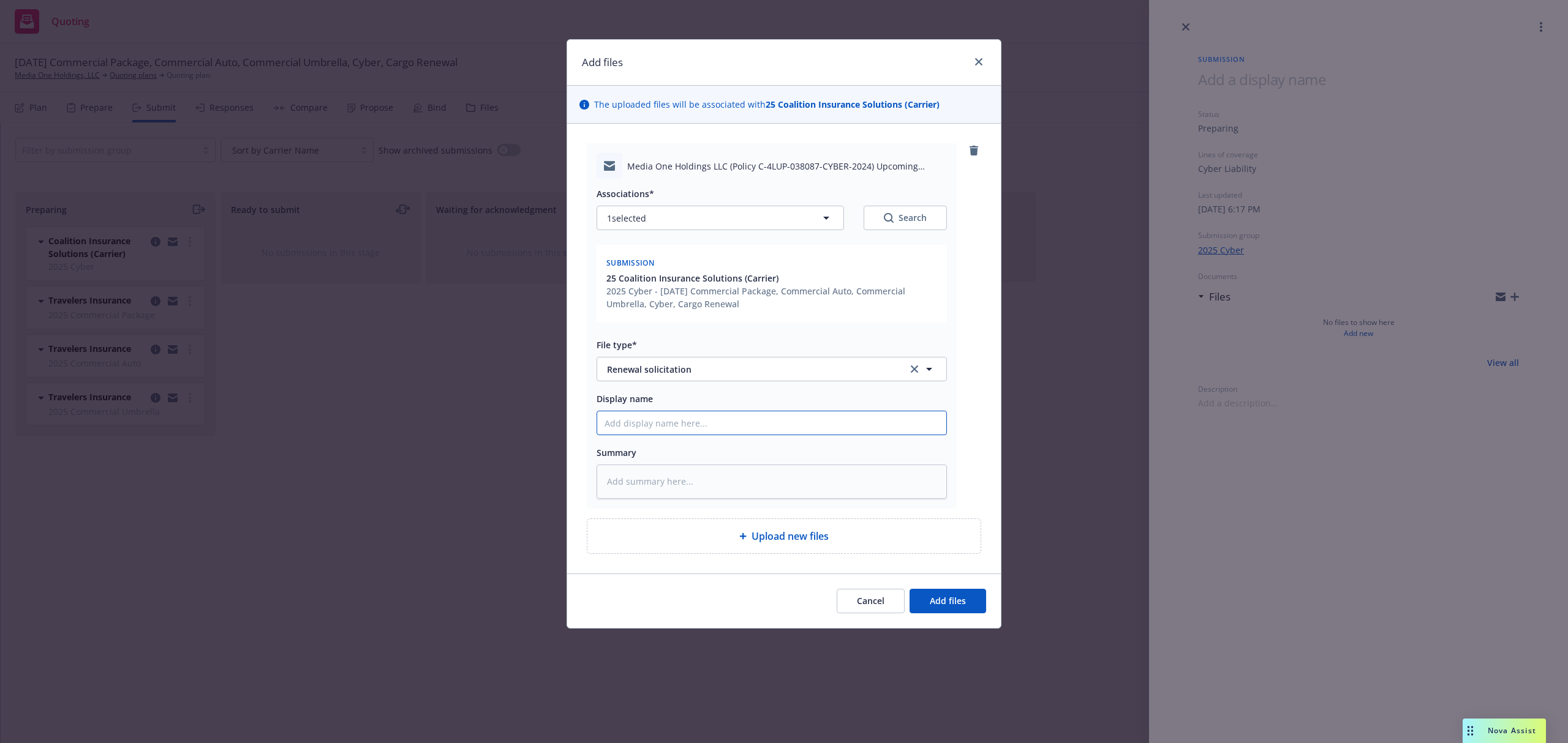
type input "2"
type textarea "x"
type input "25"
type textarea "x"
type input "25-"
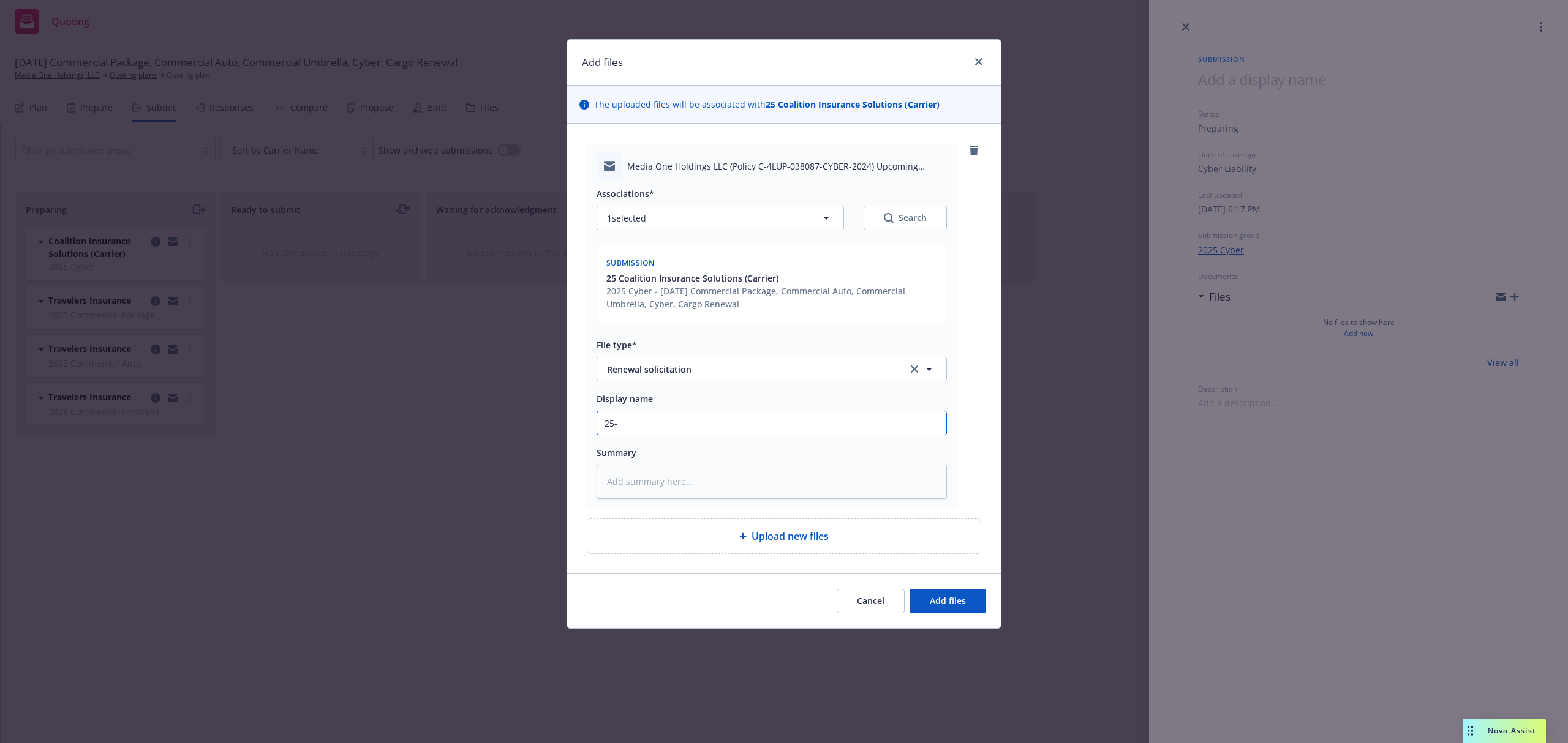
type textarea "x"
type input "25-2"
type textarea "x"
type input "25-26"
type textarea "x"
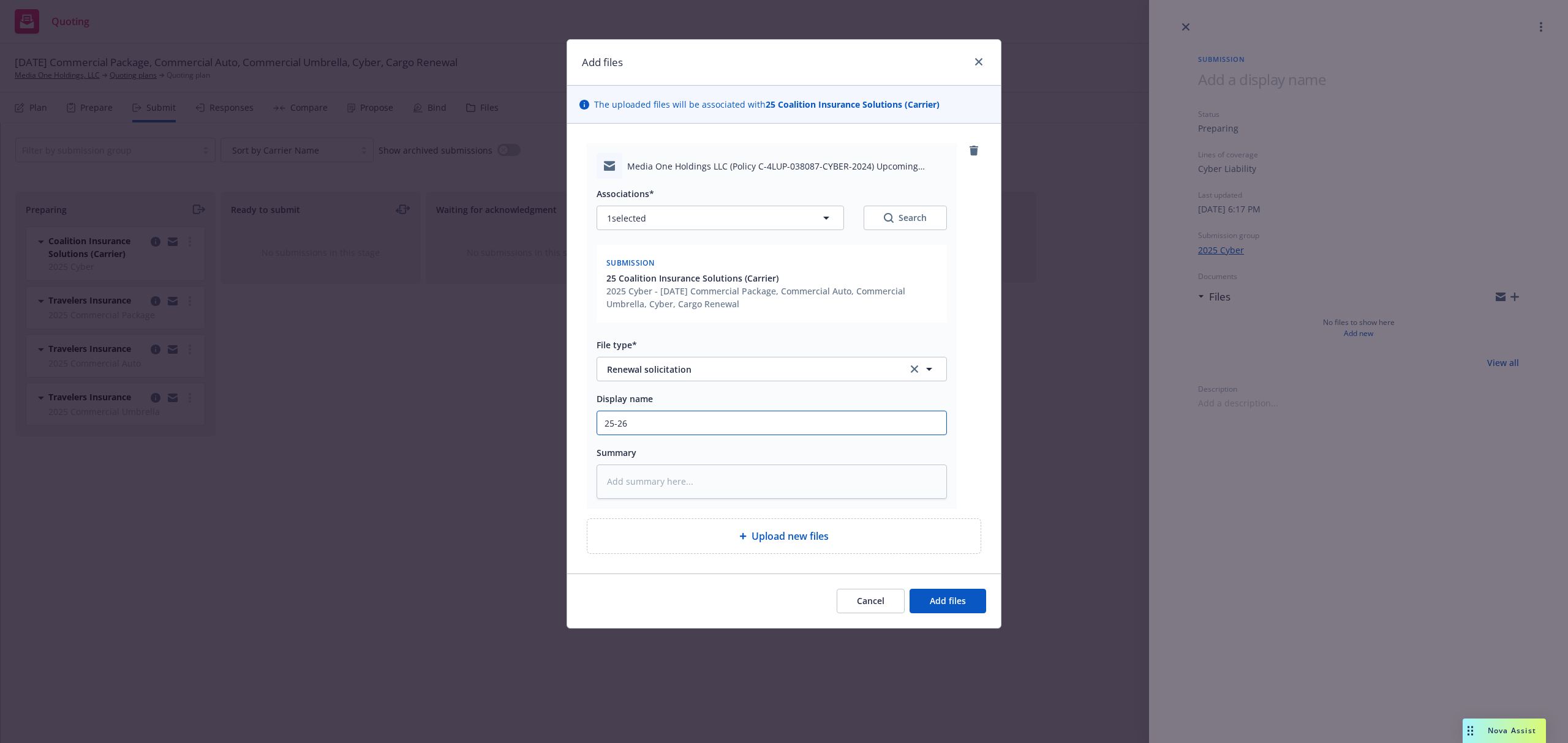
type input "25-26"
type textarea "x"
type input "25-26 C"
type textarea "x"
type input "25-26 CY"
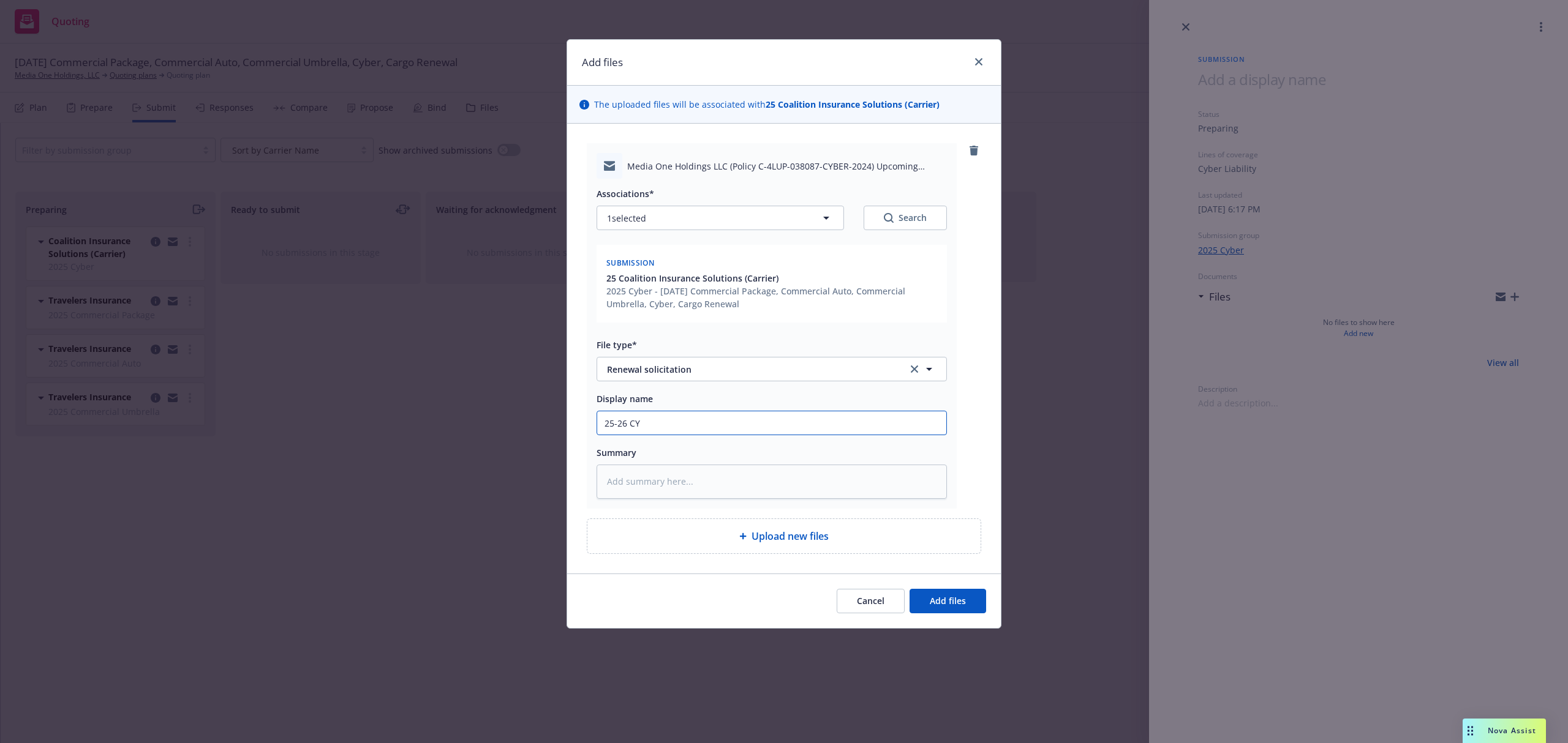
type textarea "x"
type input "25-26 CYB"
type textarea "x"
type input "25-26 CYBE"
type textarea "x"
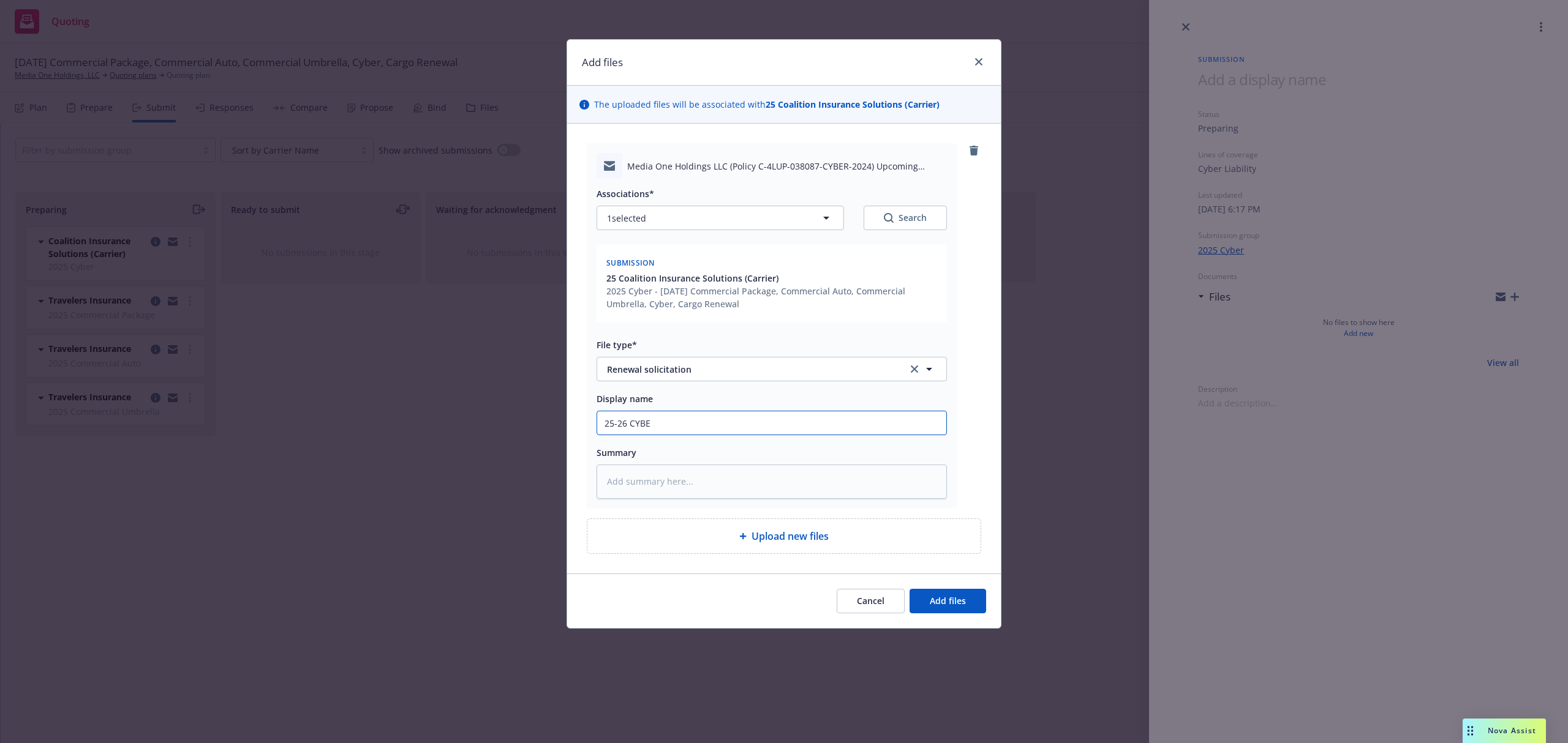
type input "25-26 CYBER"
type textarea "x"
type input "25-26 CYBER"
type textarea "x"
type input "25-26 CYBER E"
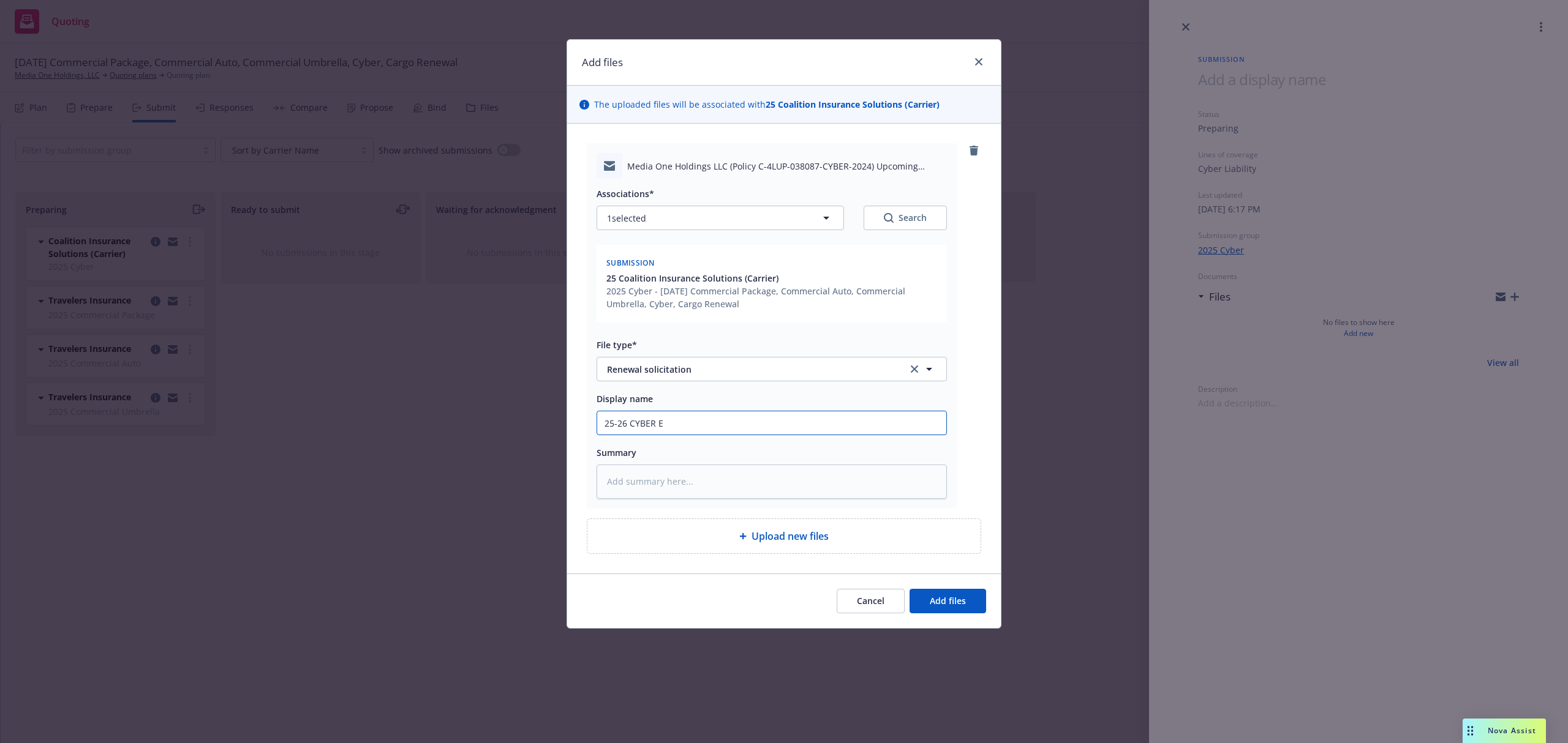
type textarea "x"
type input "25-26 CYBER EMF"
type textarea "x"
type input "25-26 CYBER EMFC"
type textarea "x"
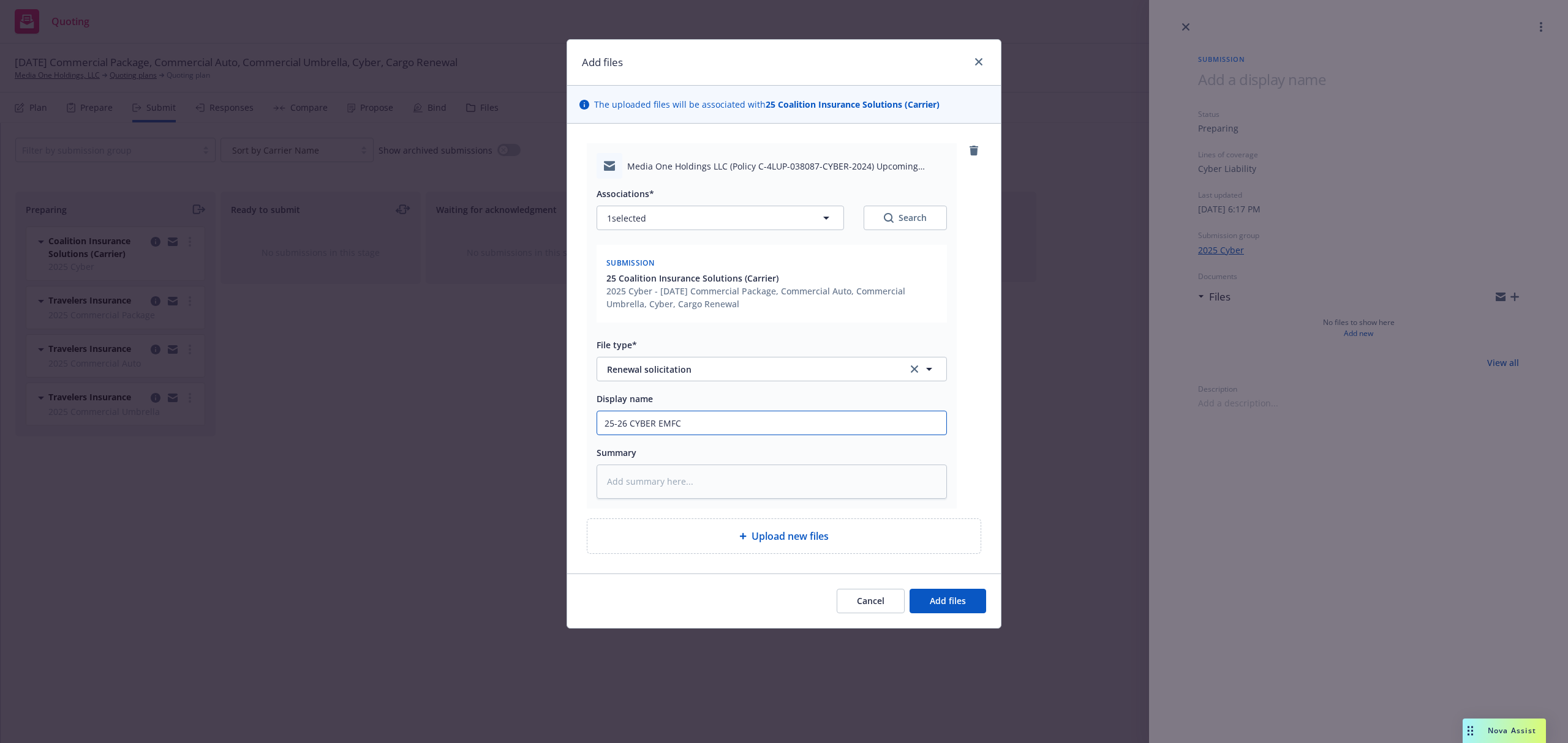
type input "25-26 CYBER EMFC"
paste textarea "Action Required: • Provide updated application information (prefilled applicati…"
type textarea "x"
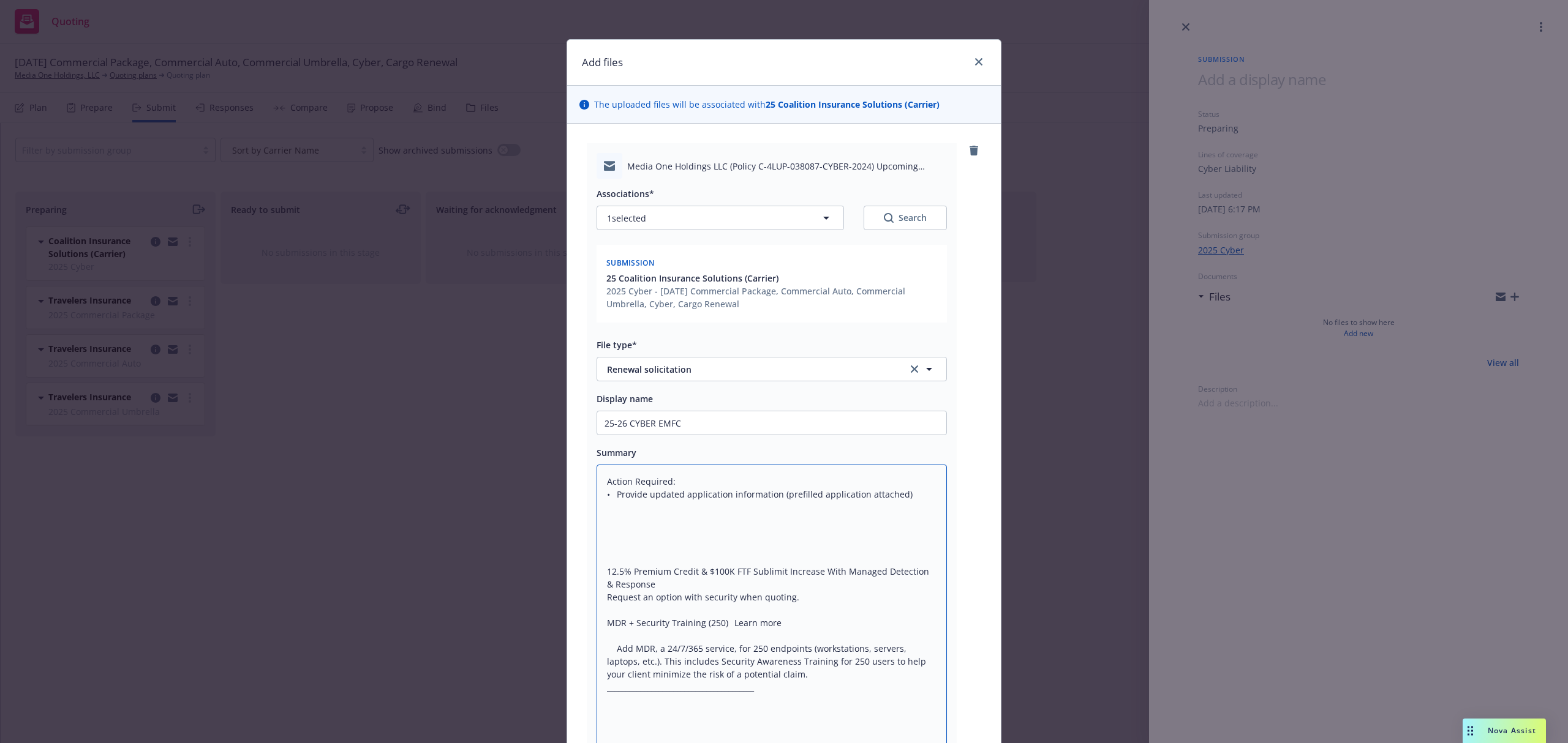
type textarea "Action Required: • Provide updated application information (prefilled applicati…"
click at [728, 427] on input "25-26 CYBER EMFC" at bounding box center [771, 423] width 349 height 23
type textarea "x"
type input "25-26 CYBER EMFC C"
type textarea "x"
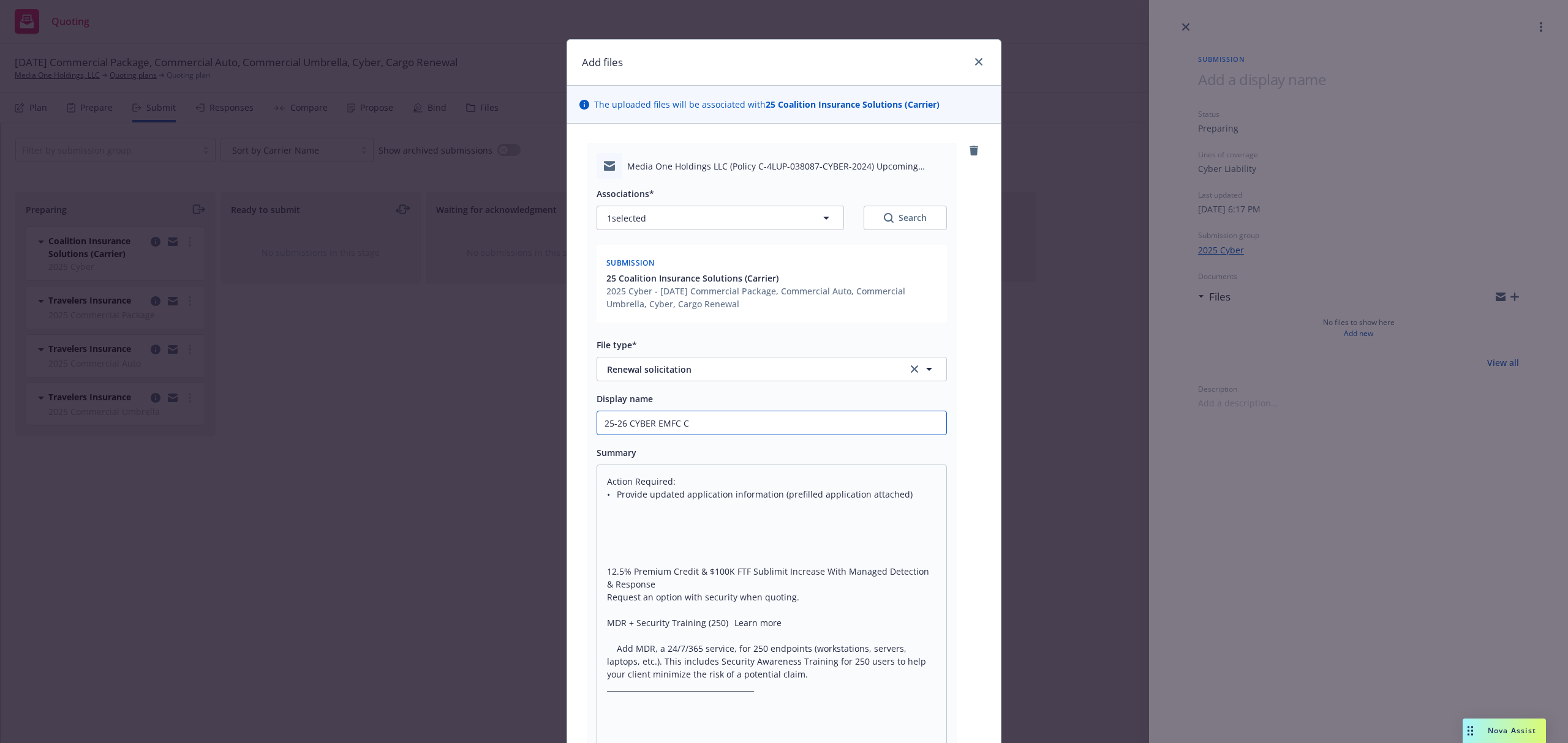
type input "25-26 CYBER EMFC Co"
type textarea "x"
type input "25-26 CYBER EMFC Coa"
type textarea "x"
type input "25-26 CYBER EMFC Coal"
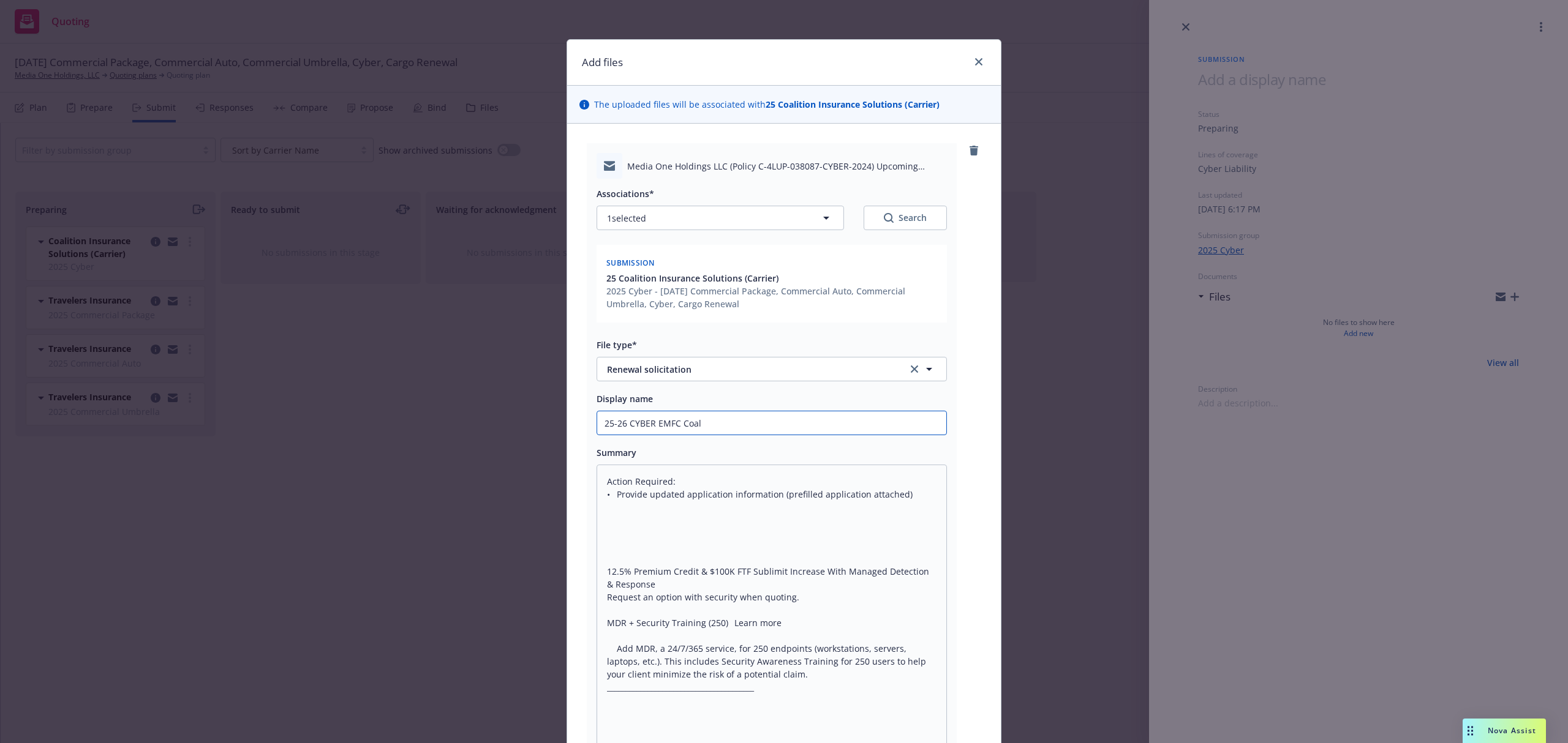
type textarea "x"
type input "25-26 CYBER EMFC Coali"
type textarea "x"
type input "25-26 CYBER EMFC Coalit"
type textarea "x"
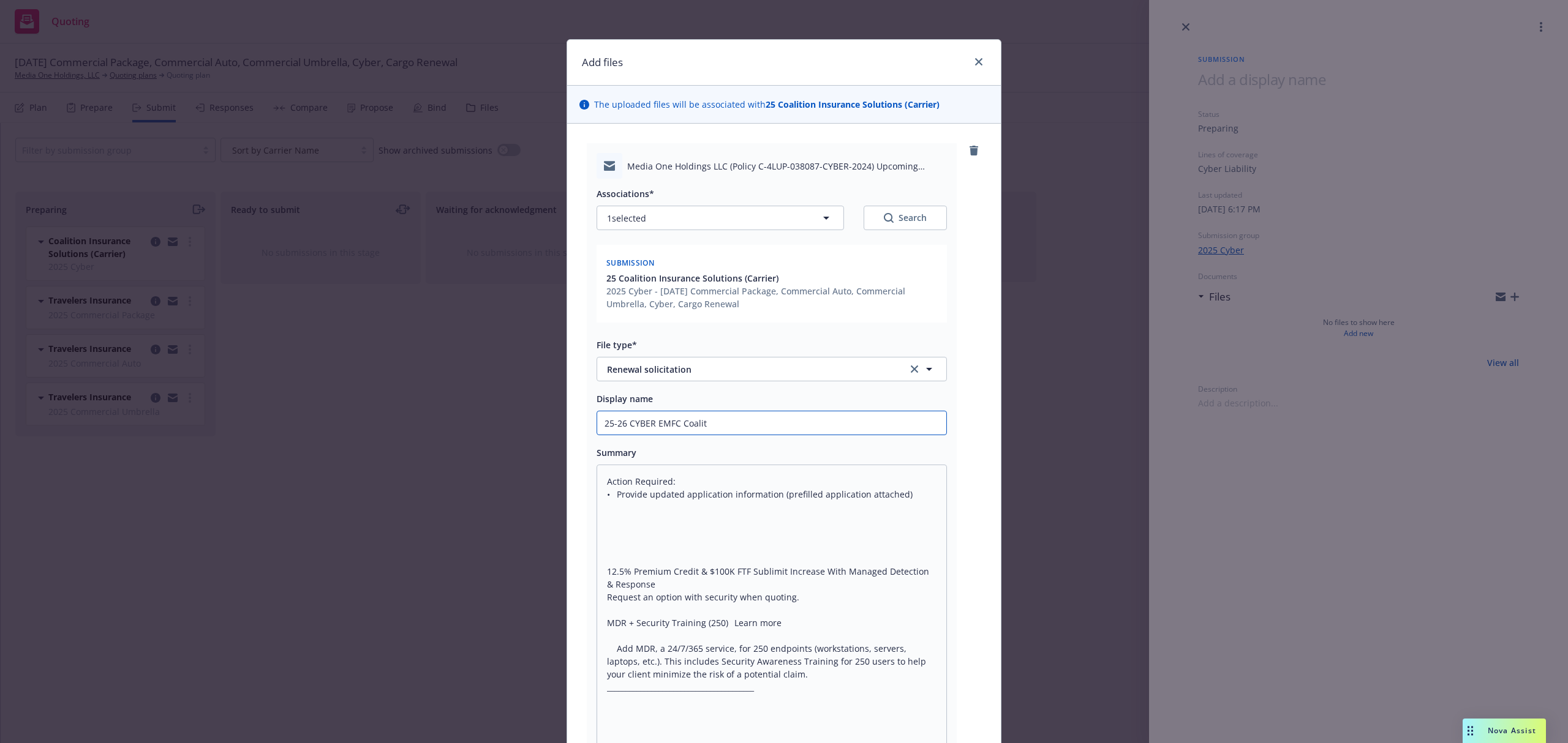
type input "25-26 CYBER EMFC Coaliti"
type textarea "x"
type input "25-26 CYBER EMFC Coalitio"
type textarea "x"
type input "25-26 CYBER EMFC Coalition"
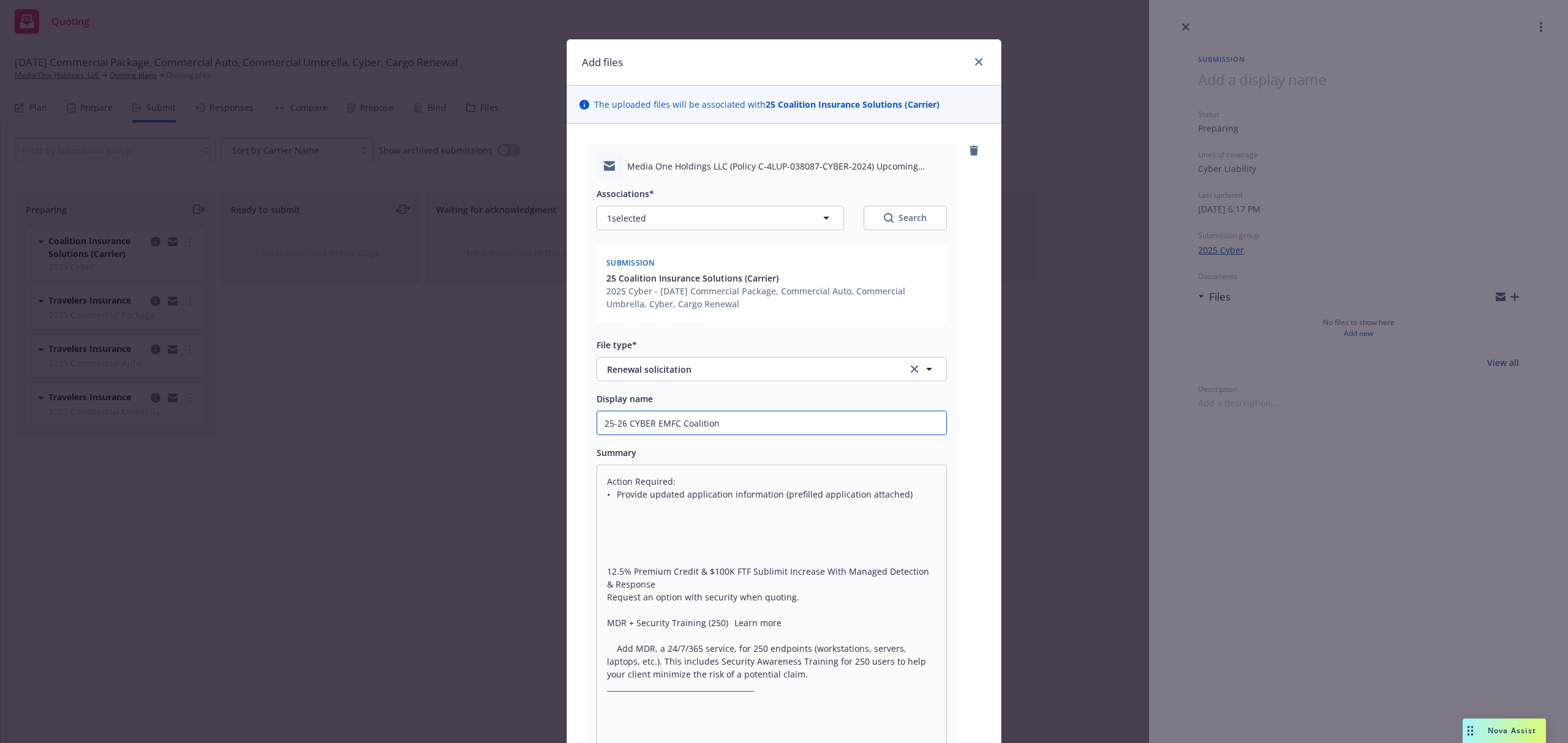
type textarea "x"
type input "25-26 CYBER EMFC Coalition"
type textarea "x"
type input "25-26 CYBER EMFC Coalition R"
type textarea "x"
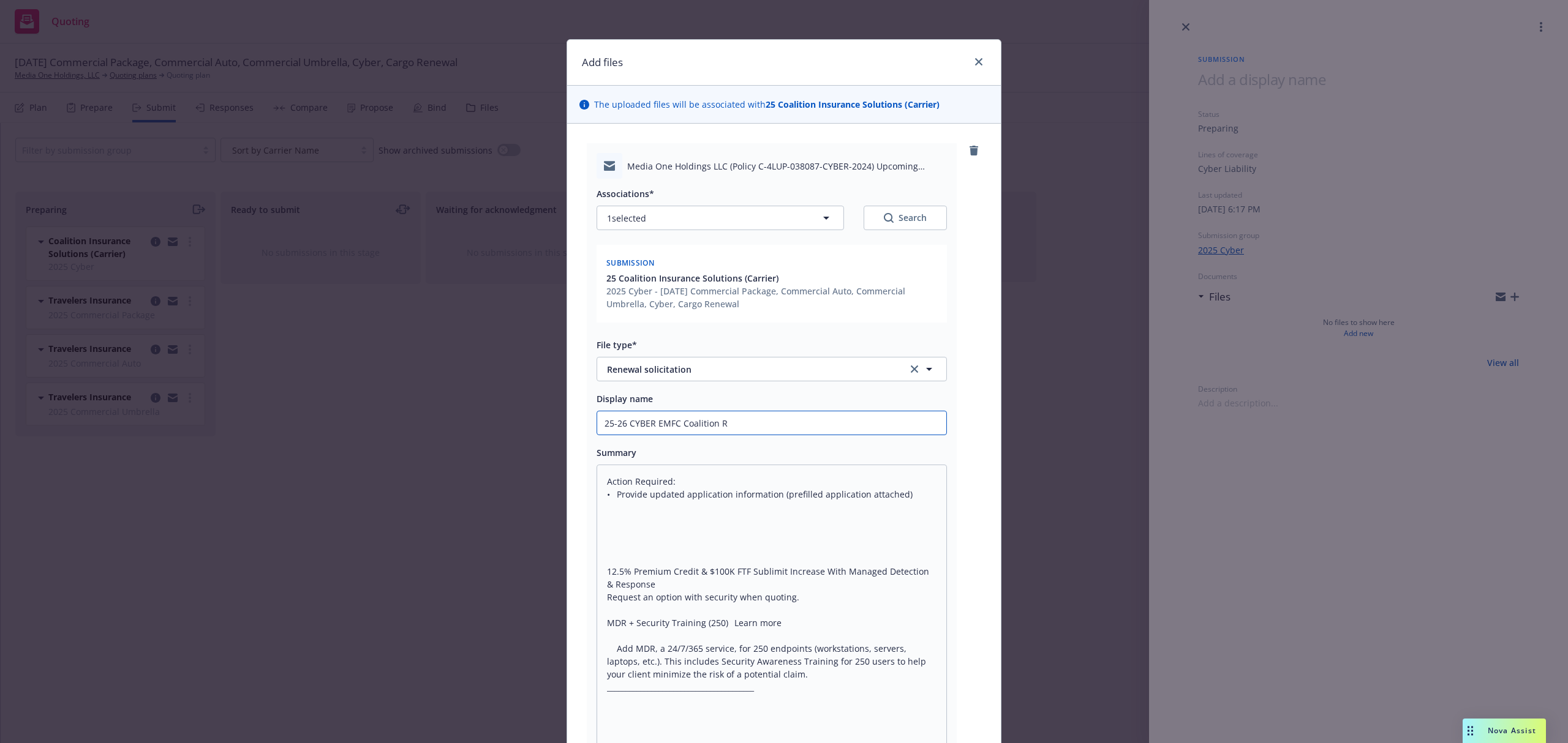
type input "25-26 CYBER EMFC Coalition Re"
type textarea "x"
type input "25-26 CYBER EMFC Coalition Req"
type textarea "x"
type input "25-26 CYBER EMFC Coalition Requ"
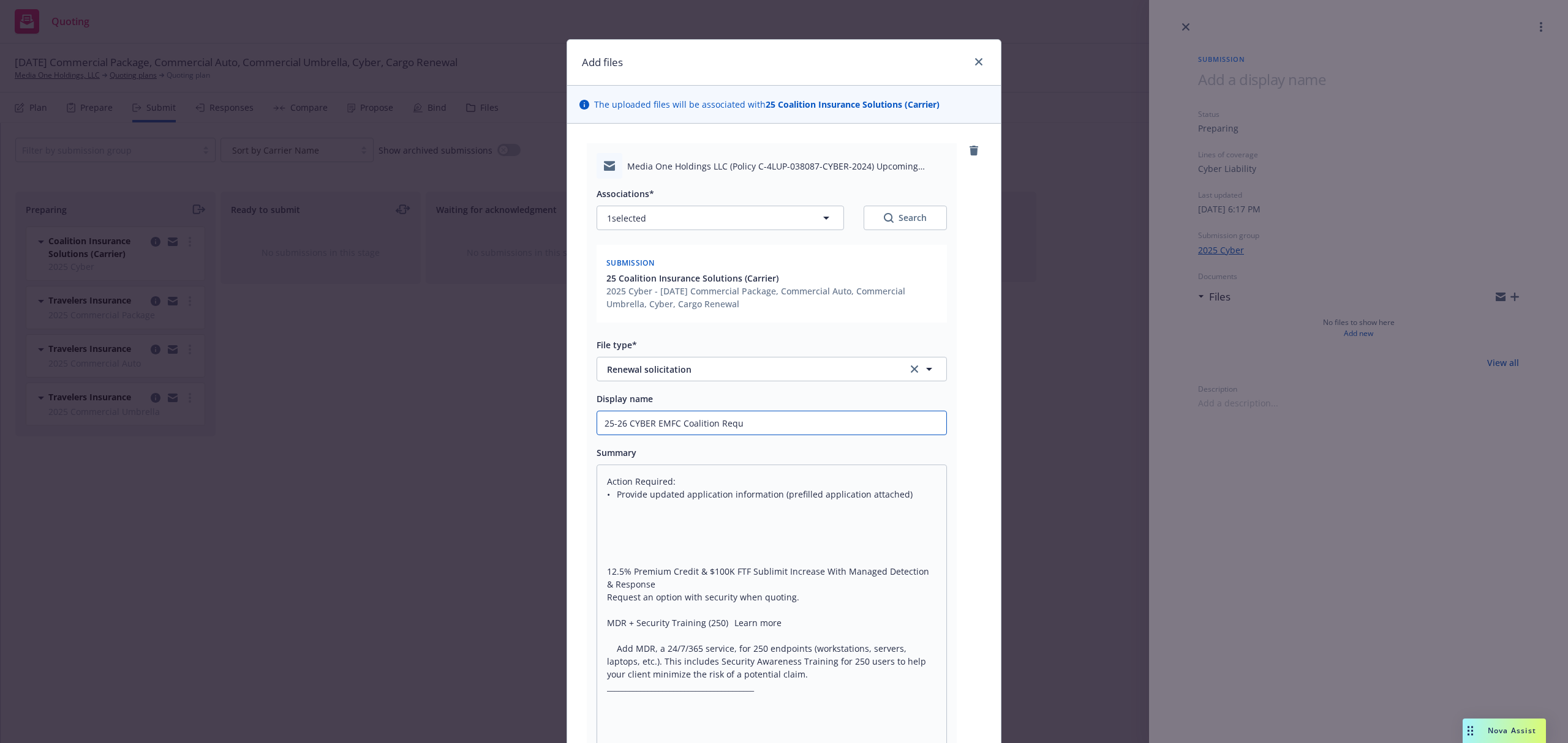
type textarea "x"
type input "25-26 CYBER EMFC Coalition Reque"
type textarea "x"
type input "25-26 CYBER EMFC Coalition Reques"
type textarea "x"
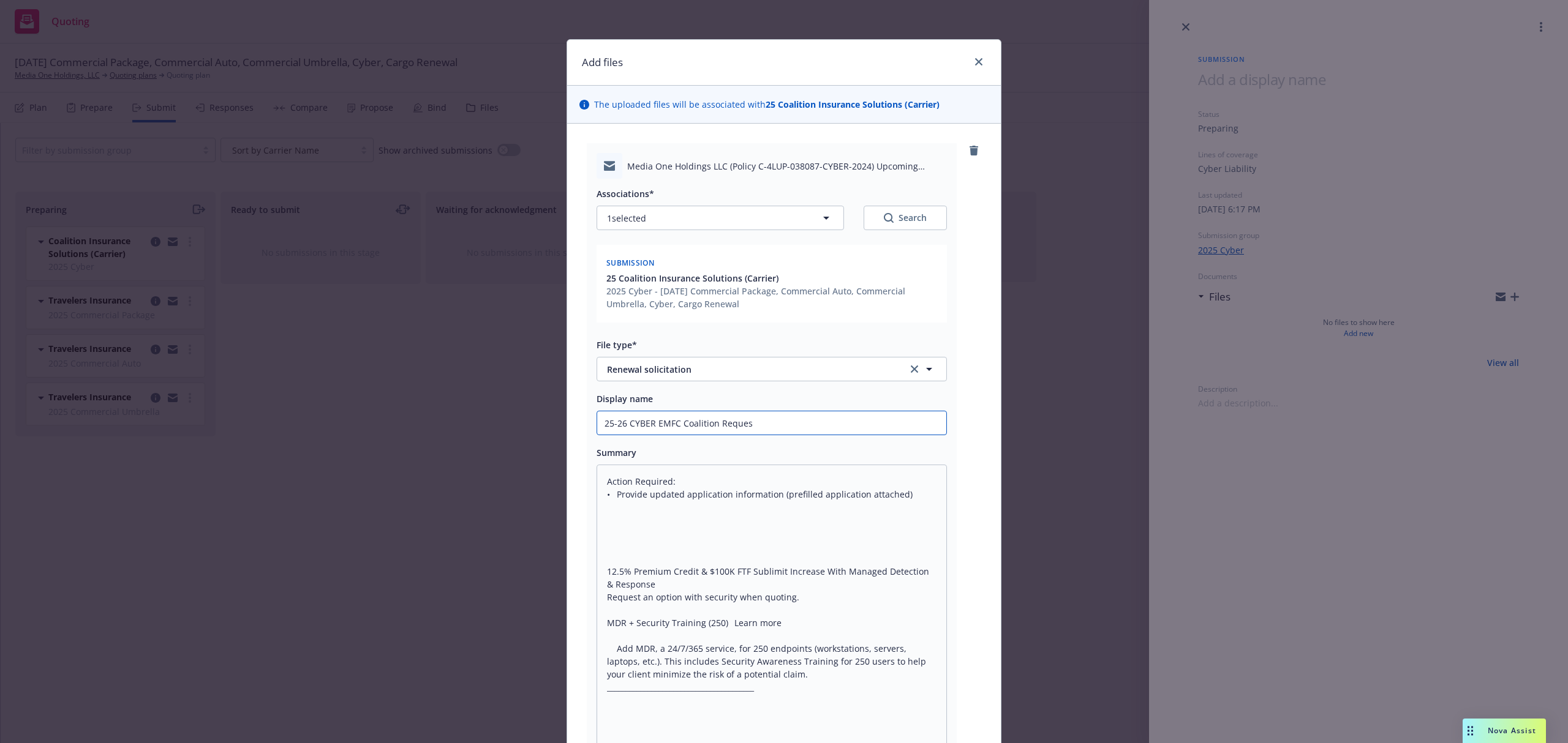
type input "25-26 CYBER EMFC Coalition Request"
type textarea "x"
type input "25-26 CYBER EMFC Coalition Request"
type textarea "x"
type input "25-26 CYBER EMFC Coalition Request f"
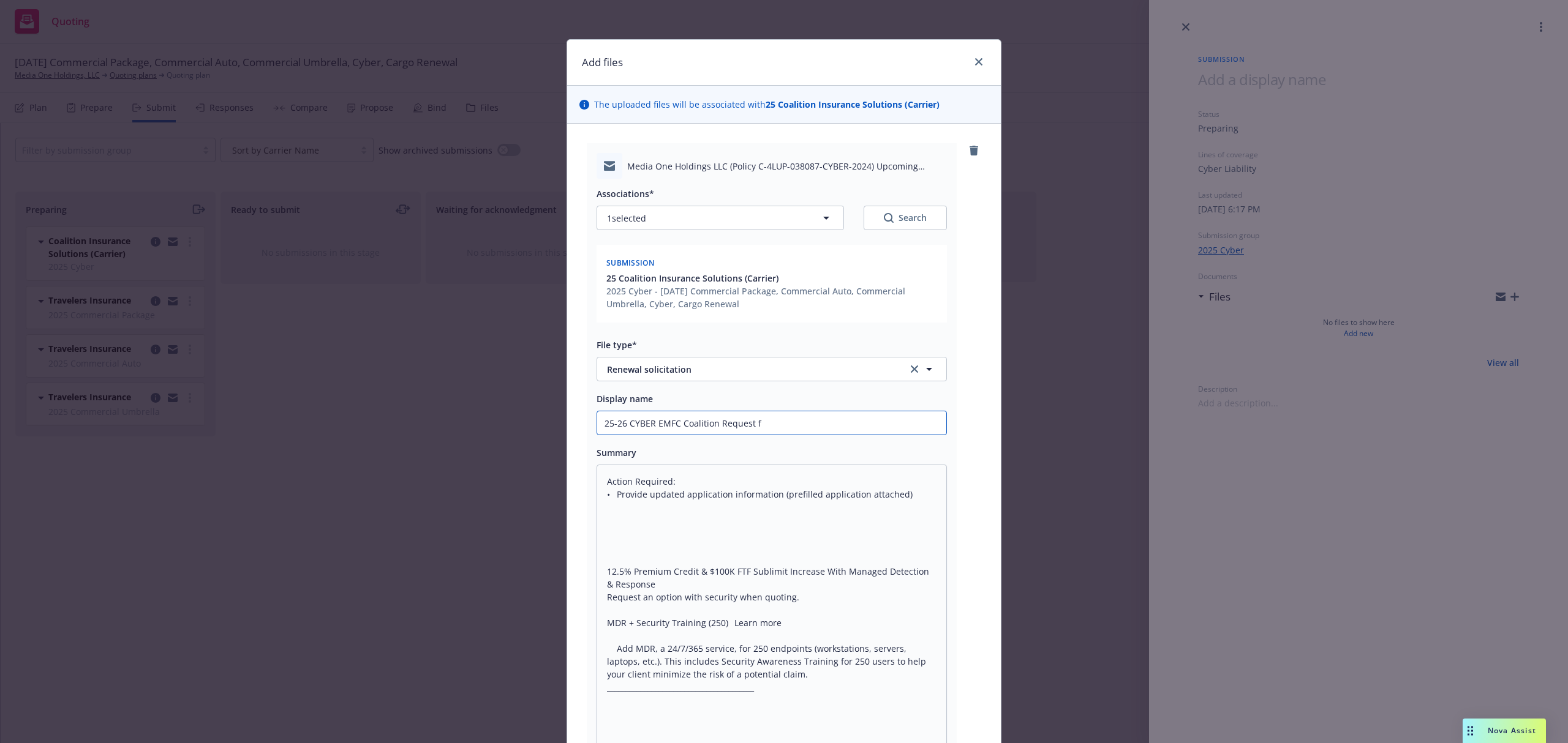
type textarea "x"
type input "25-26 CYBER EMFC Coalition Request fo"
type textarea "x"
type input "25-26 CYBER EMFC Coalition Request for"
type textarea "x"
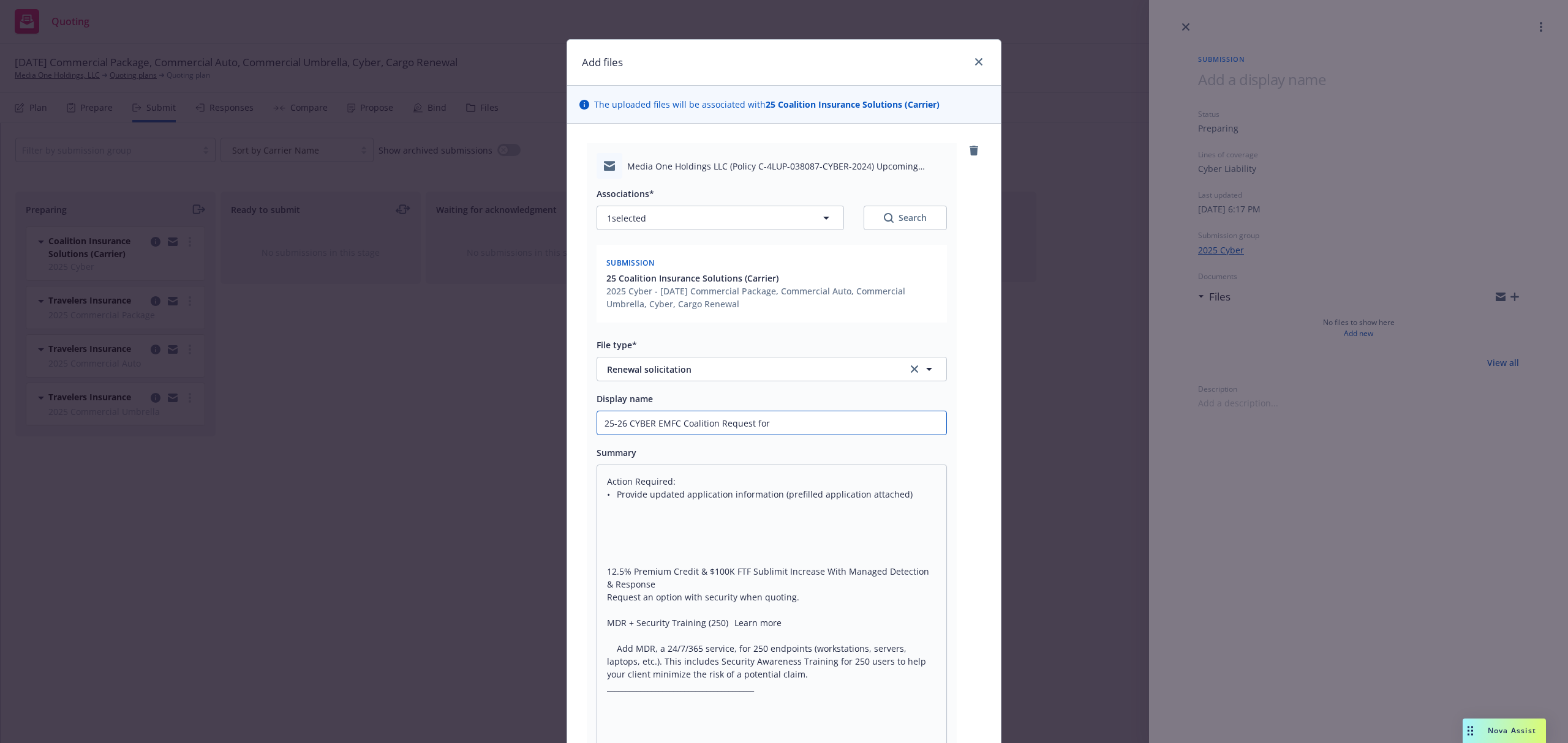
type input "25-26 CYBER EMFC Coalition Request for"
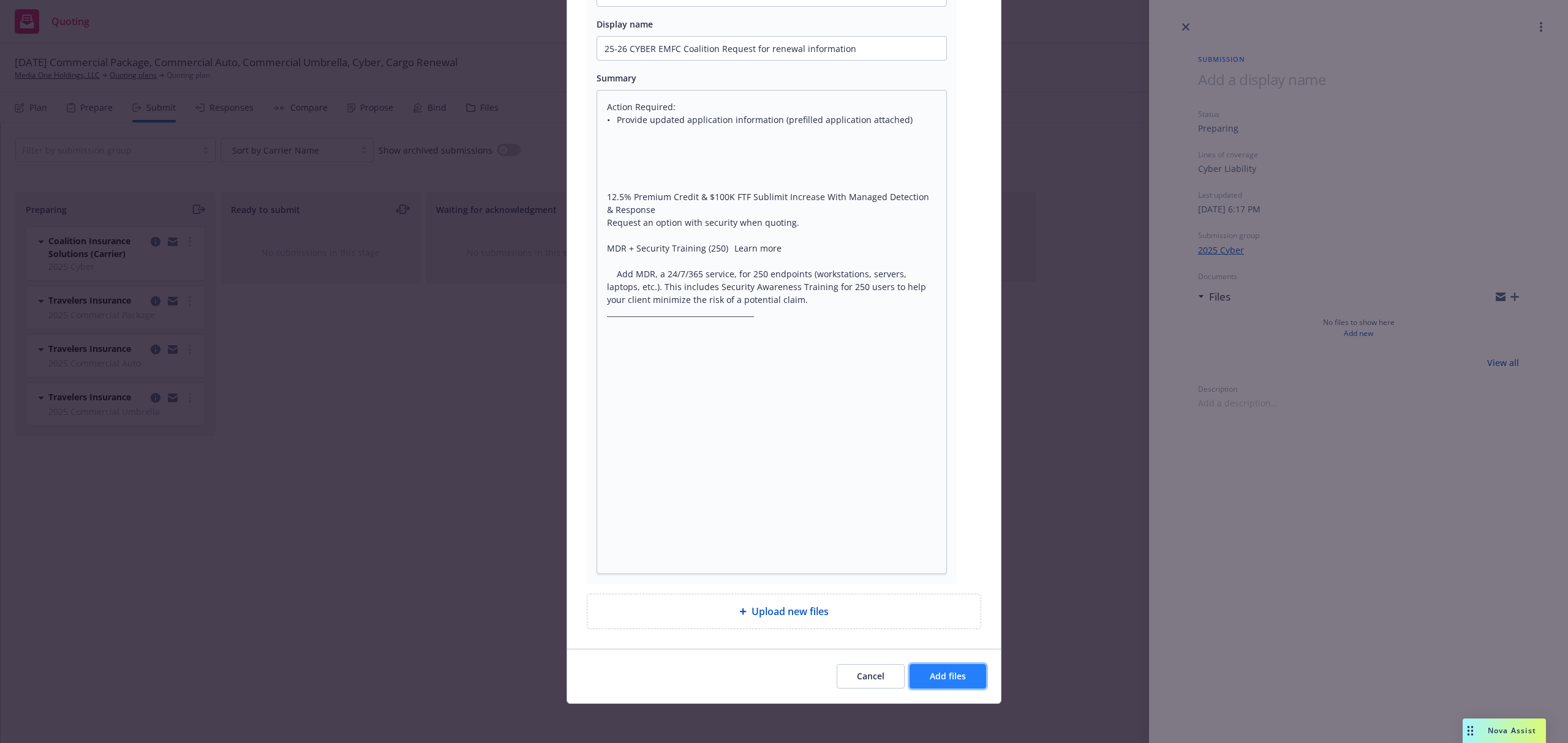
click at [949, 677] on span "Add files" at bounding box center [948, 676] width 36 height 11
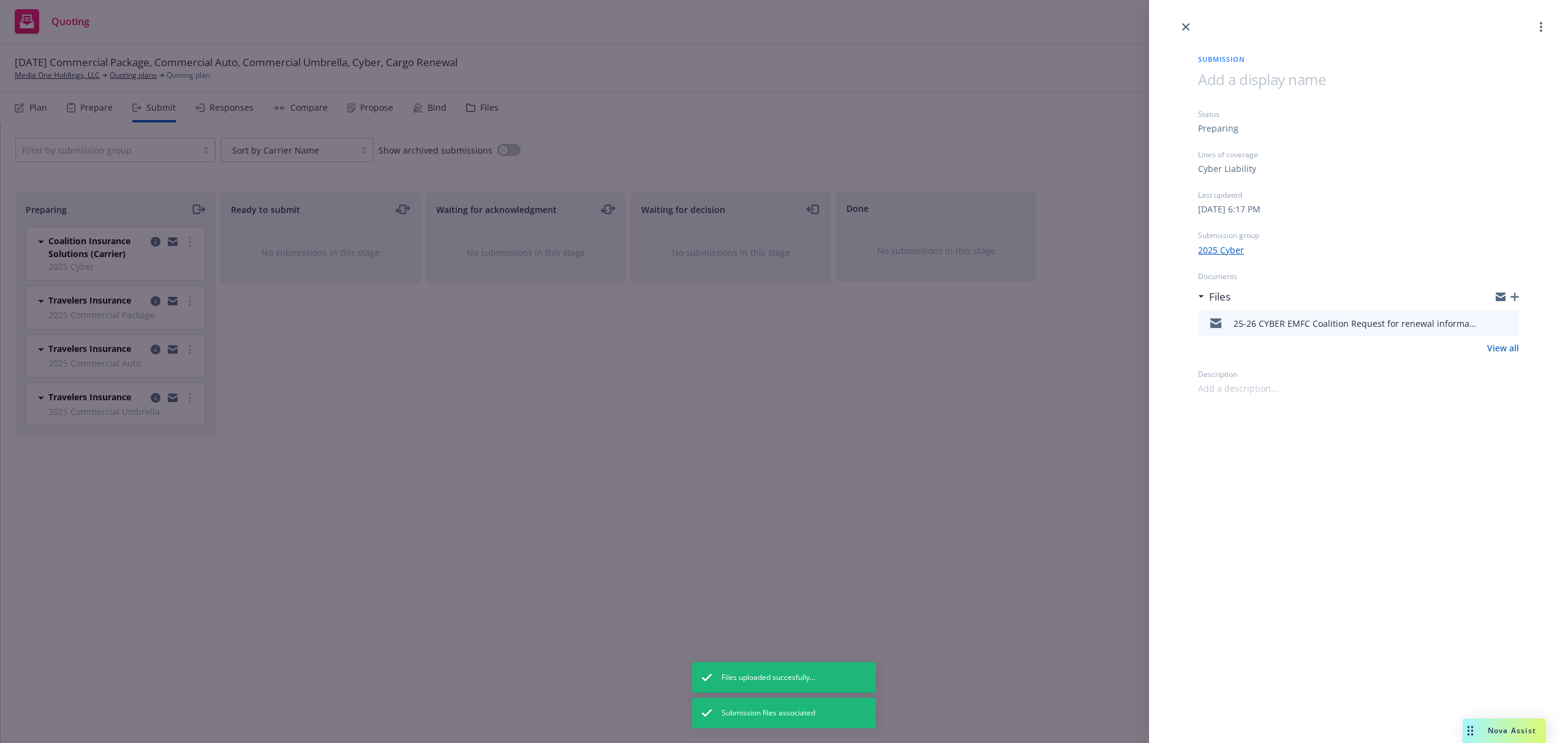
click at [1177, 24] on div at bounding box center [1358, 17] width 419 height 35
click at [1185, 24] on icon "close" at bounding box center [1185, 27] width 8 height 8
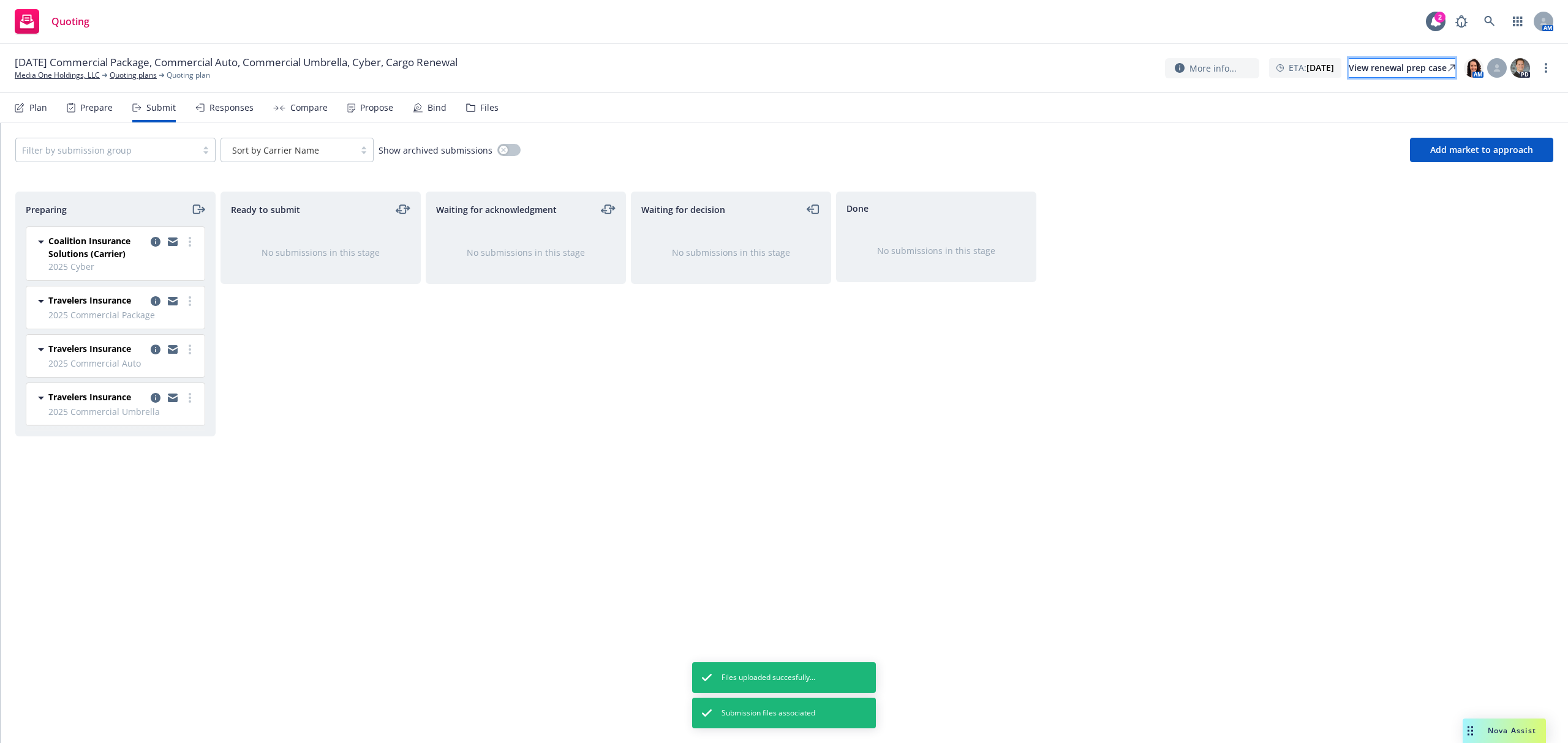
click at [1376, 60] on div "View renewal prep case" at bounding box center [1401, 67] width 106 height 18
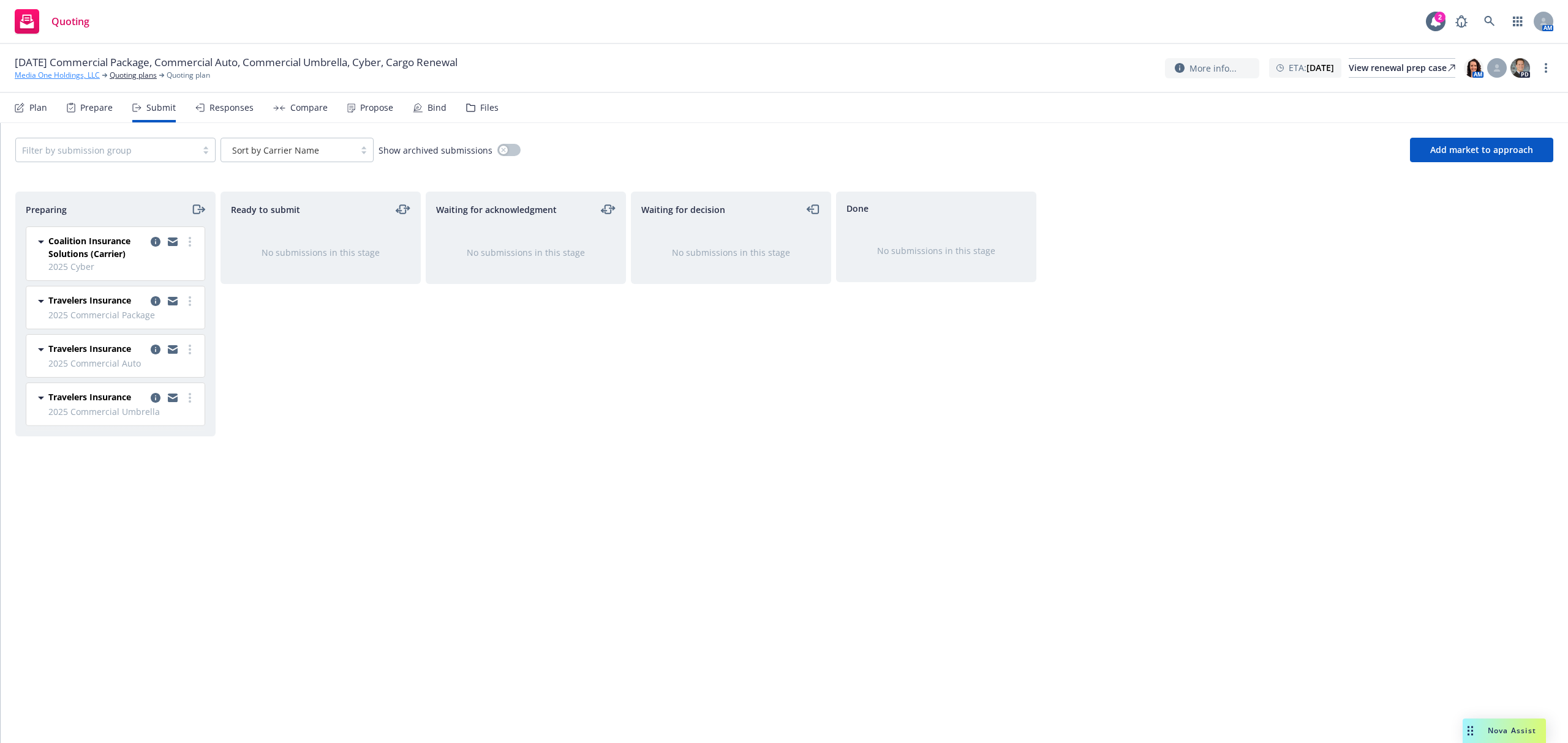
click at [55, 74] on link "Media One Holdings, LLC" at bounding box center [57, 75] width 85 height 11
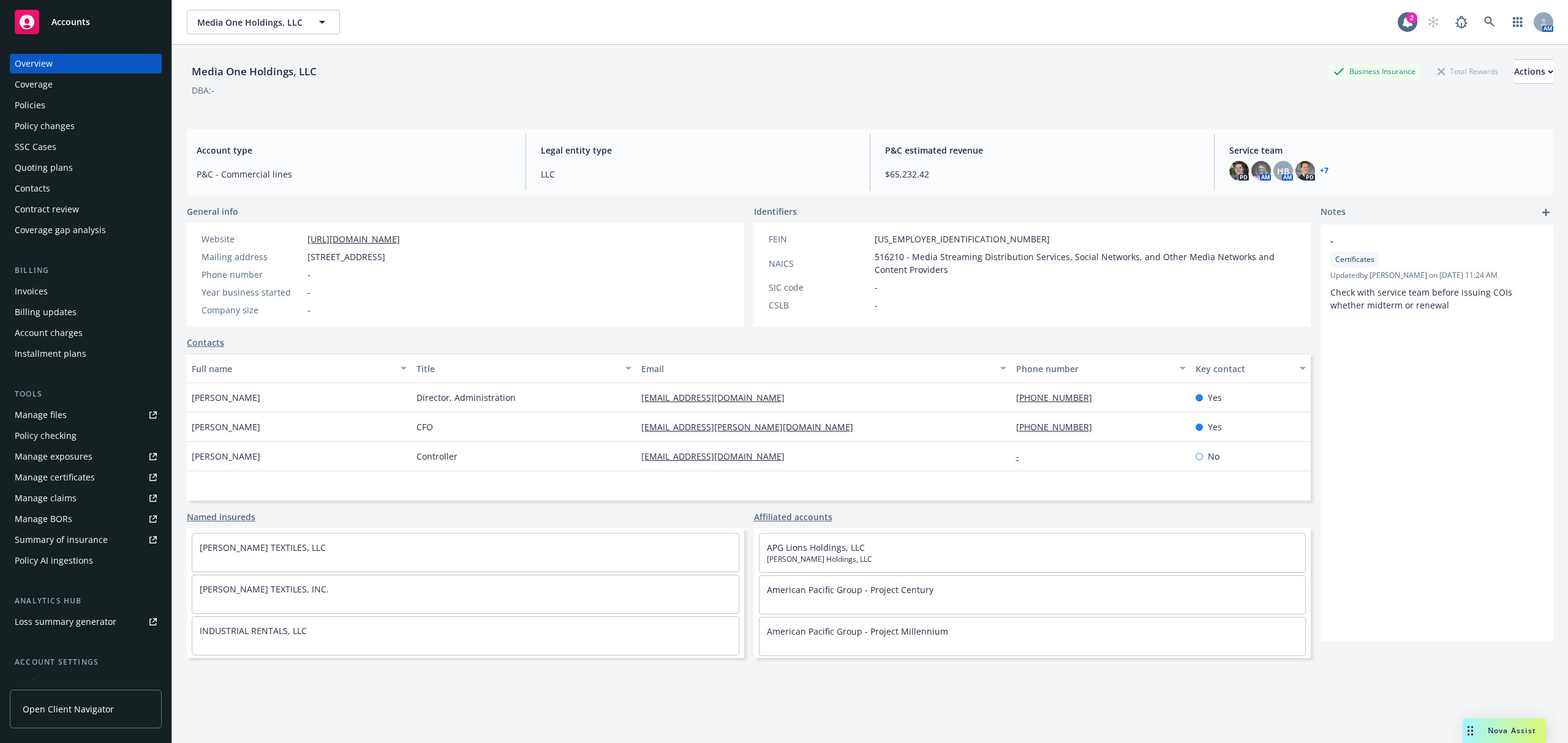
click at [81, 17] on span "Accounts" at bounding box center [71, 22] width 39 height 9
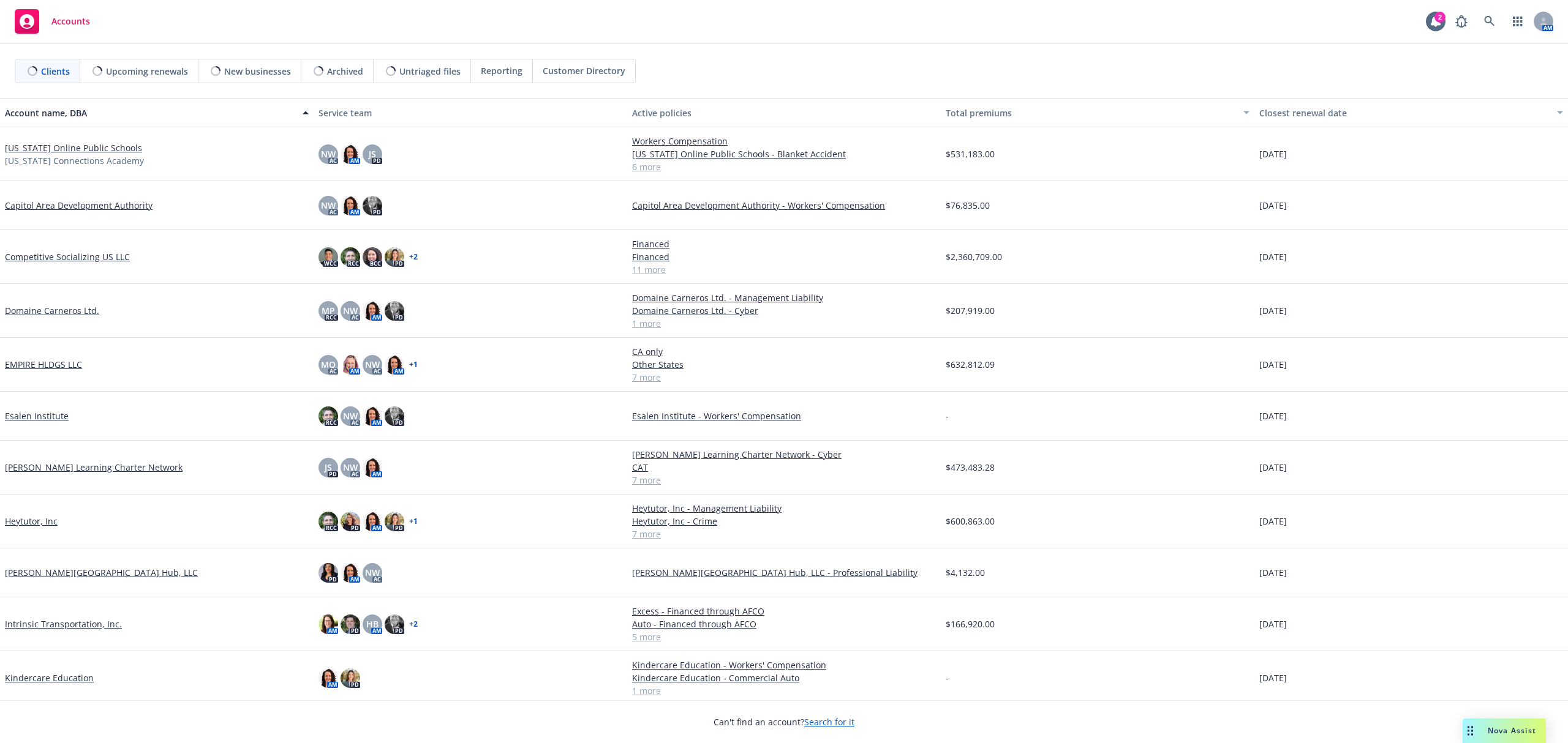
click at [45, 370] on link "EMPIRE HLDGS LLC" at bounding box center [43, 364] width 77 height 13
